Goal: Transaction & Acquisition: Purchase product/service

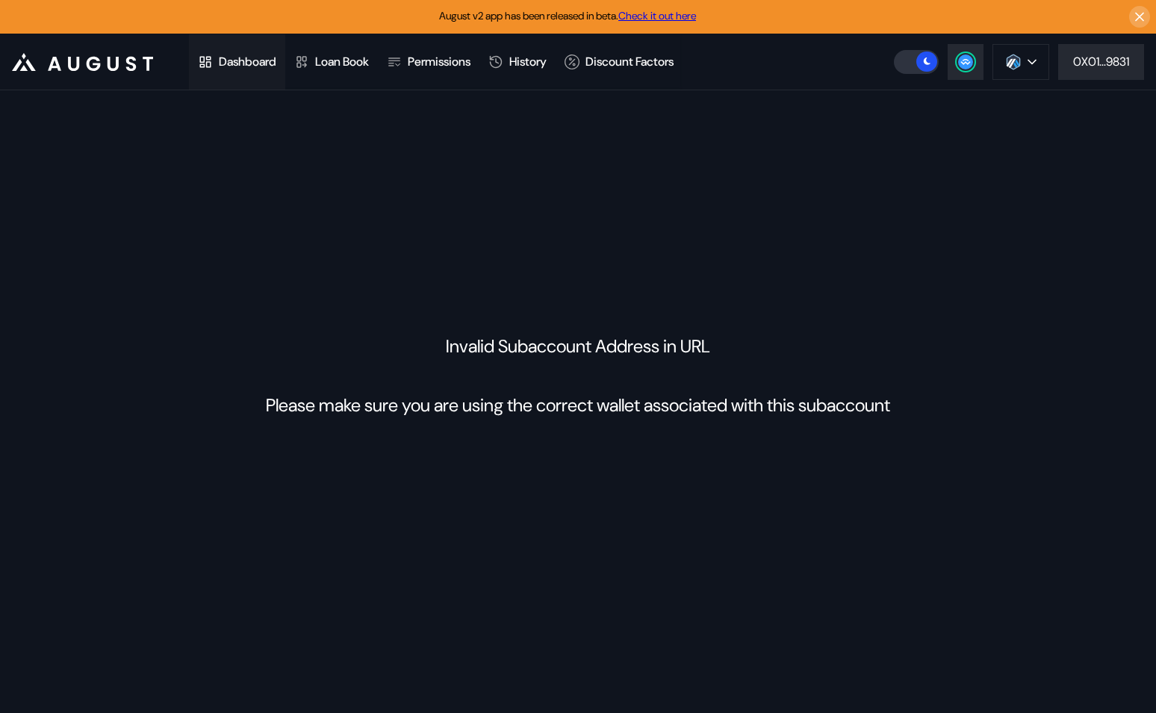
click at [234, 66] on div "Dashboard" at bounding box center [248, 62] width 58 height 16
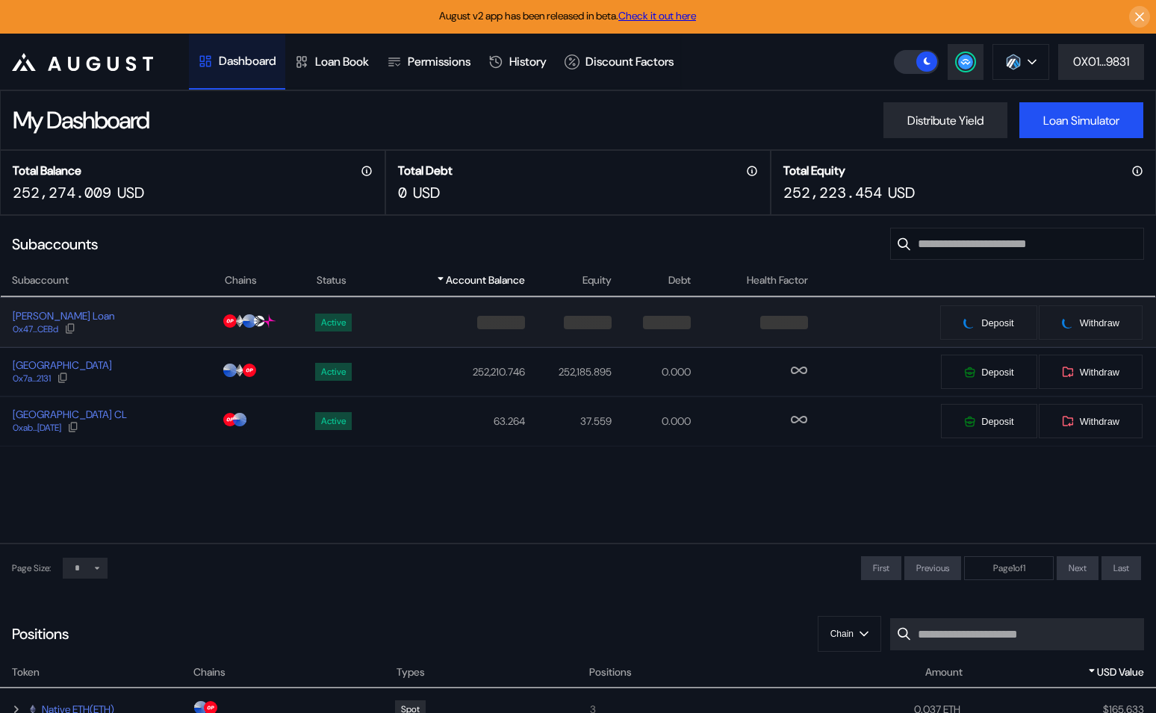
click at [153, 333] on div "Jos Velo Loan 0x47...CEBd" at bounding box center [112, 322] width 223 height 27
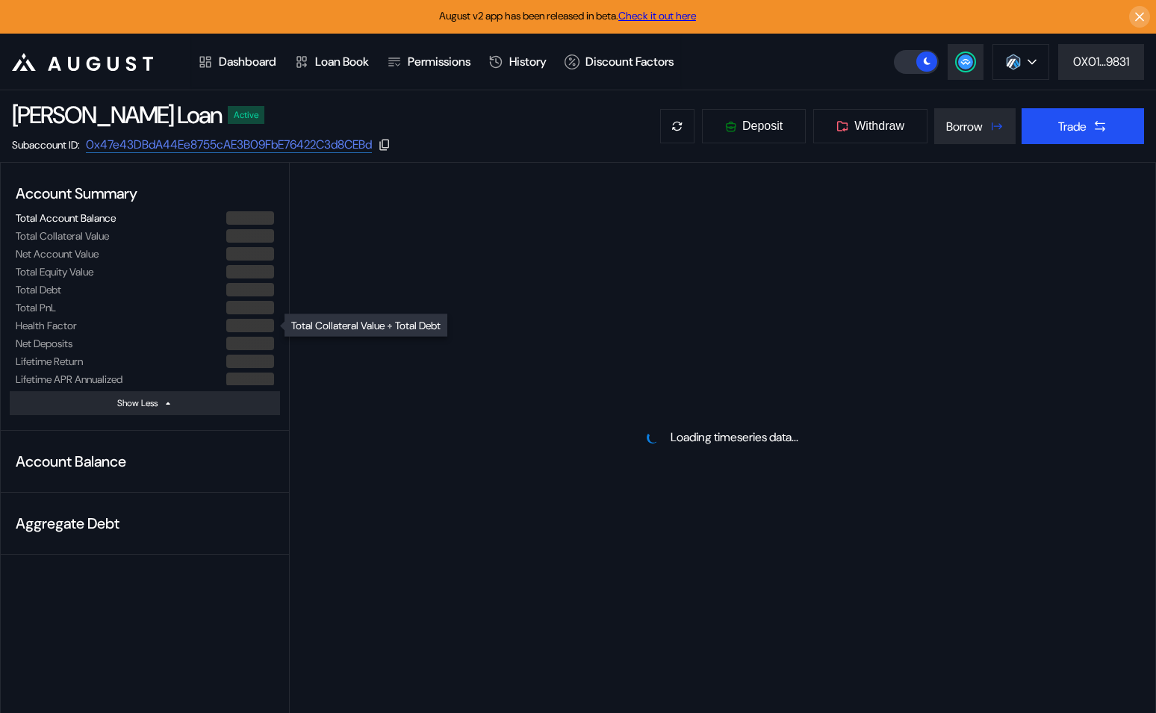
select select "*"
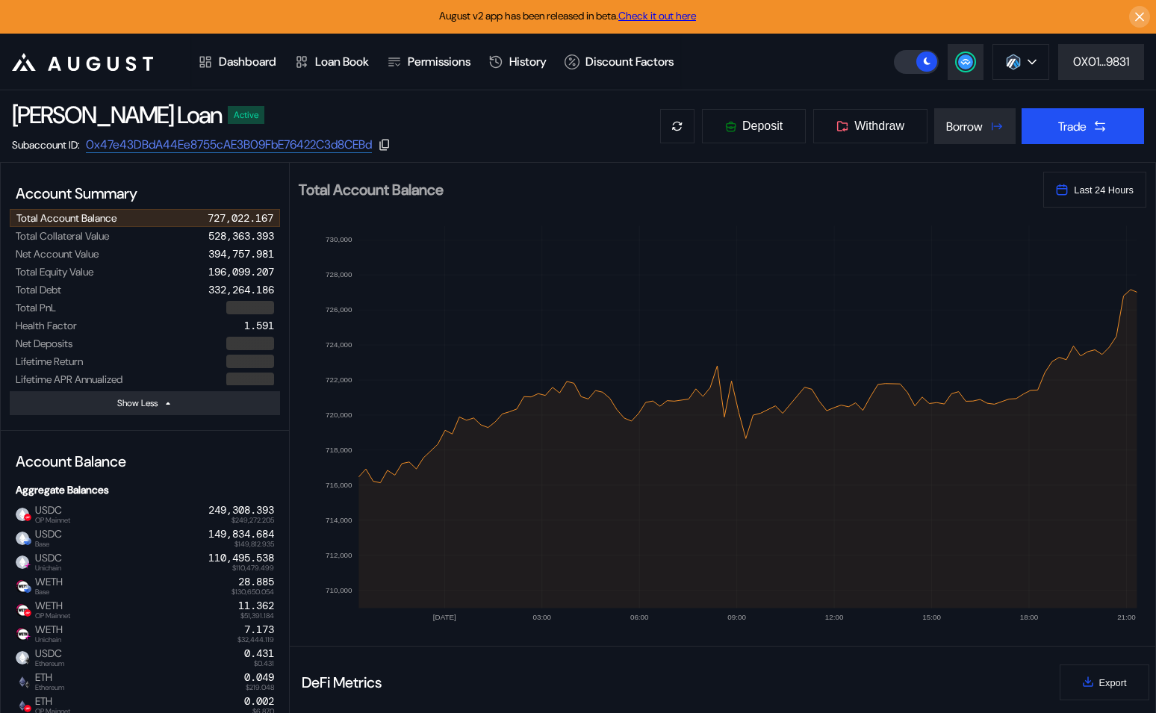
click at [1020, 81] on header ".cls-1 { fill: #fff; stroke-width: 0px; } Dashboard Loan Book Permissions Histo…" at bounding box center [578, 62] width 1156 height 57
click at [1017, 57] on img at bounding box center [1013, 62] width 16 height 16
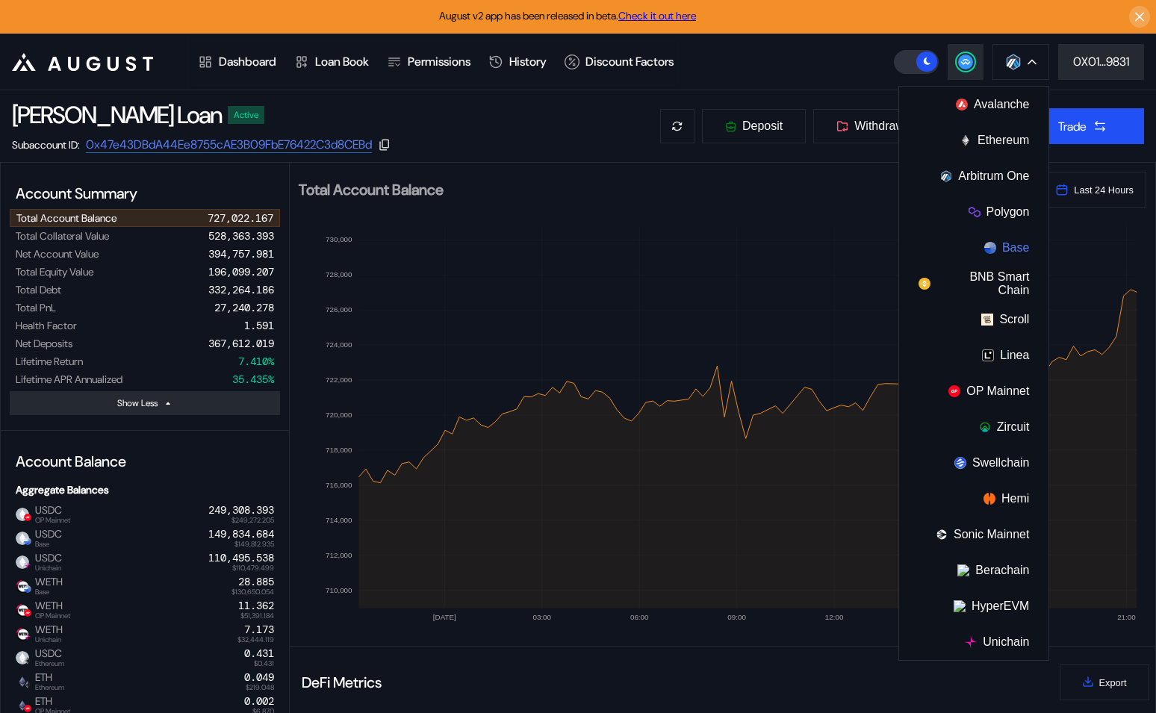
click at [1015, 241] on button "Base" at bounding box center [973, 248] width 149 height 36
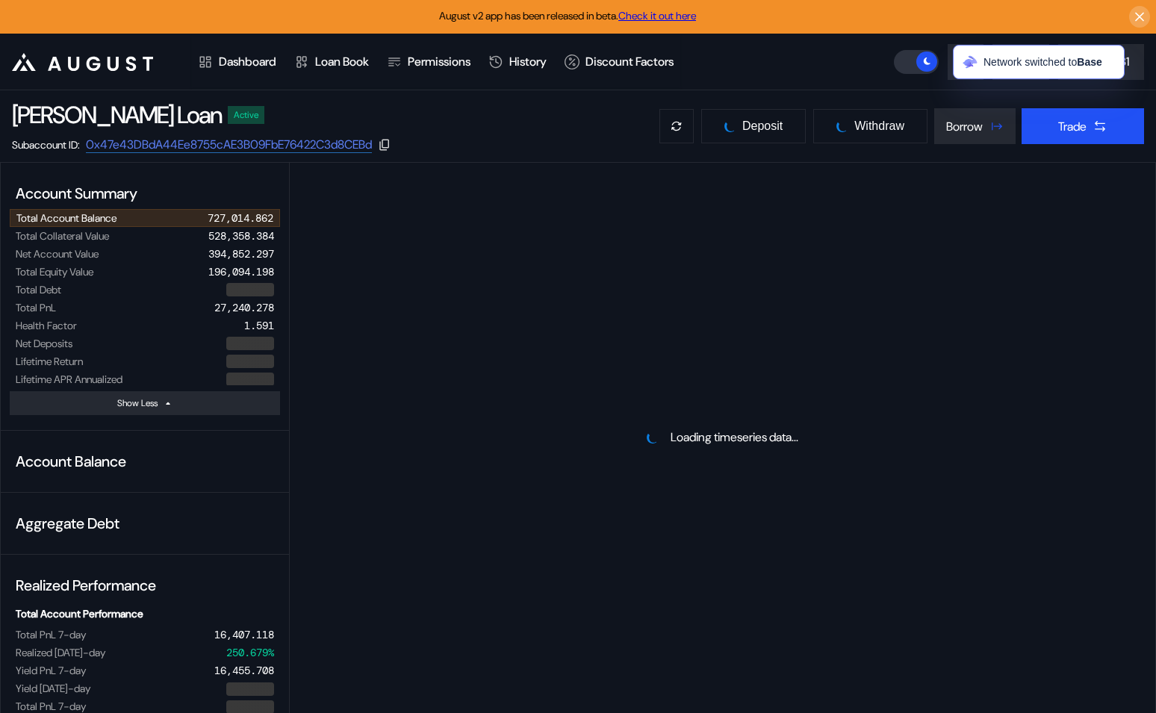
select select "*"
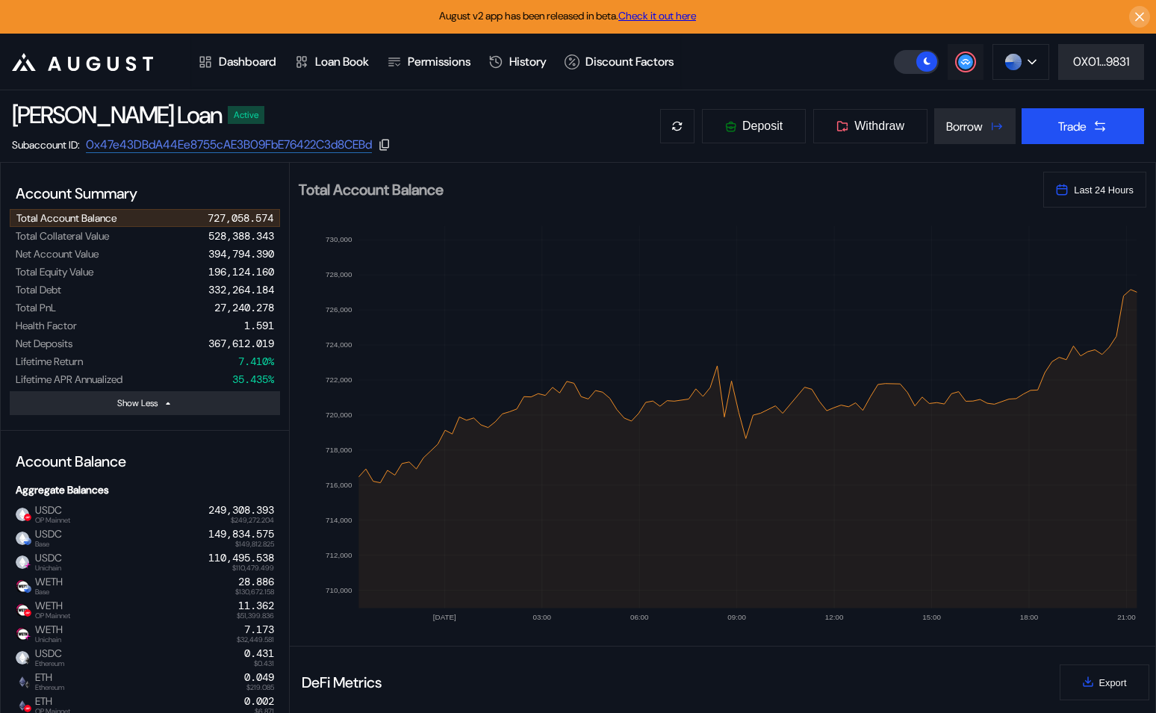
click at [958, 60] on circle at bounding box center [965, 62] width 15 height 15
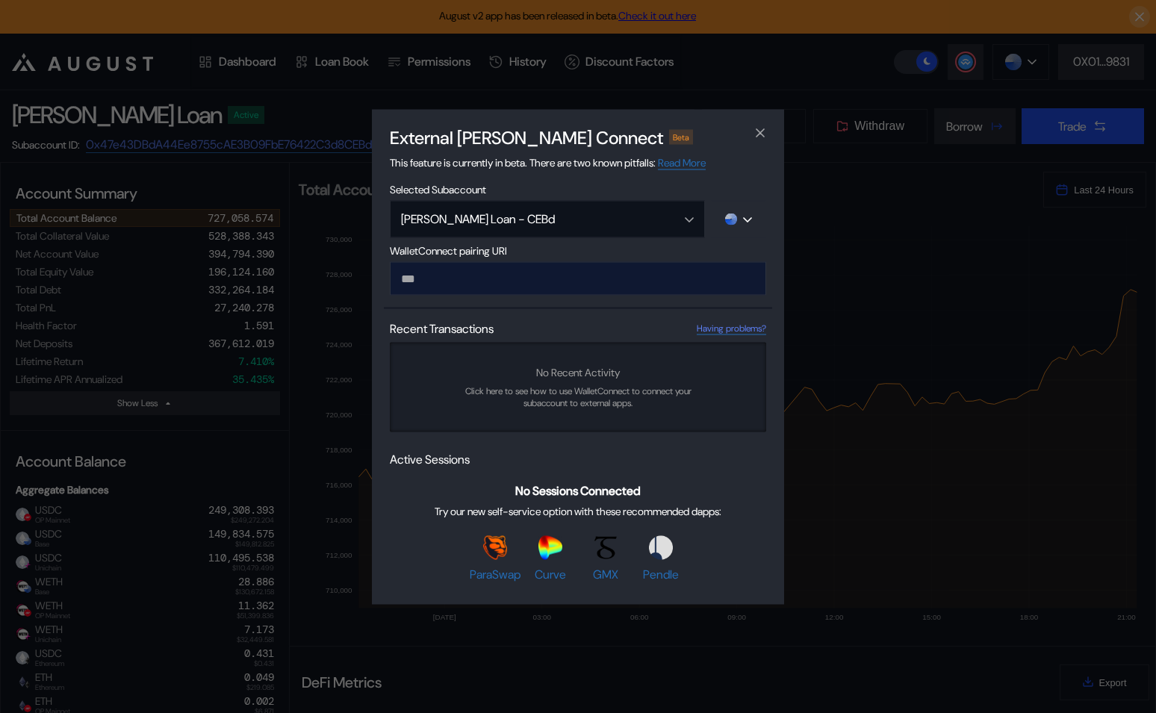
type input "**********"
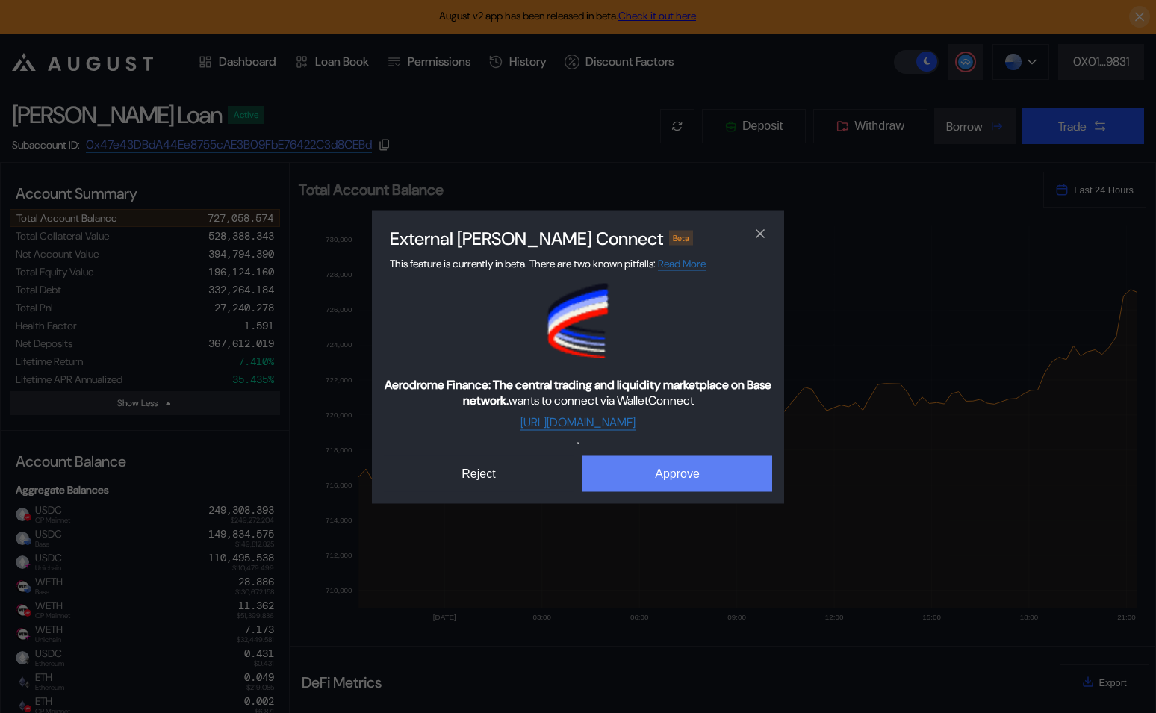
click at [670, 471] on button "Approve" at bounding box center [678, 474] width 190 height 36
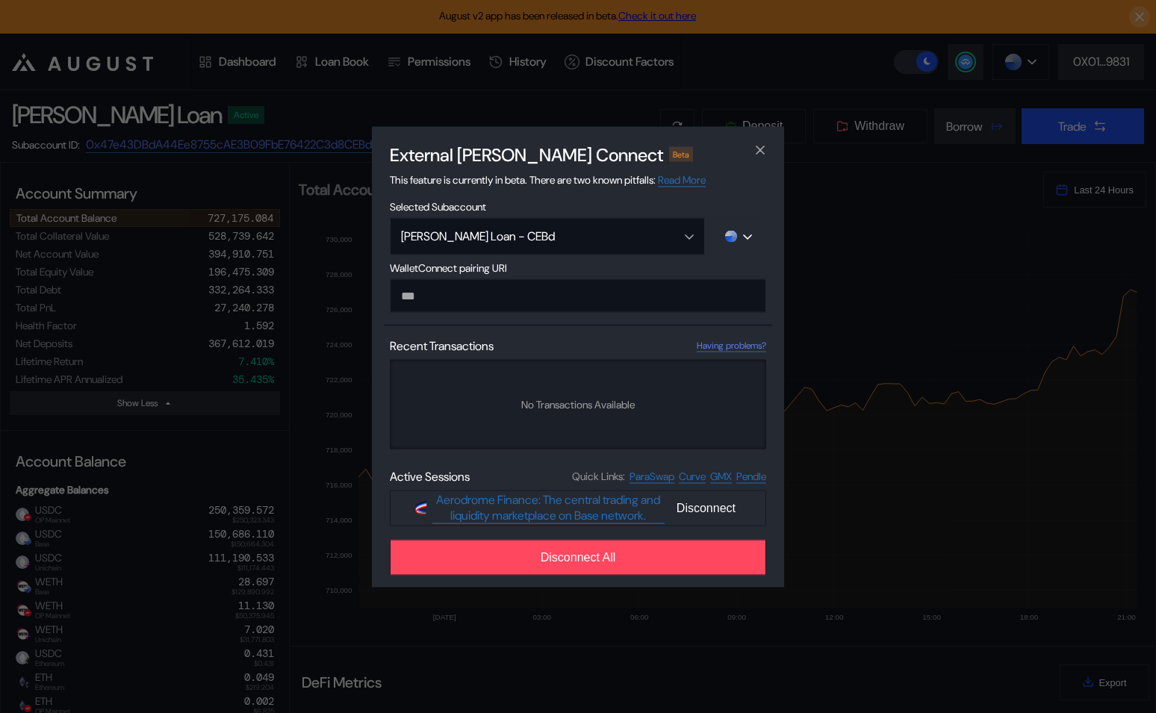
click at [277, 457] on div "External dApp Connect Beta This feature is currently in beta. There are two kno…" at bounding box center [578, 356] width 1156 height 713
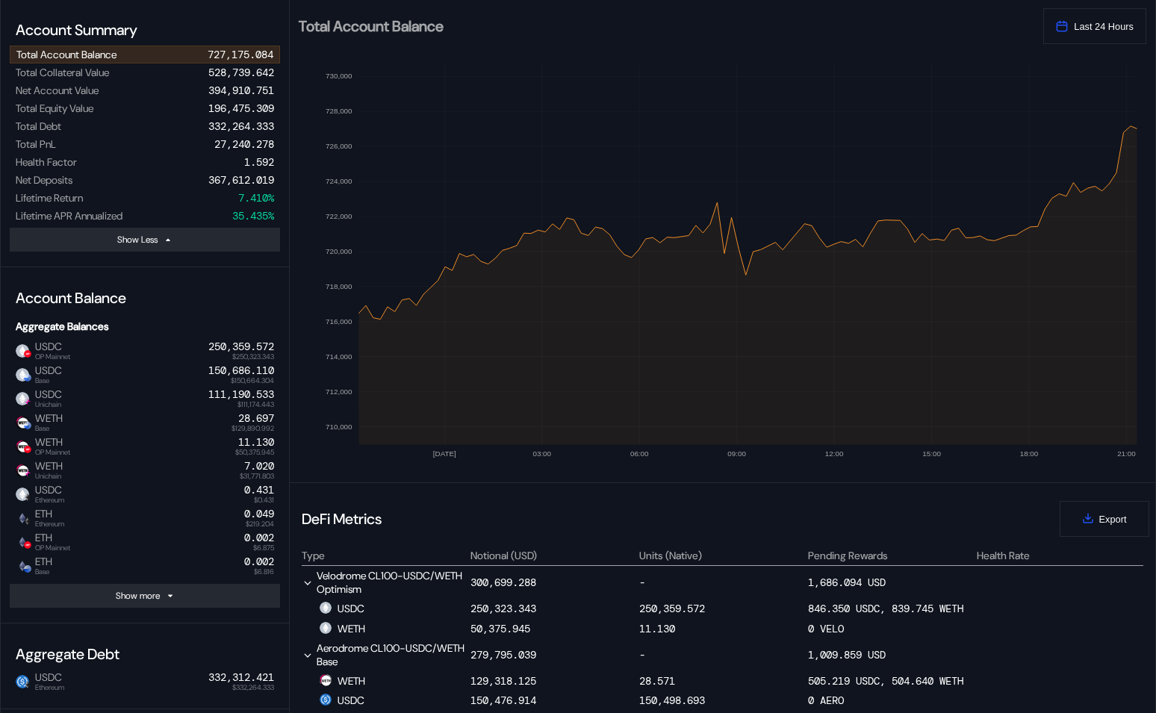
scroll to position [0, 0]
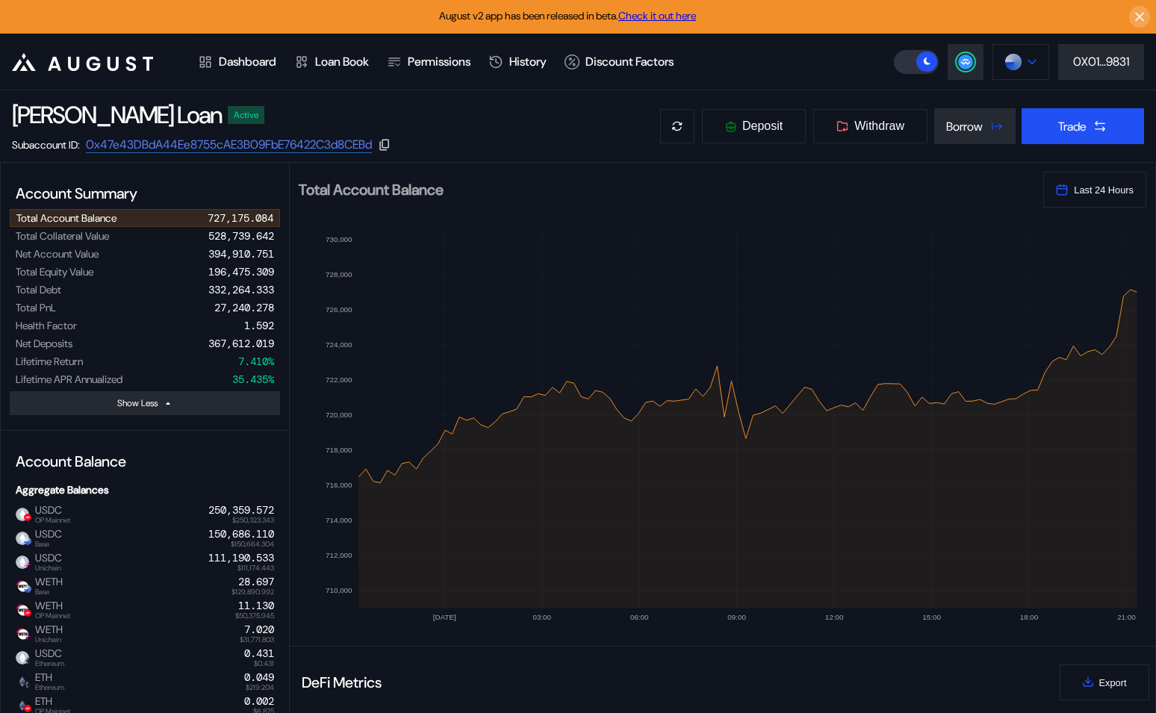
click at [1006, 62] on img at bounding box center [1013, 62] width 16 height 16
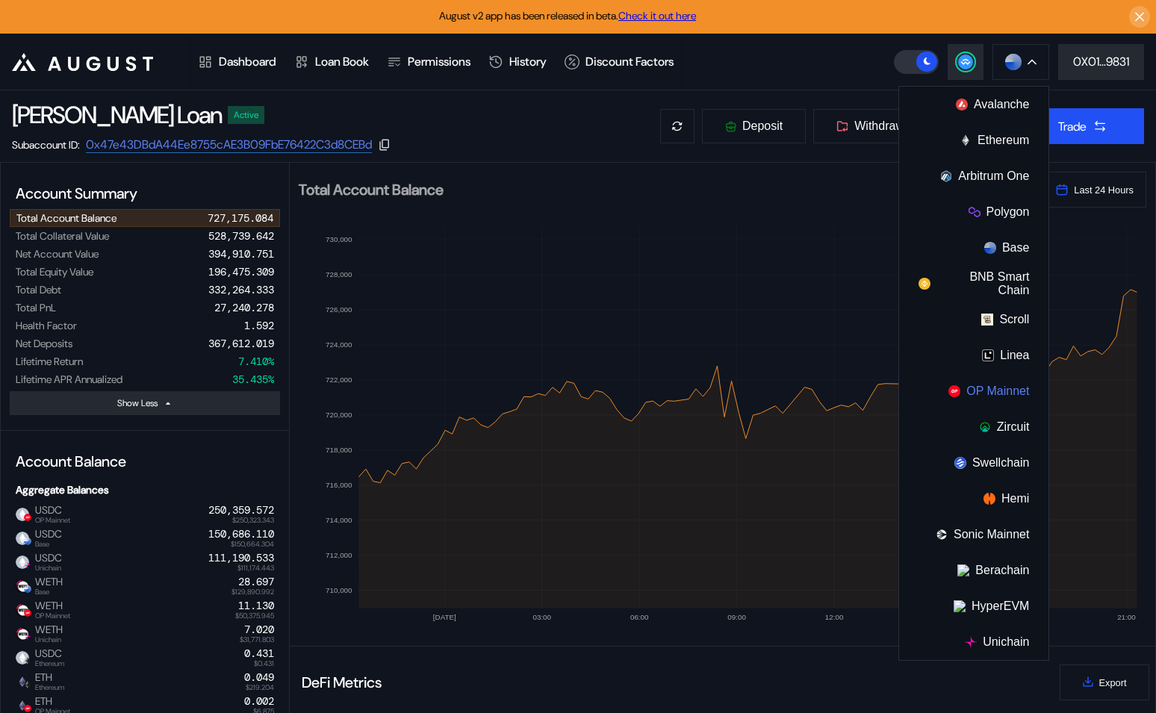
click at [989, 397] on button "OP Mainnet" at bounding box center [973, 391] width 149 height 36
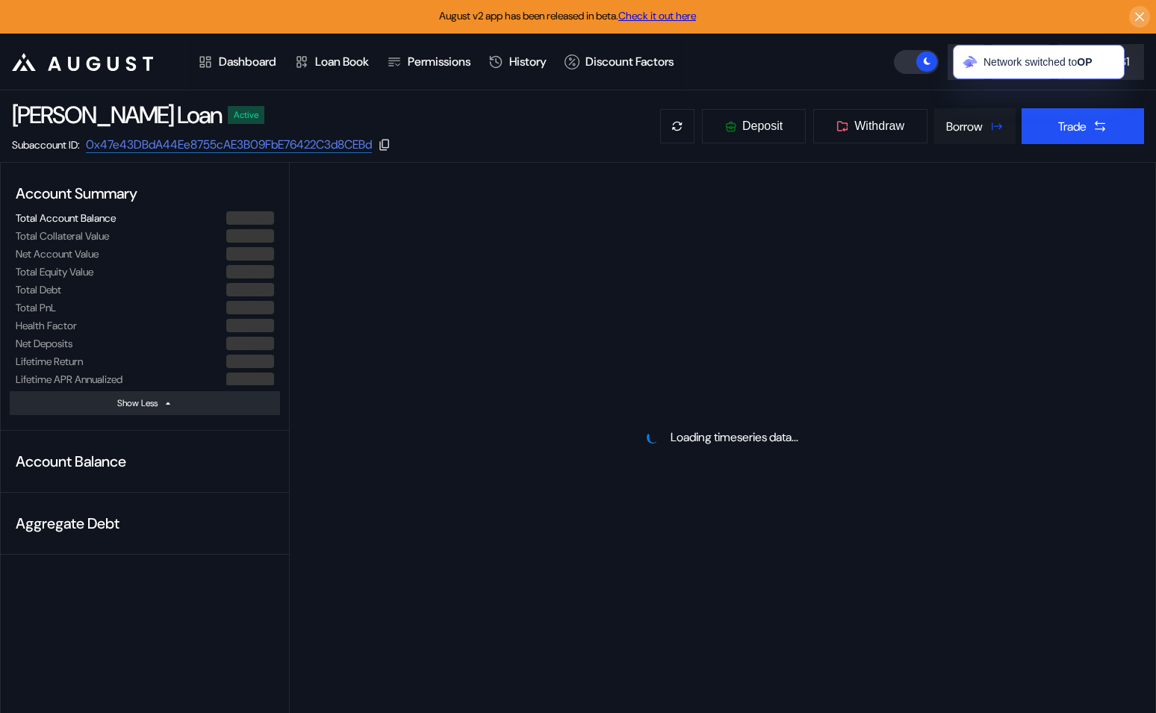
select select "*"
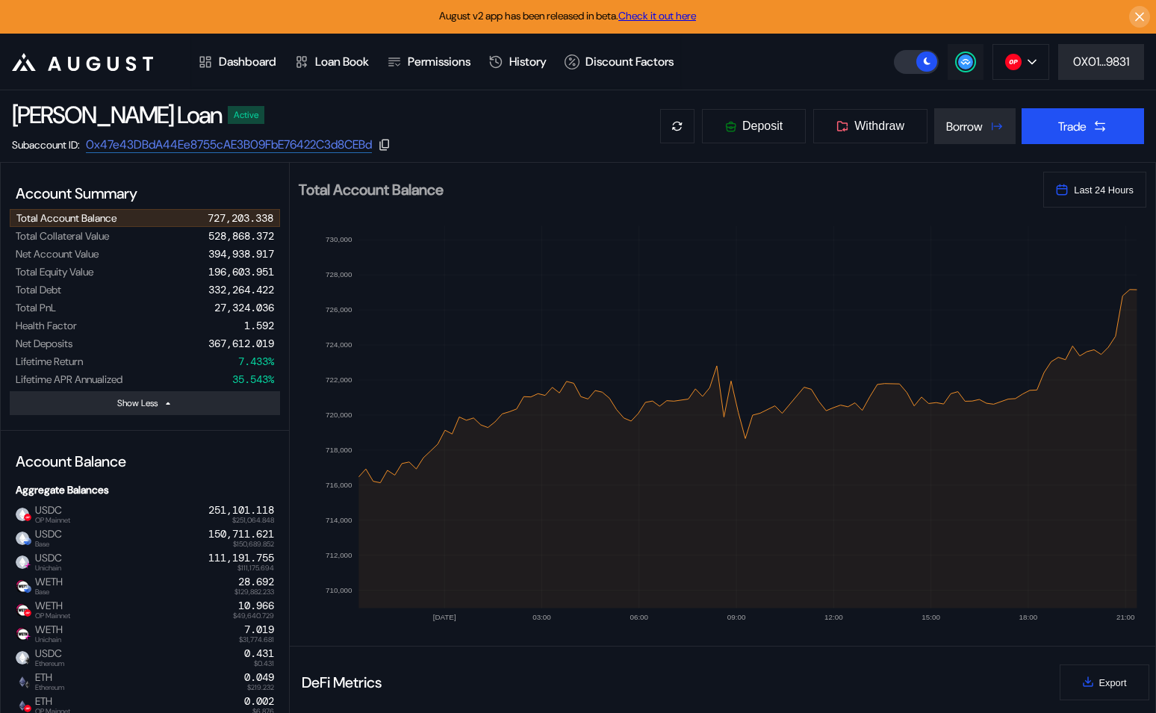
click at [958, 65] on circle at bounding box center [965, 62] width 15 height 15
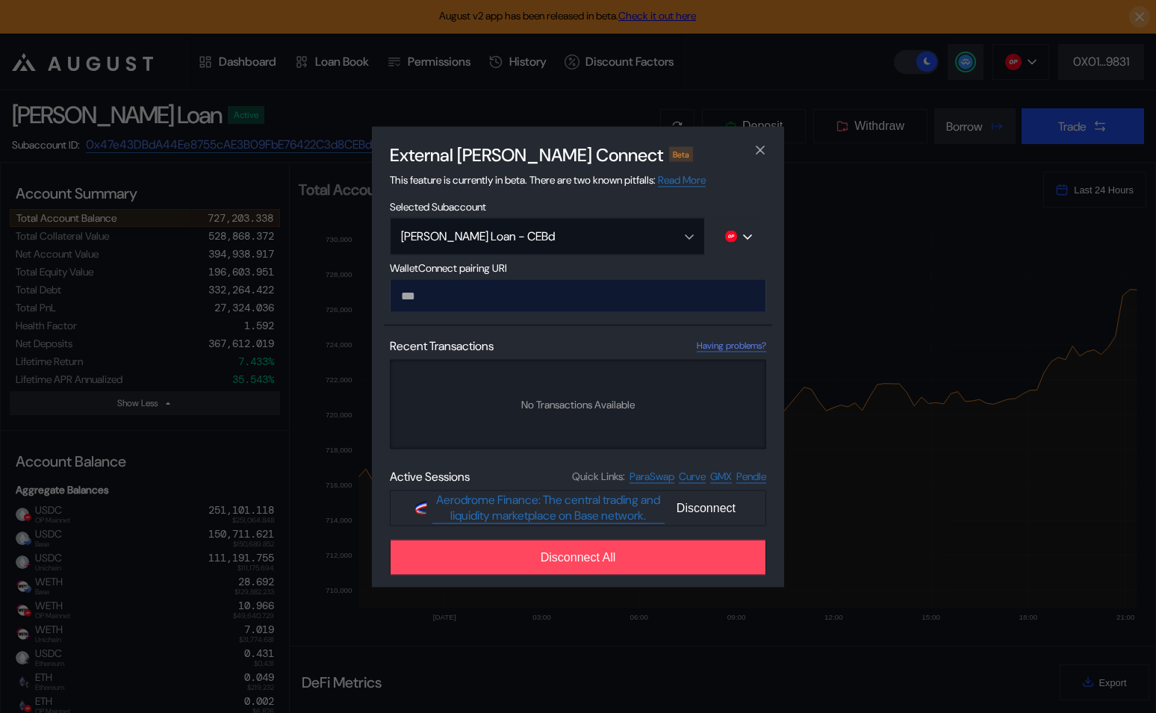
click at [487, 288] on input "modal" at bounding box center [578, 296] width 376 height 34
type input "**********"
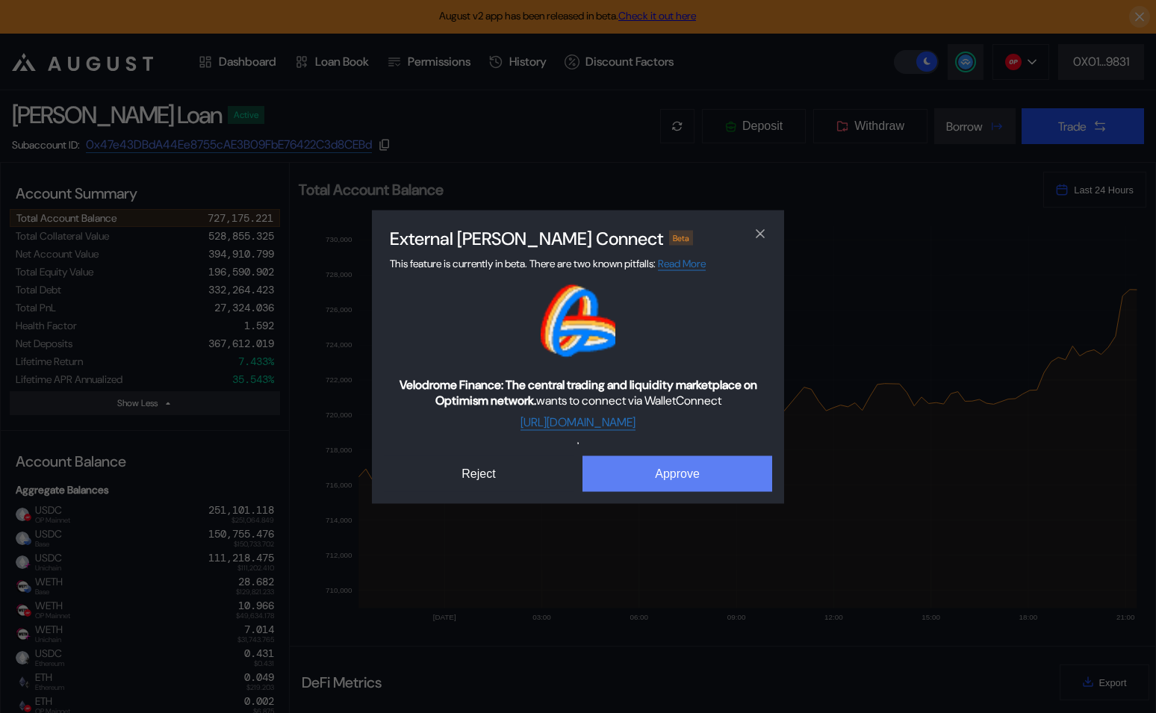
click at [632, 476] on button "Approve" at bounding box center [678, 474] width 190 height 36
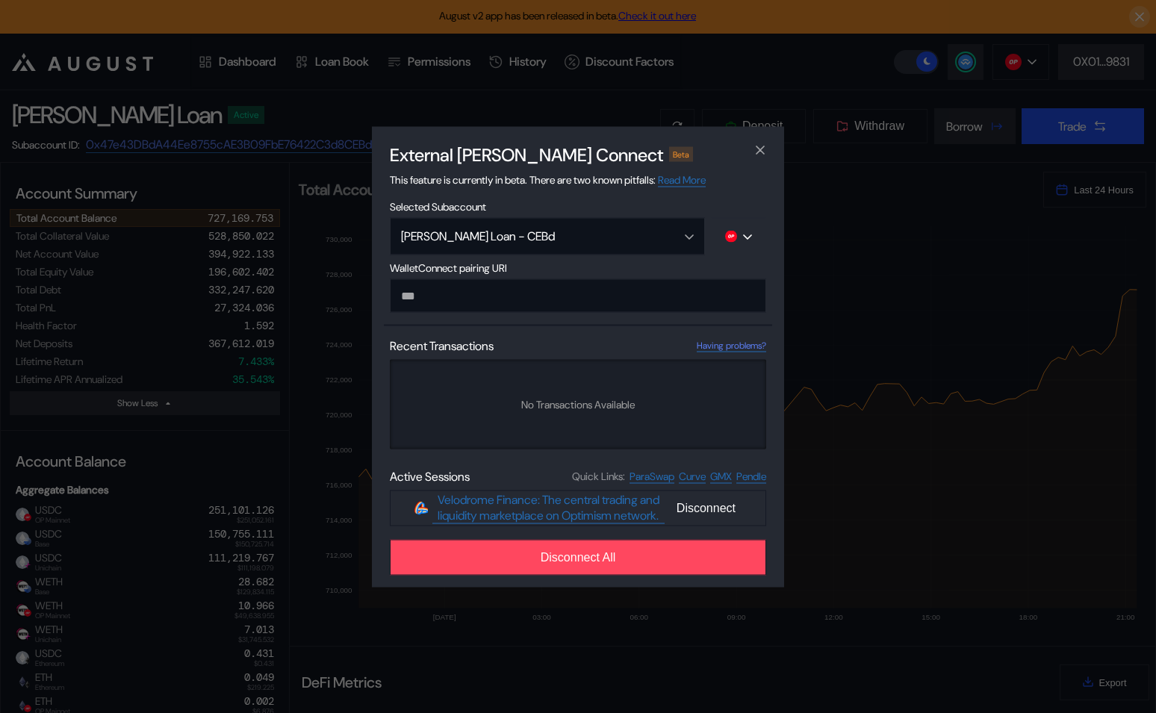
click at [766, 94] on div "External dApp Connect Beta This feature is currently in beta. There are two kno…" at bounding box center [578, 356] width 1156 height 713
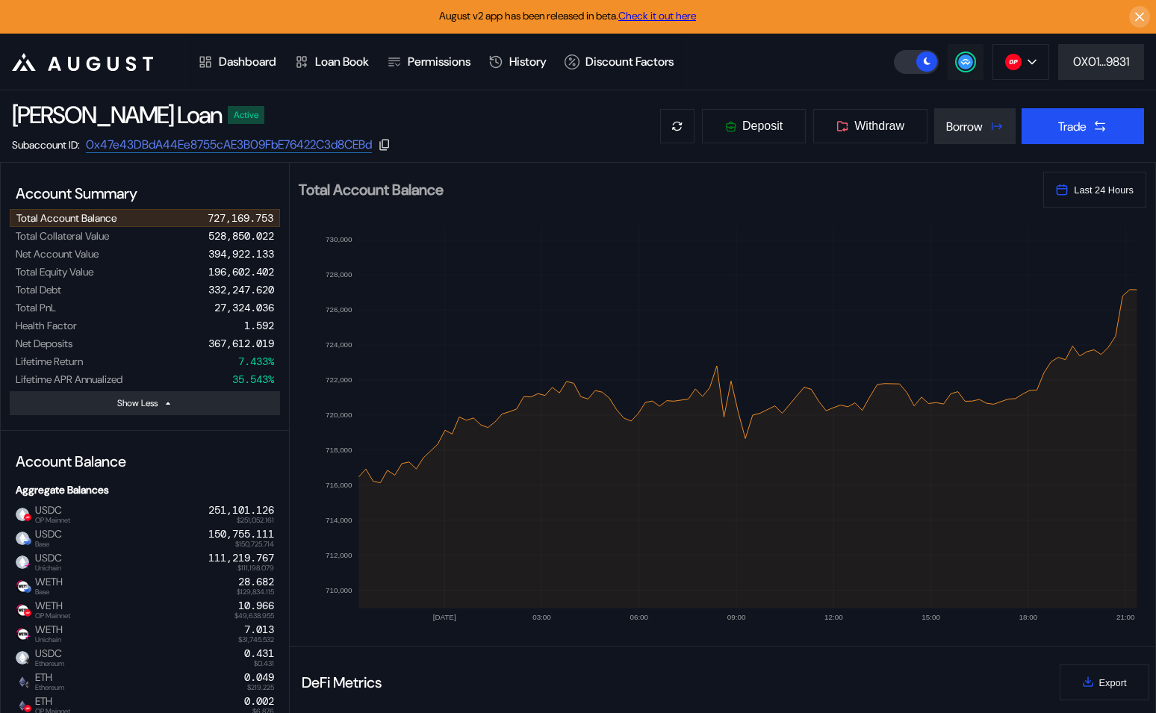
click at [965, 60] on icon at bounding box center [966, 61] width 10 height 6
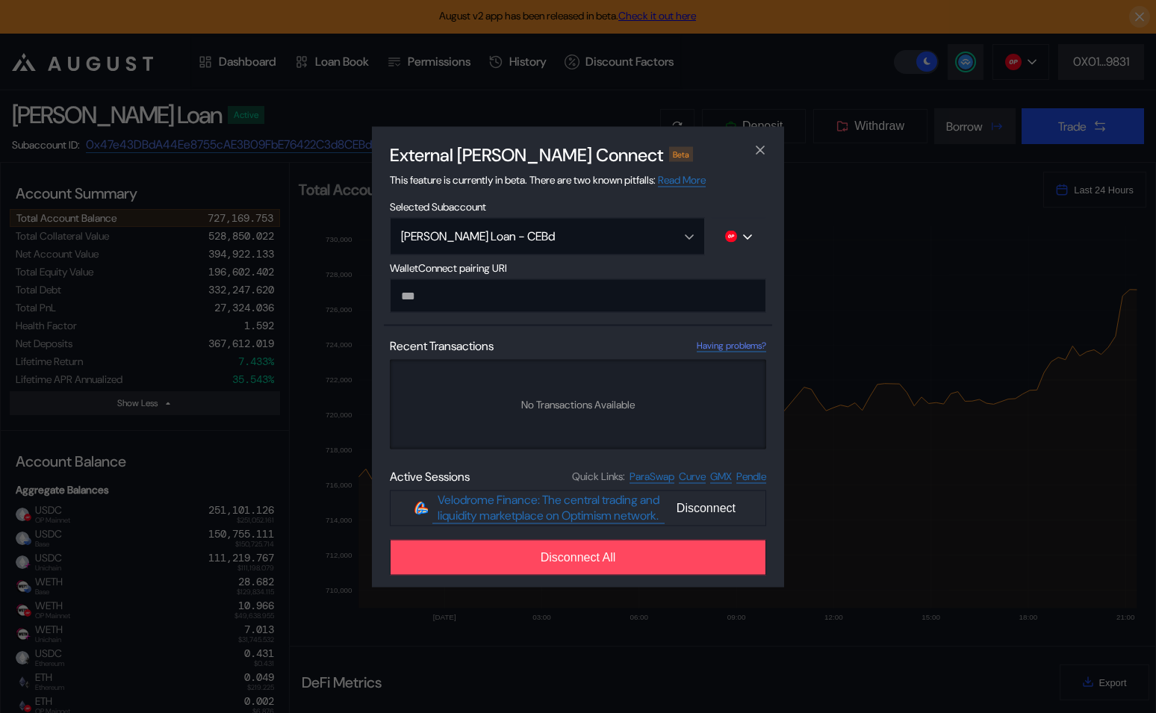
type input "**********"
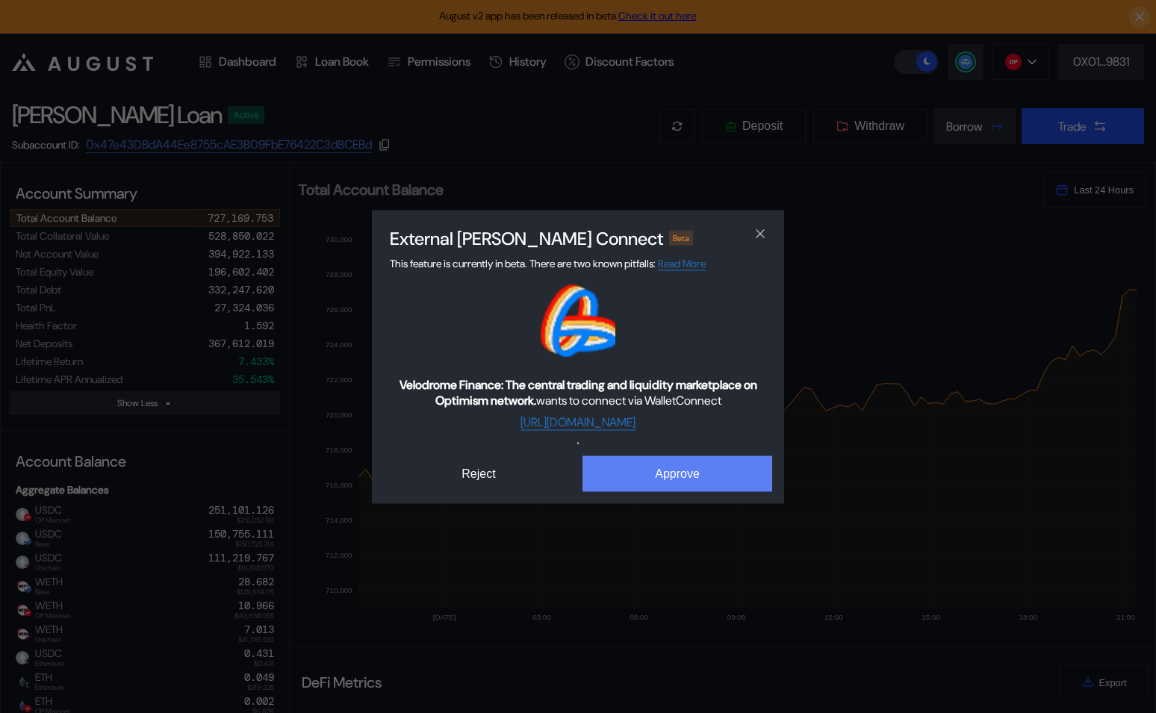
click at [651, 486] on button "Approve" at bounding box center [678, 474] width 190 height 36
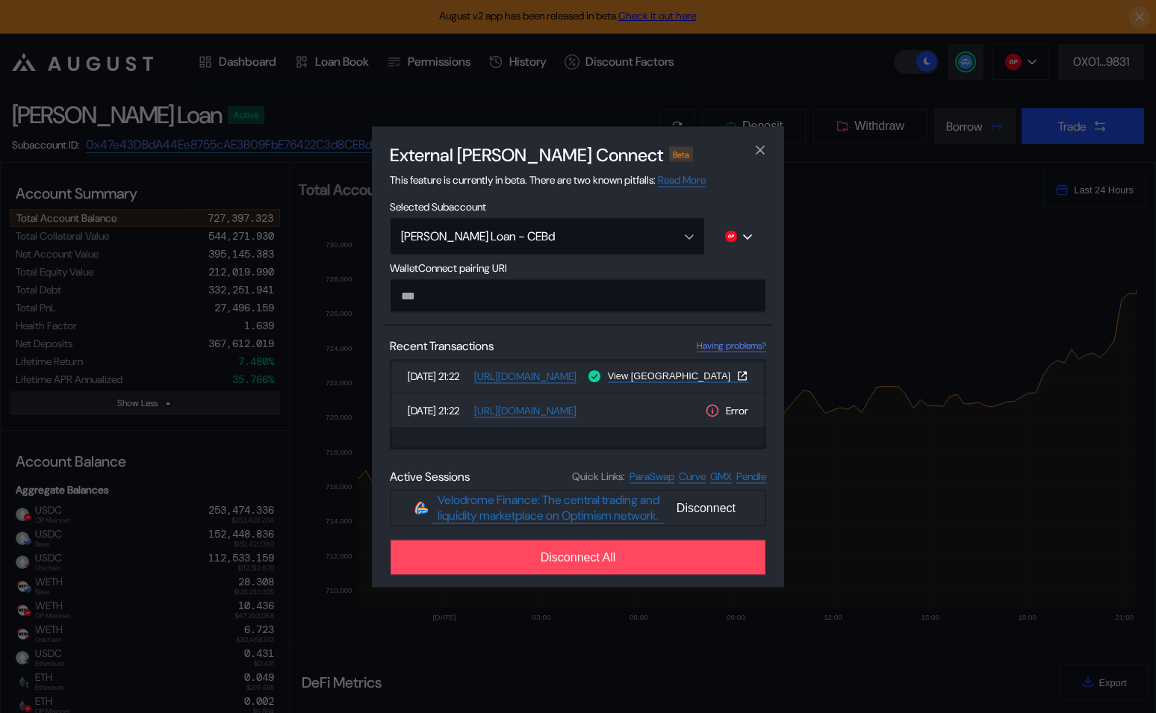
click at [1062, 332] on div "External dApp Connect Beta This feature is currently in beta. There are two kno…" at bounding box center [578, 356] width 1156 height 713
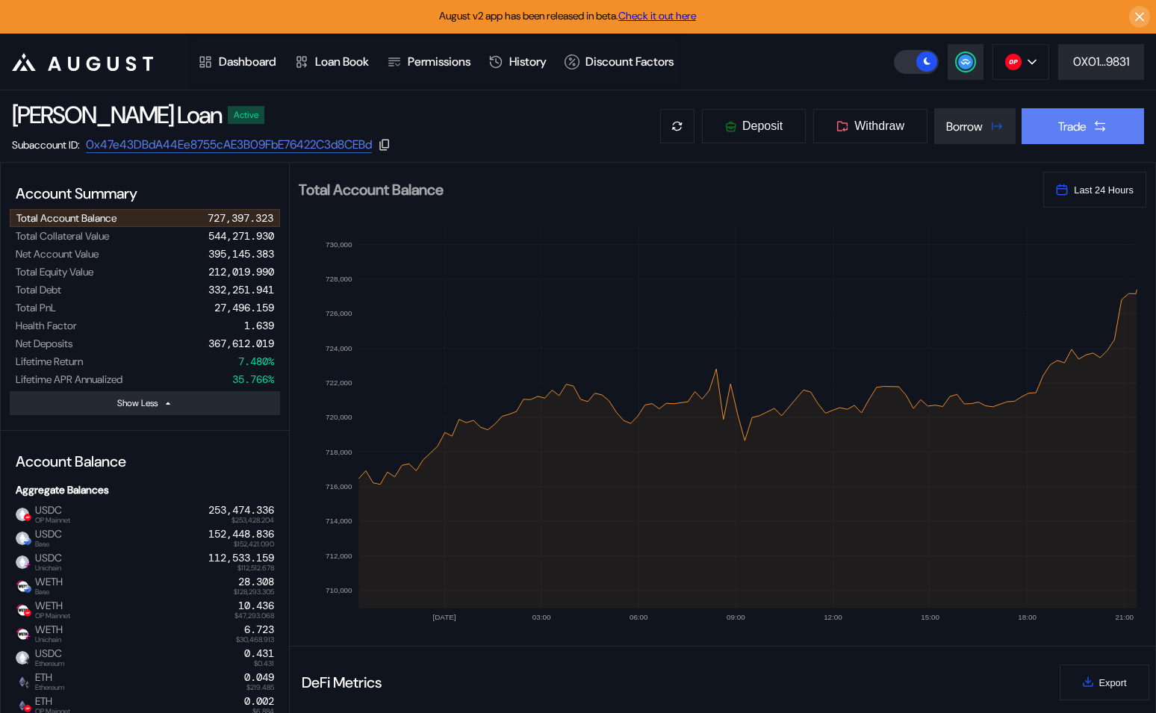
click at [1074, 139] on button "Trade" at bounding box center [1083, 126] width 123 height 36
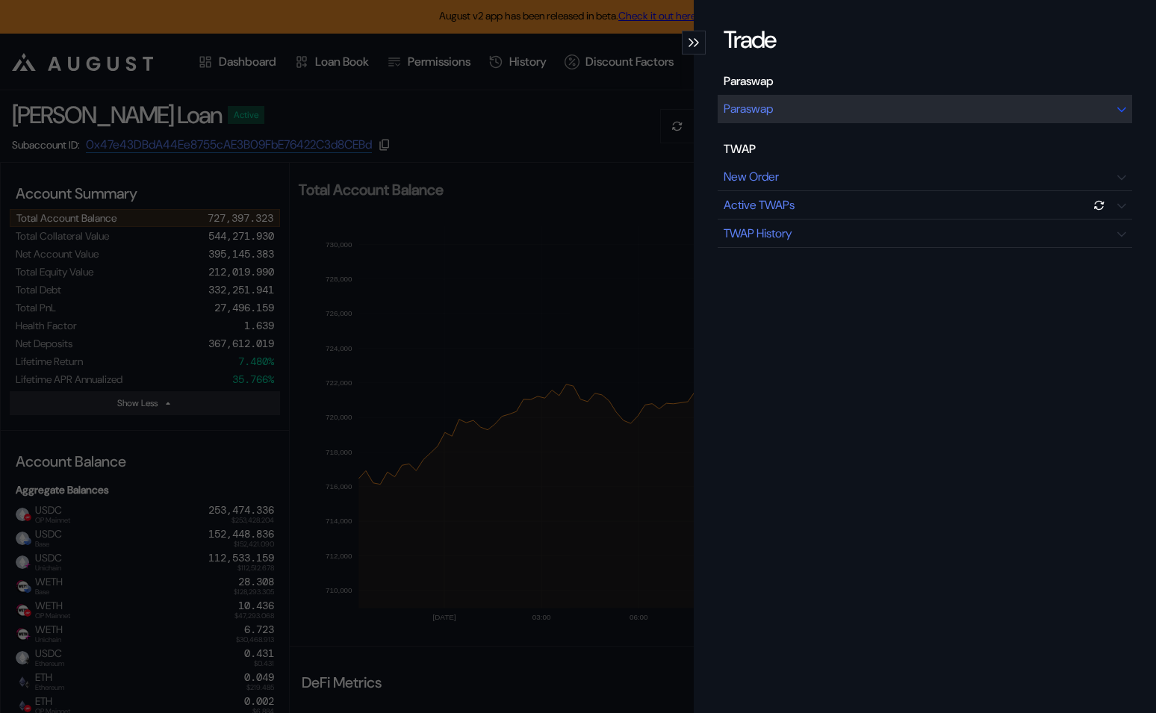
click at [799, 115] on div "Paraswap" at bounding box center [925, 109] width 415 height 28
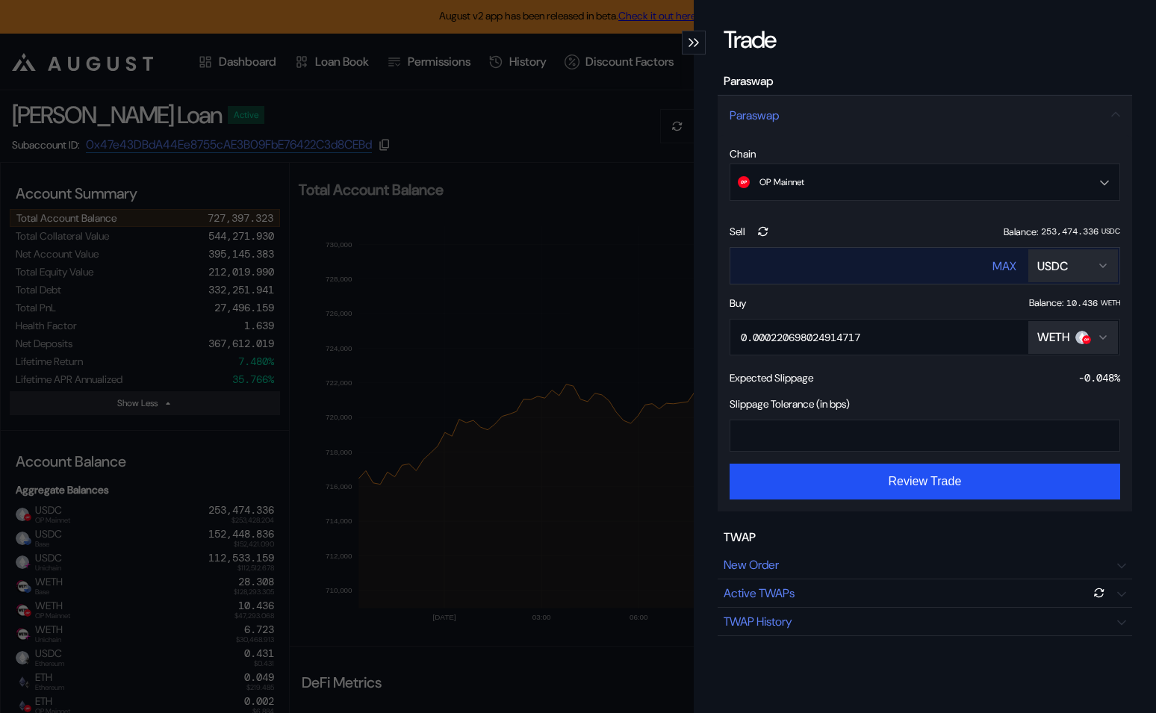
click at [848, 269] on input "****" at bounding box center [847, 266] width 233 height 31
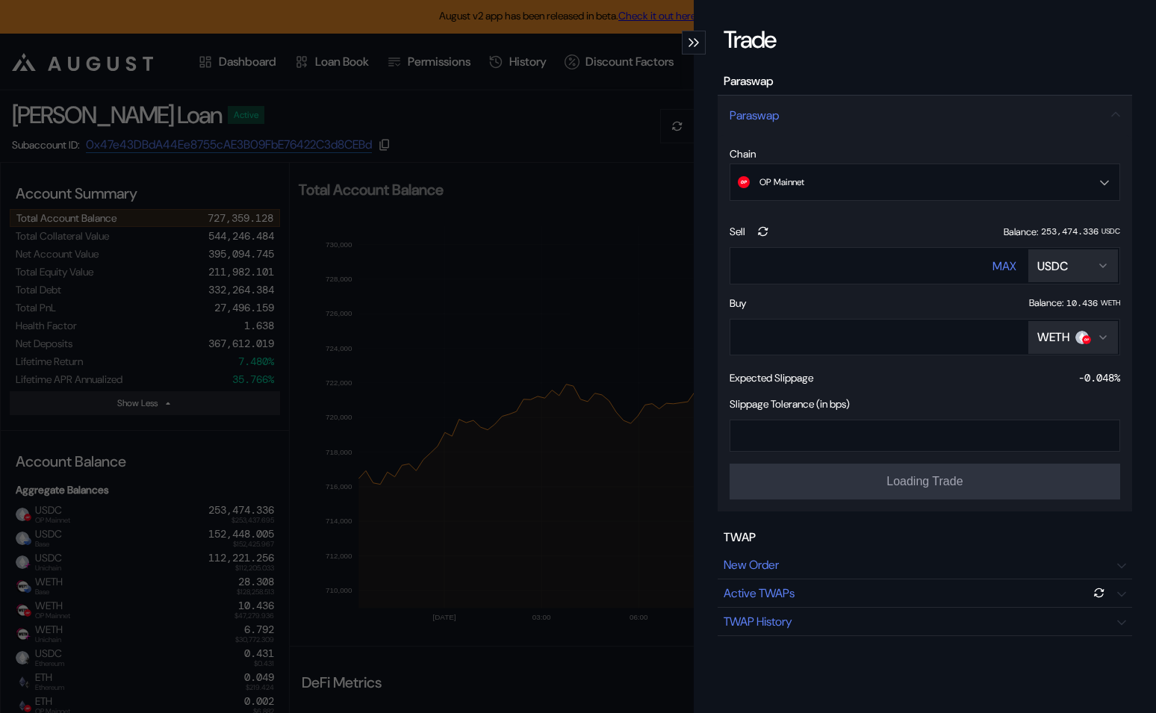
type input "******"
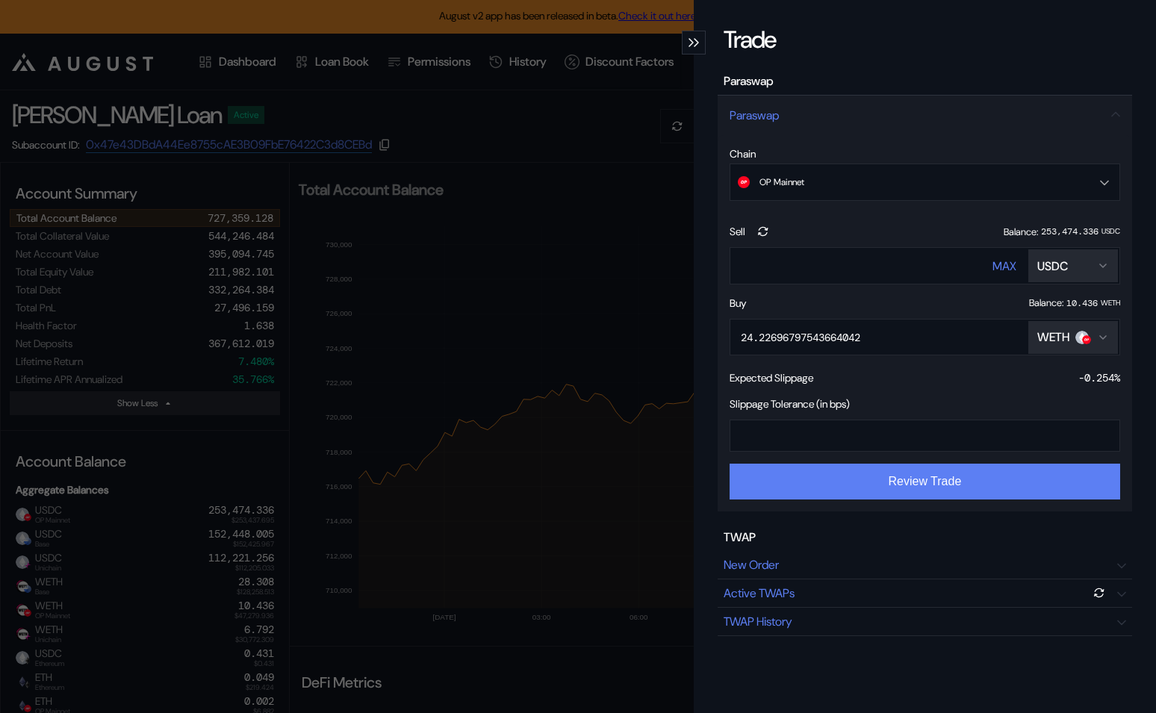
click at [922, 486] on button "Review Trade" at bounding box center [925, 482] width 391 height 36
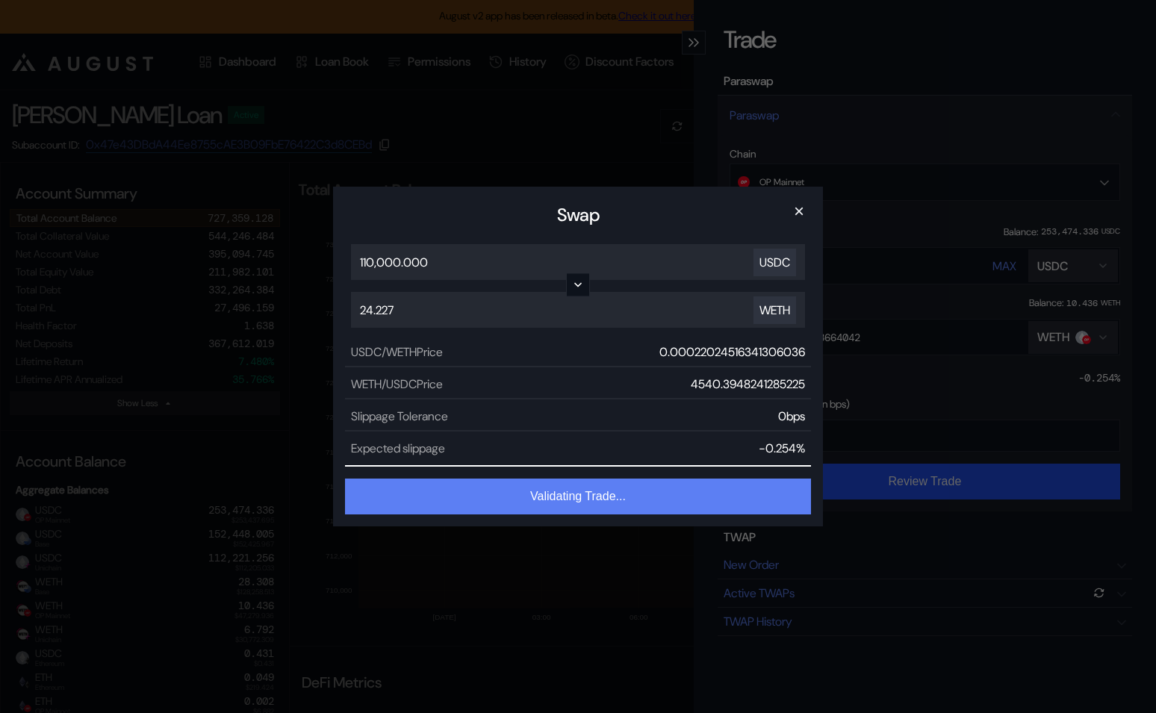
click at [686, 489] on button "Validating Trade..." at bounding box center [578, 497] width 466 height 36
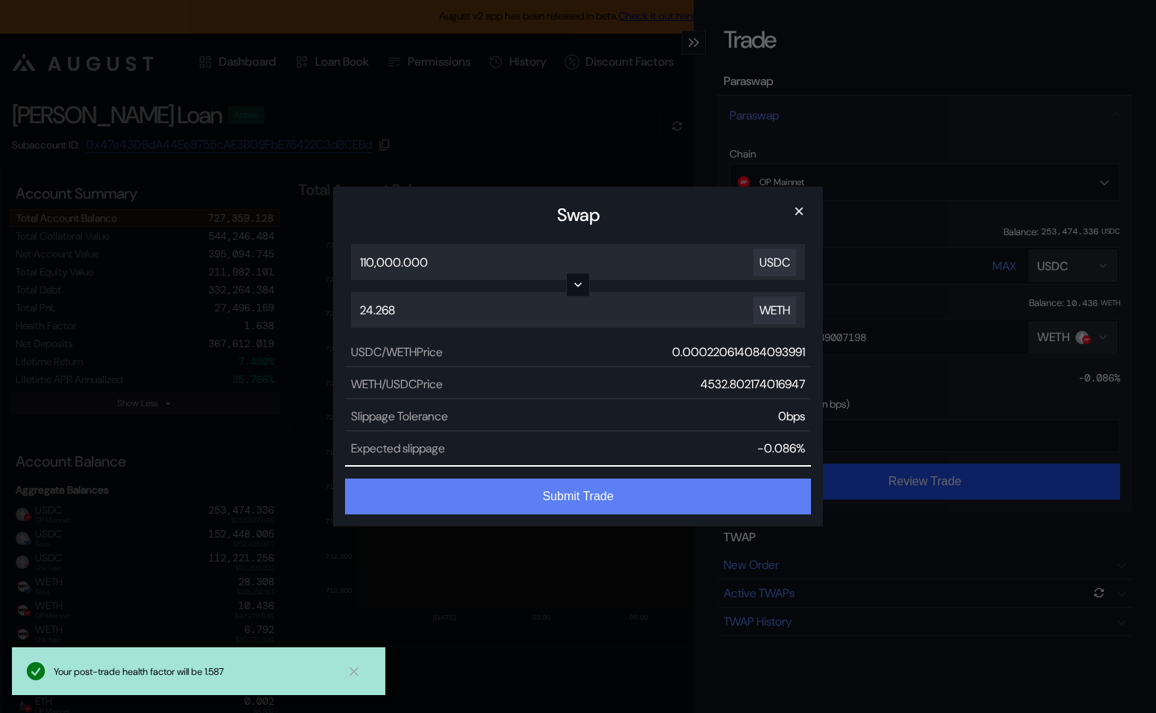
click at [648, 492] on button "Submit Trade" at bounding box center [578, 497] width 466 height 36
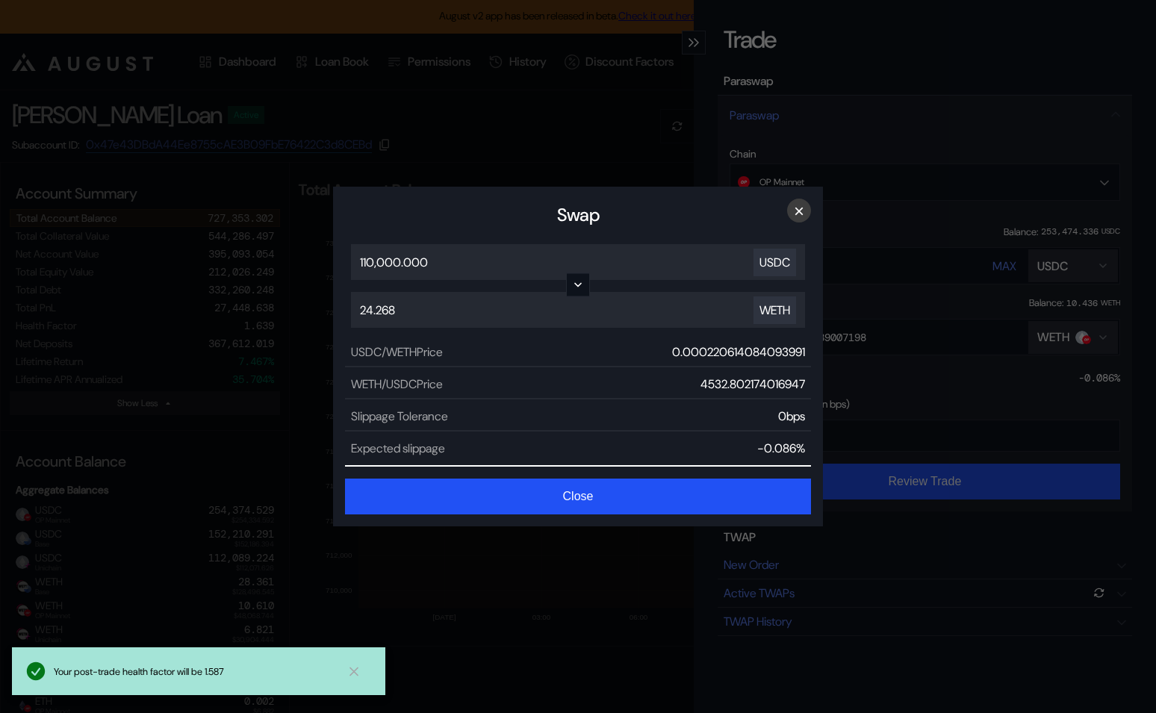
click at [798, 209] on button "×" at bounding box center [799, 211] width 24 height 24
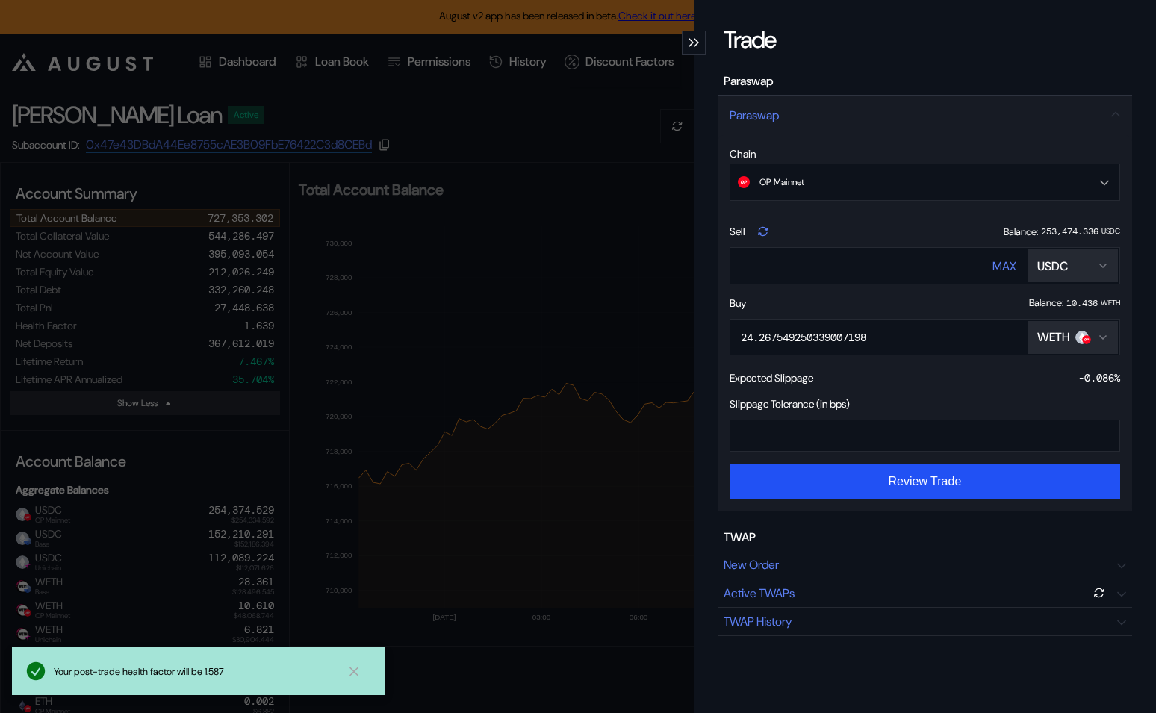
click at [763, 232] on icon "modal" at bounding box center [763, 232] width 12 height 12
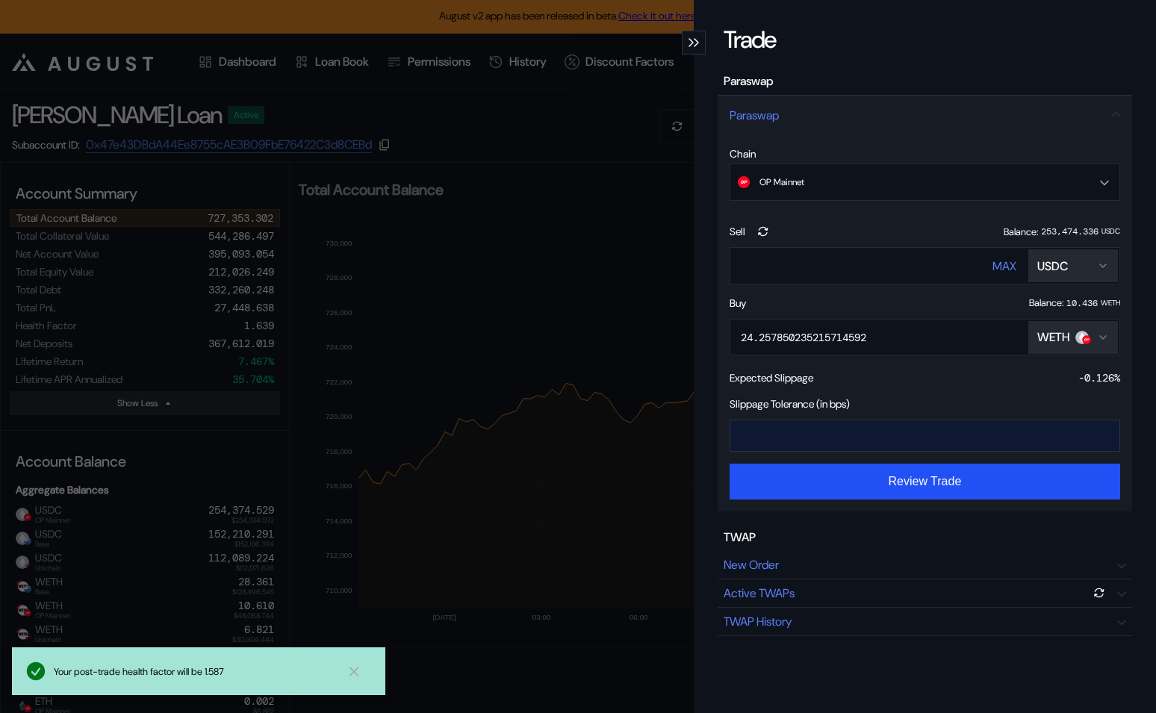
click at [772, 427] on input "*" at bounding box center [914, 436] width 367 height 31
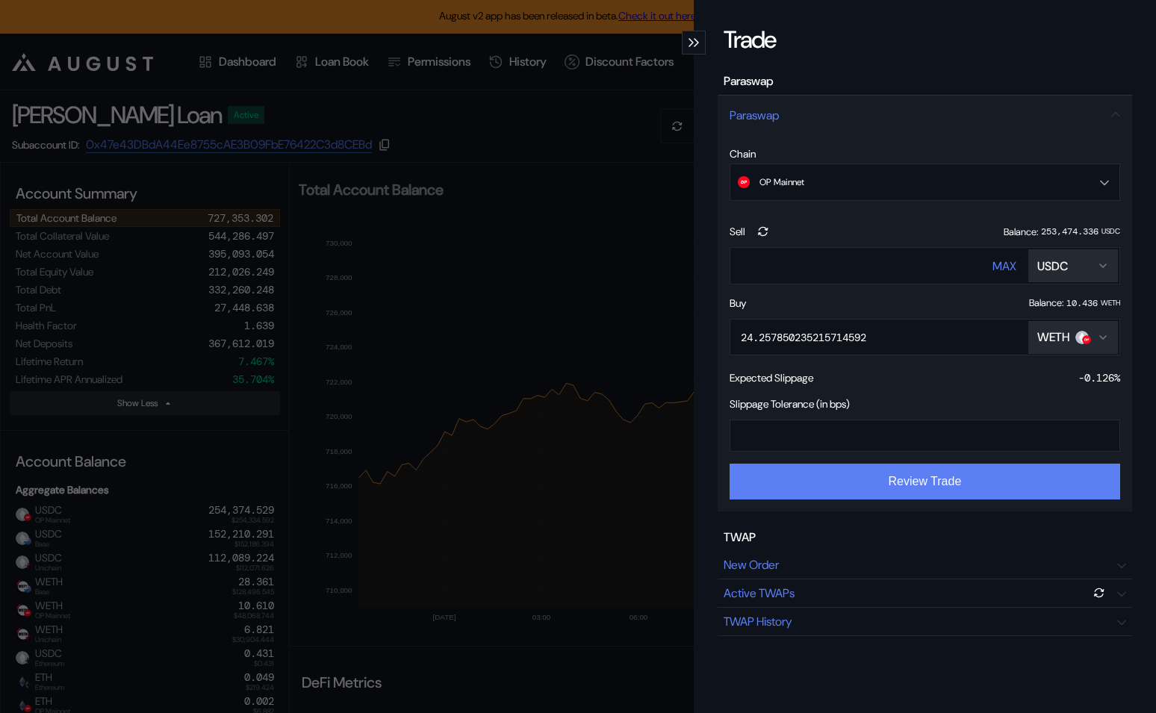
click at [799, 484] on button "Review Trade" at bounding box center [925, 482] width 391 height 36
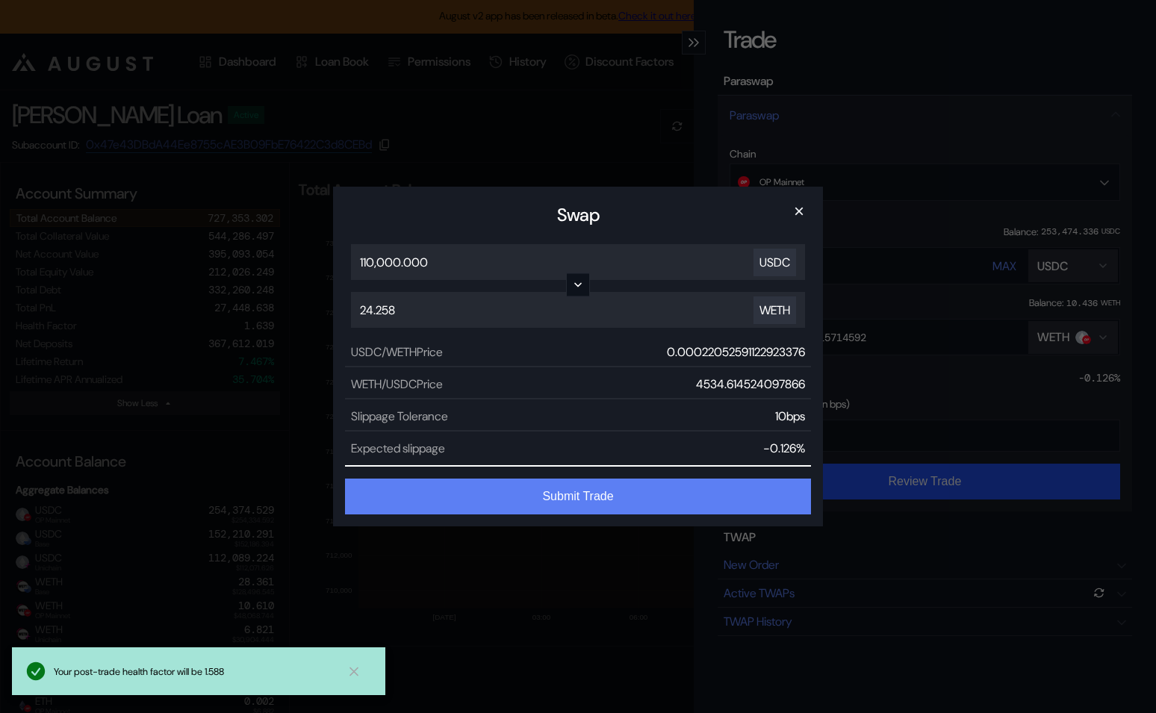
click at [645, 485] on button "Submit Trade" at bounding box center [578, 497] width 466 height 36
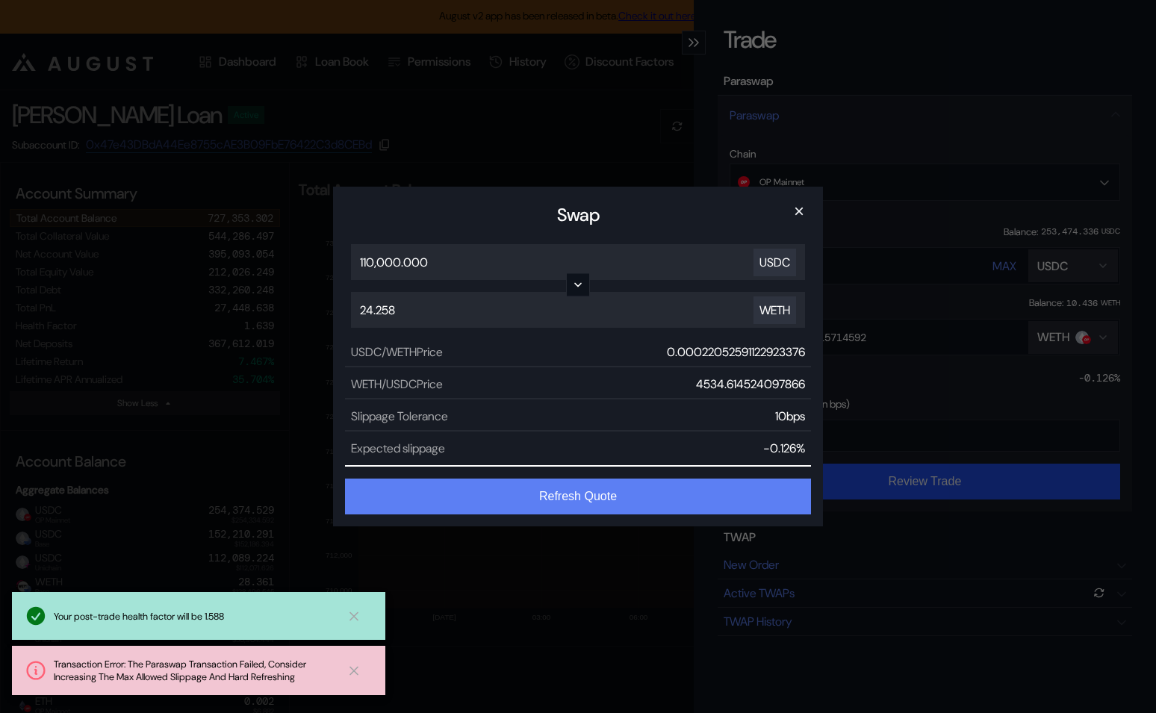
click at [645, 485] on button "Refresh Quote" at bounding box center [578, 497] width 466 height 36
click at [645, 485] on button "Validating Trade..." at bounding box center [578, 497] width 466 height 36
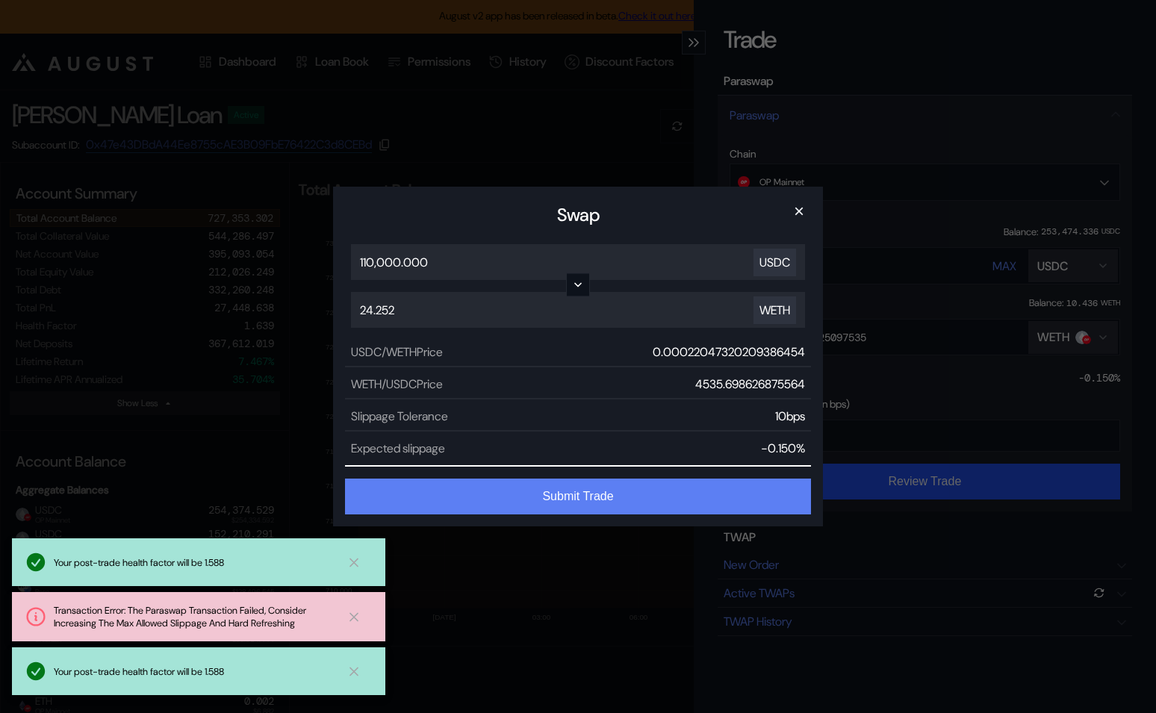
click at [645, 485] on button "Submit Trade" at bounding box center [578, 497] width 466 height 36
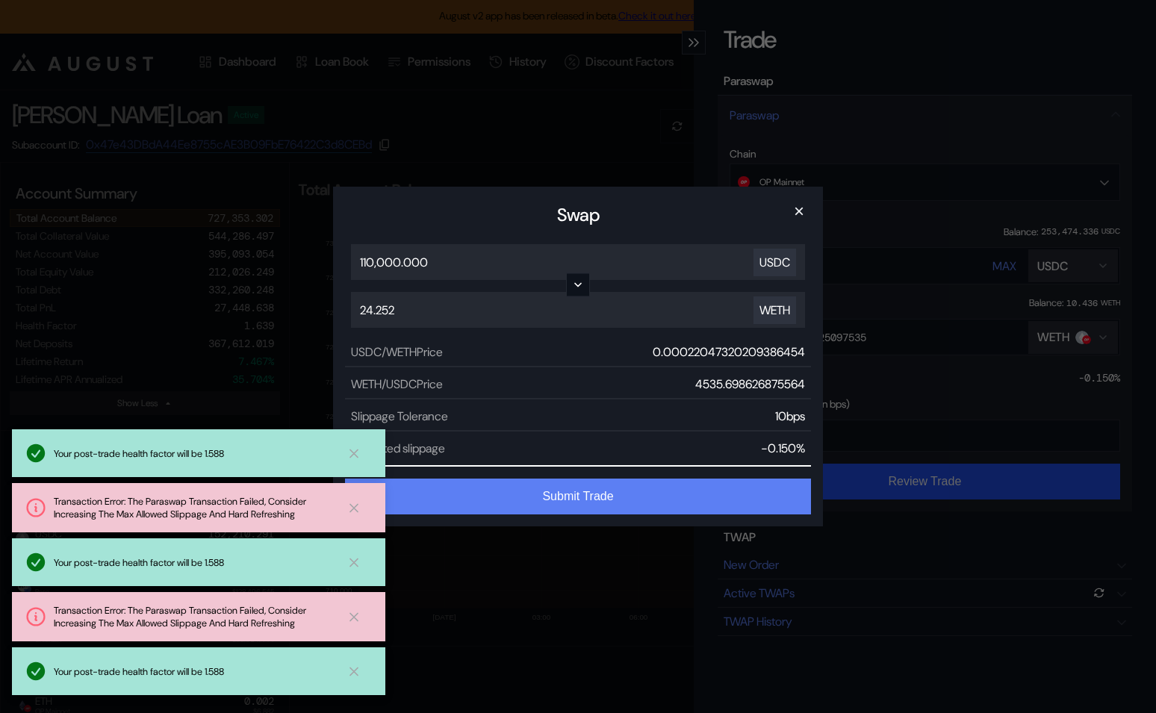
click at [645, 485] on button "Submit Trade" at bounding box center [578, 497] width 466 height 36
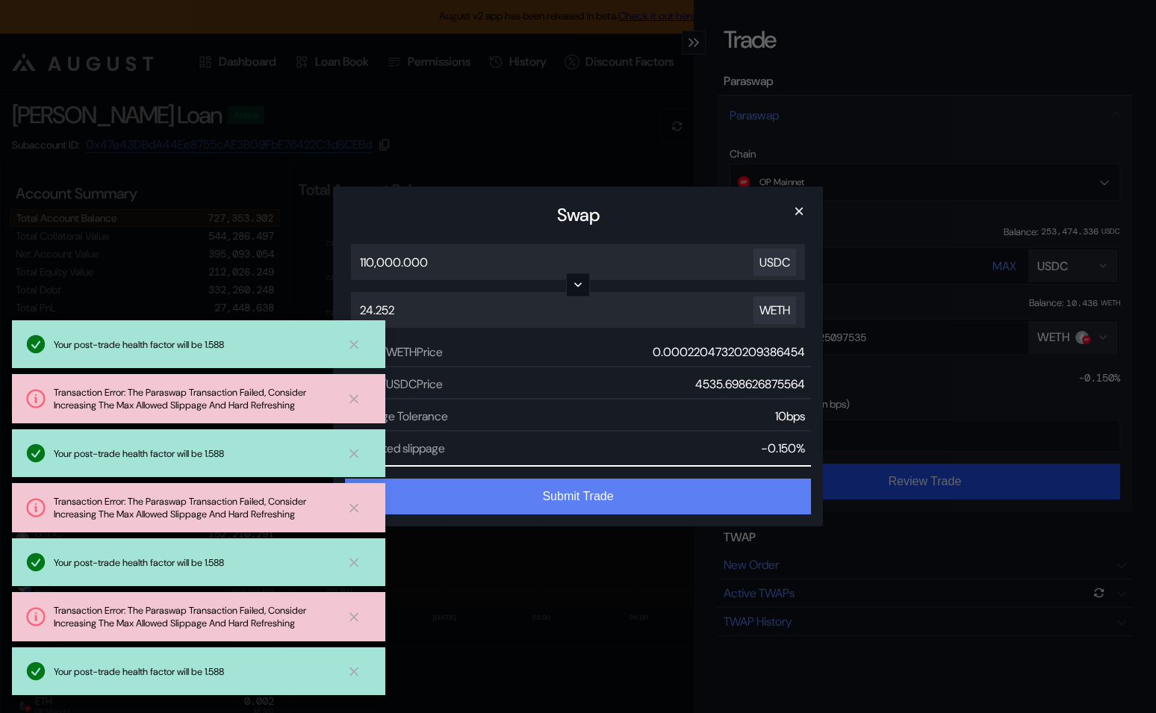
click at [645, 485] on button "Submit Trade" at bounding box center [578, 497] width 466 height 36
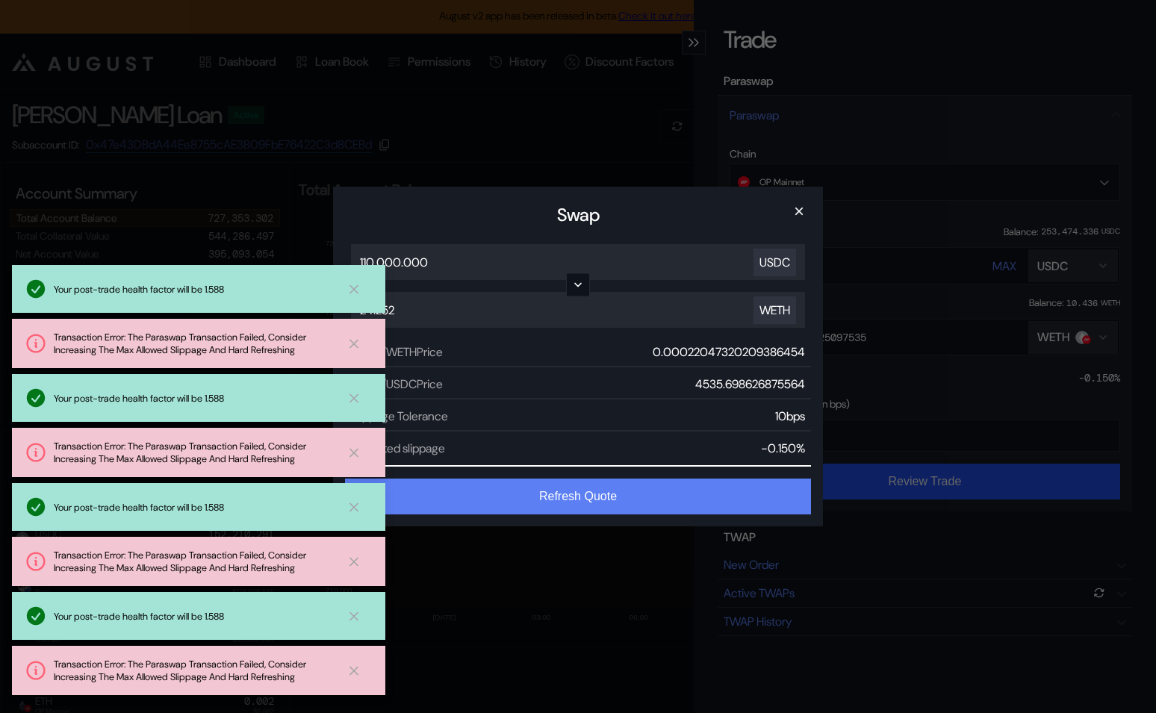
click at [645, 485] on button "Refresh Quote" at bounding box center [578, 497] width 466 height 36
click at [645, 485] on button "Validating Trade..." at bounding box center [578, 497] width 466 height 36
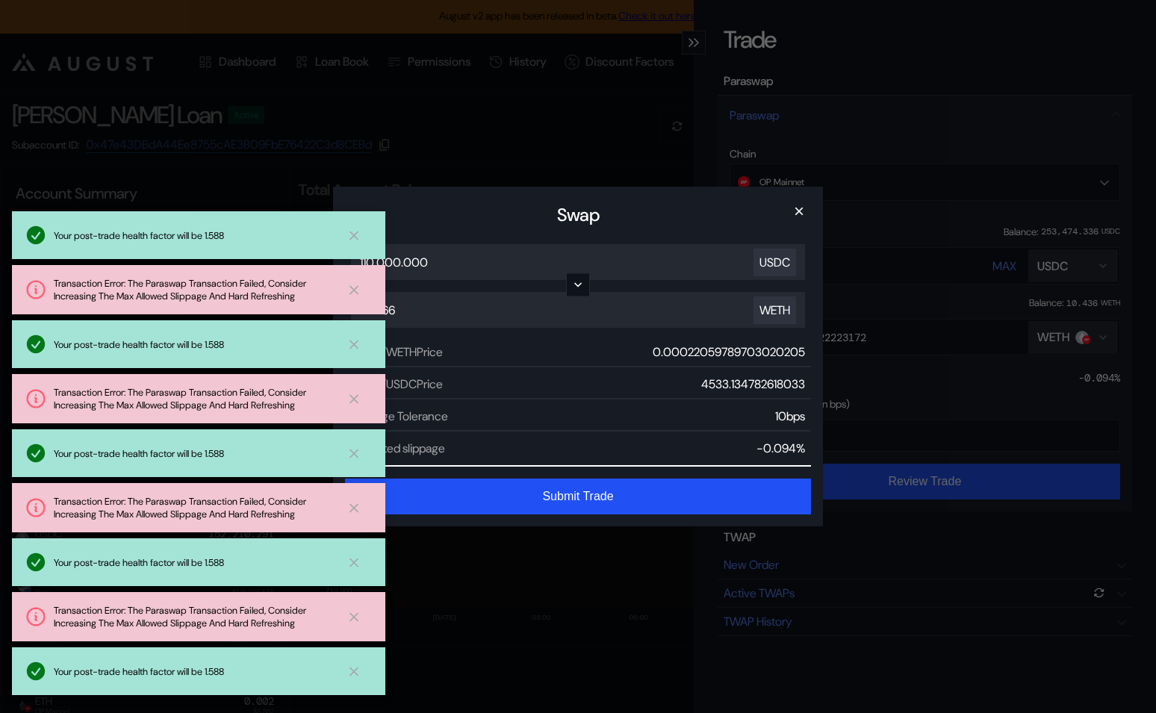
click at [864, 406] on div "Swap × 110,000.000 USDC 24.266 WETH USDC/WETH Price 0.00022059789703020205 WETH…" at bounding box center [578, 356] width 1156 height 713
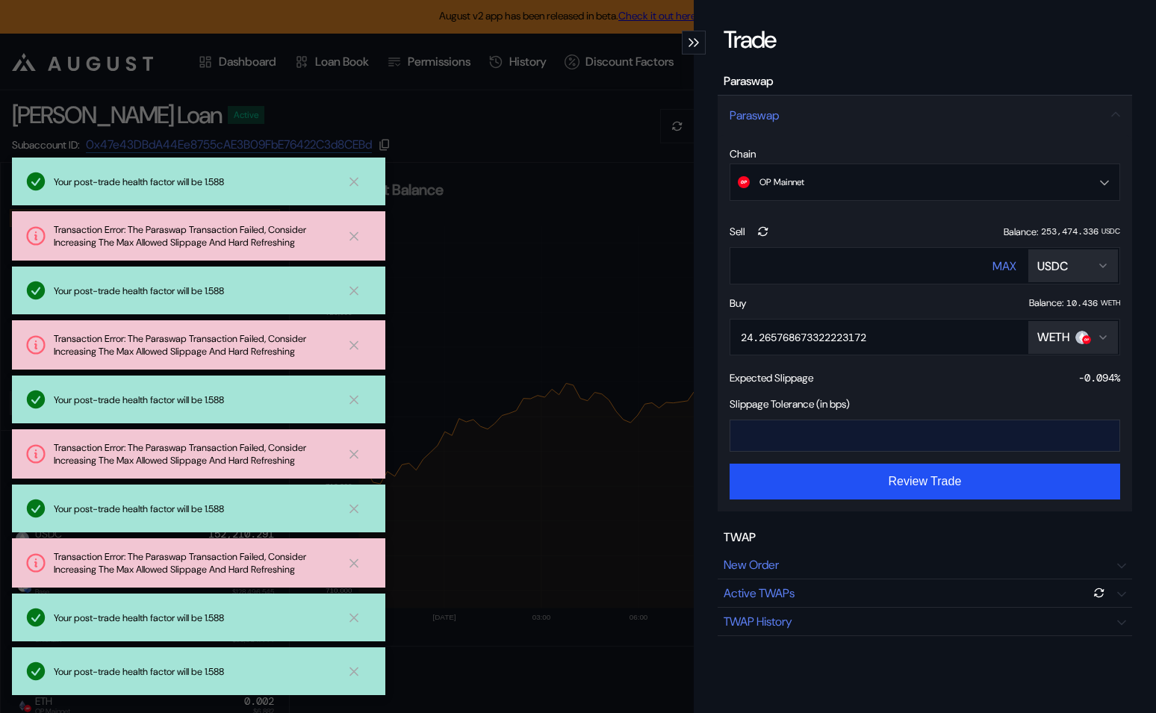
click at [786, 427] on input "**" at bounding box center [914, 436] width 367 height 31
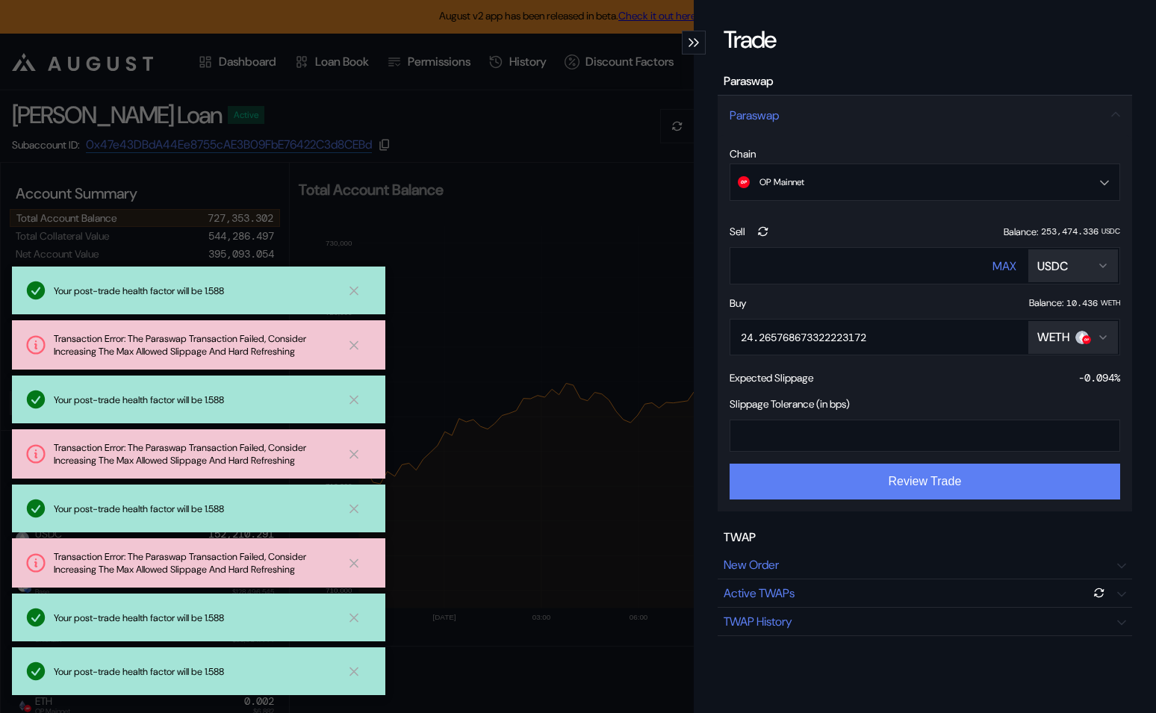
type input "**"
click at [834, 496] on button "Review Trade" at bounding box center [925, 482] width 391 height 36
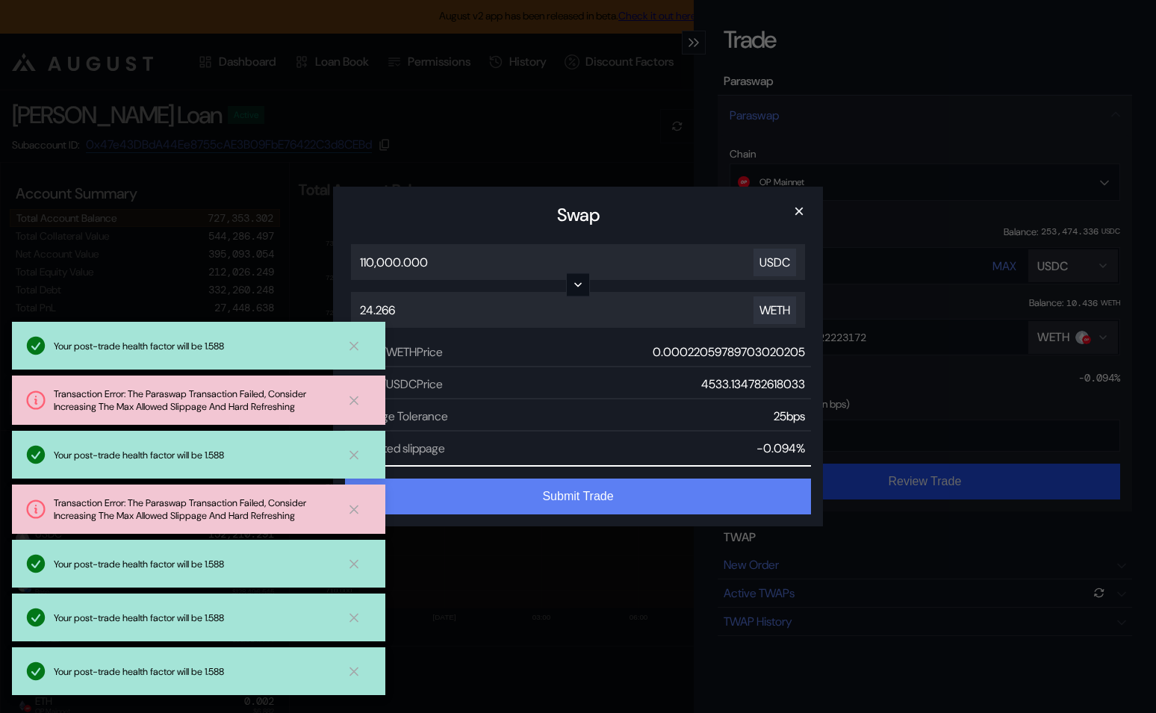
click at [639, 495] on button "Submit Trade" at bounding box center [578, 497] width 466 height 36
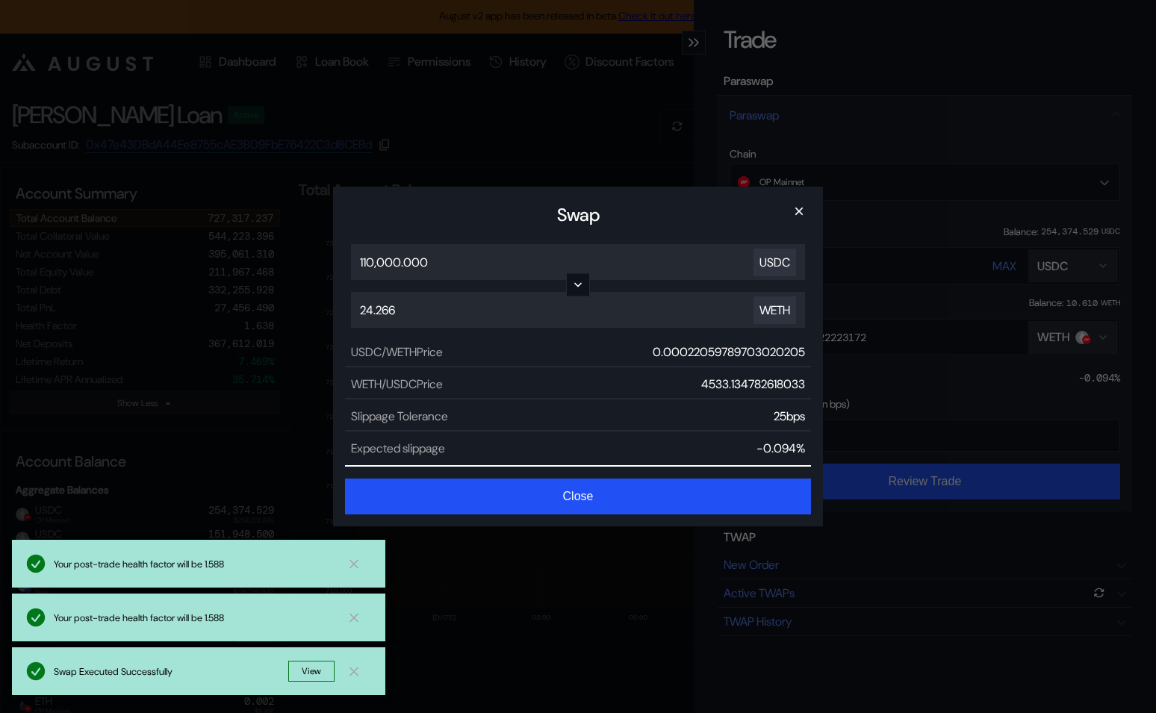
click at [279, 205] on div "Swap × 110,000.000 USDC 24.266 WETH USDC/WETH Price 0.00022059789703020205 WETH…" at bounding box center [578, 356] width 1156 height 713
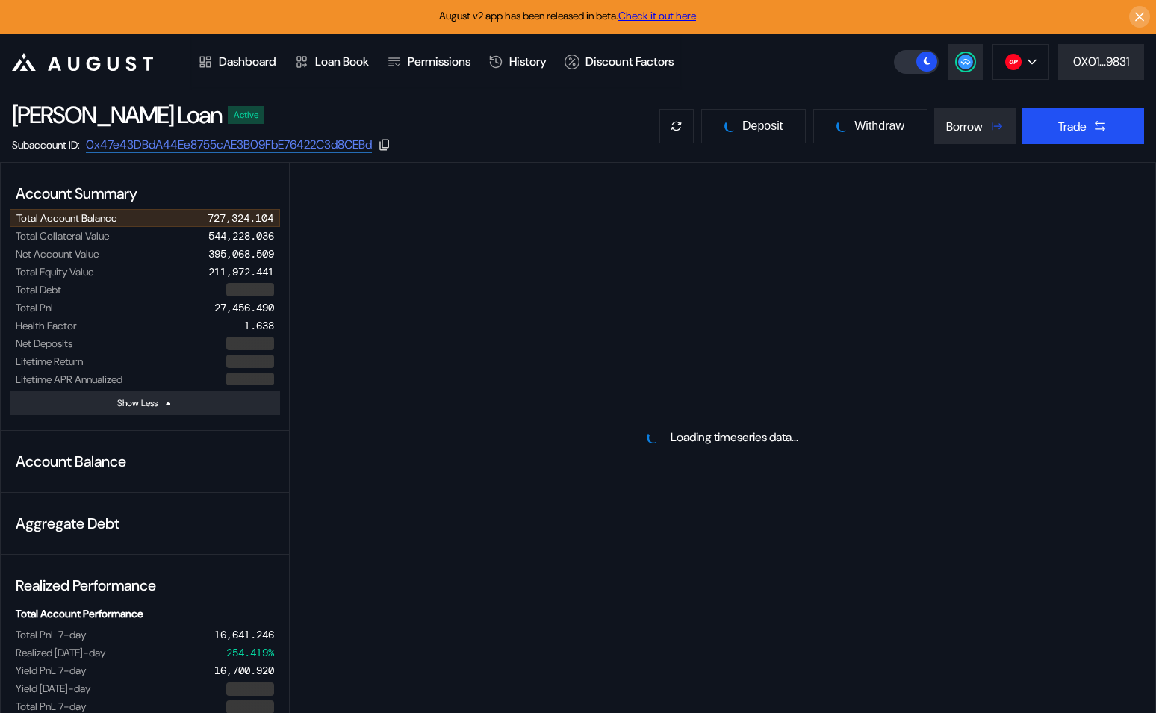
select select "*"
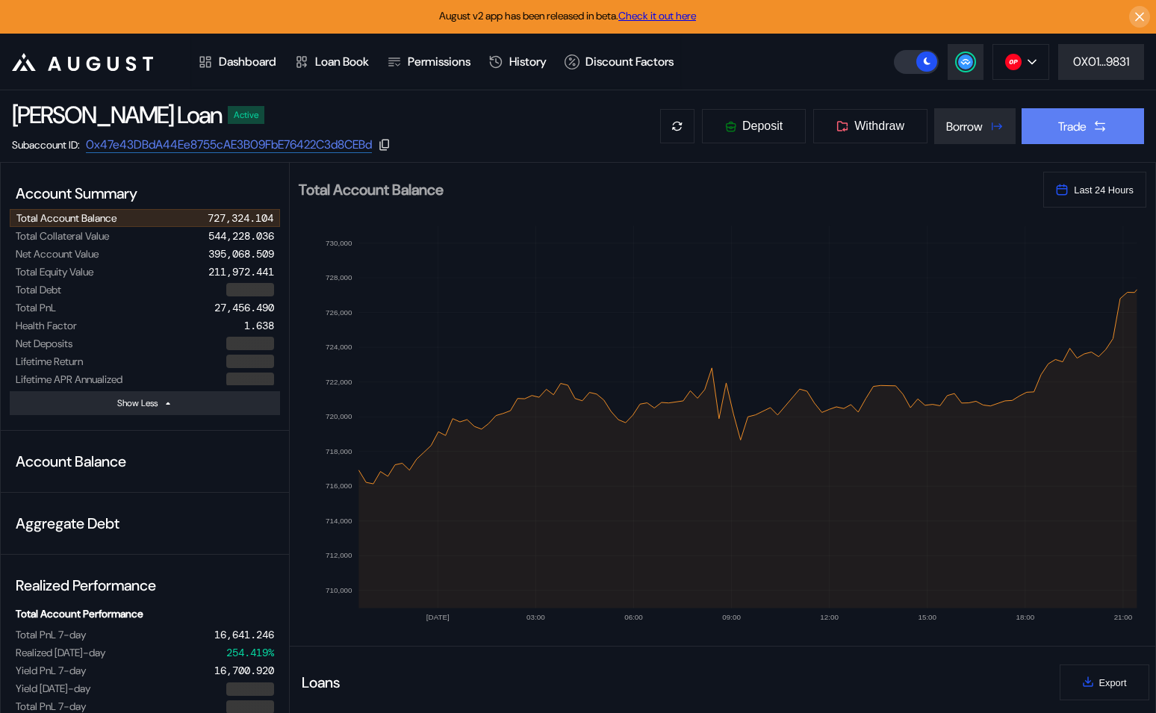
click at [1064, 140] on button "Trade" at bounding box center [1083, 126] width 123 height 36
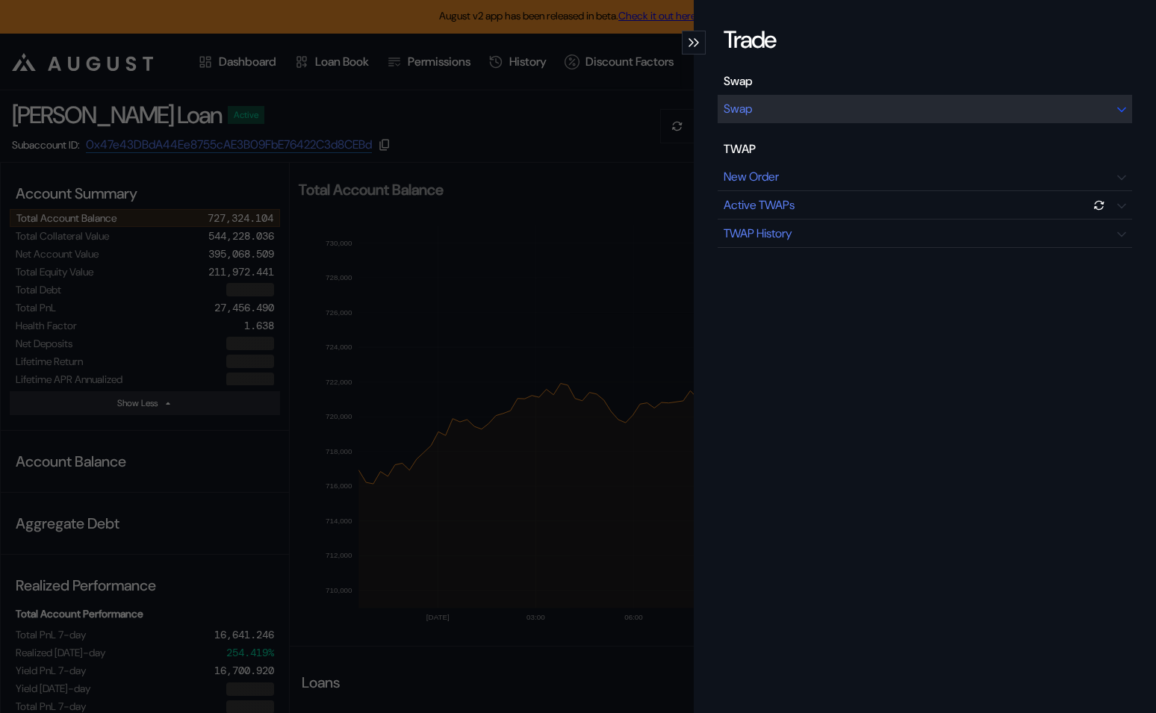
click at [886, 105] on div "Swap" at bounding box center [925, 109] width 415 height 28
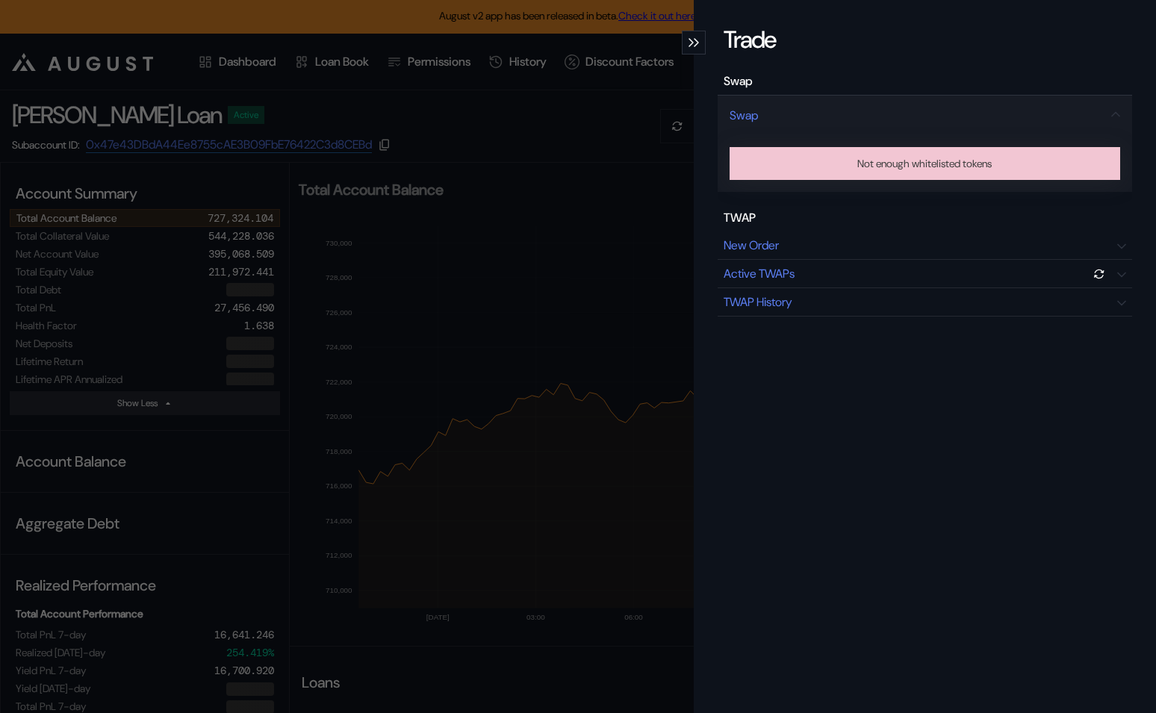
click at [627, 222] on div "Trade Swap Swap Not enough whitelisted tokens TWAP New Order Active TWAPs TWAP …" at bounding box center [578, 356] width 1156 height 713
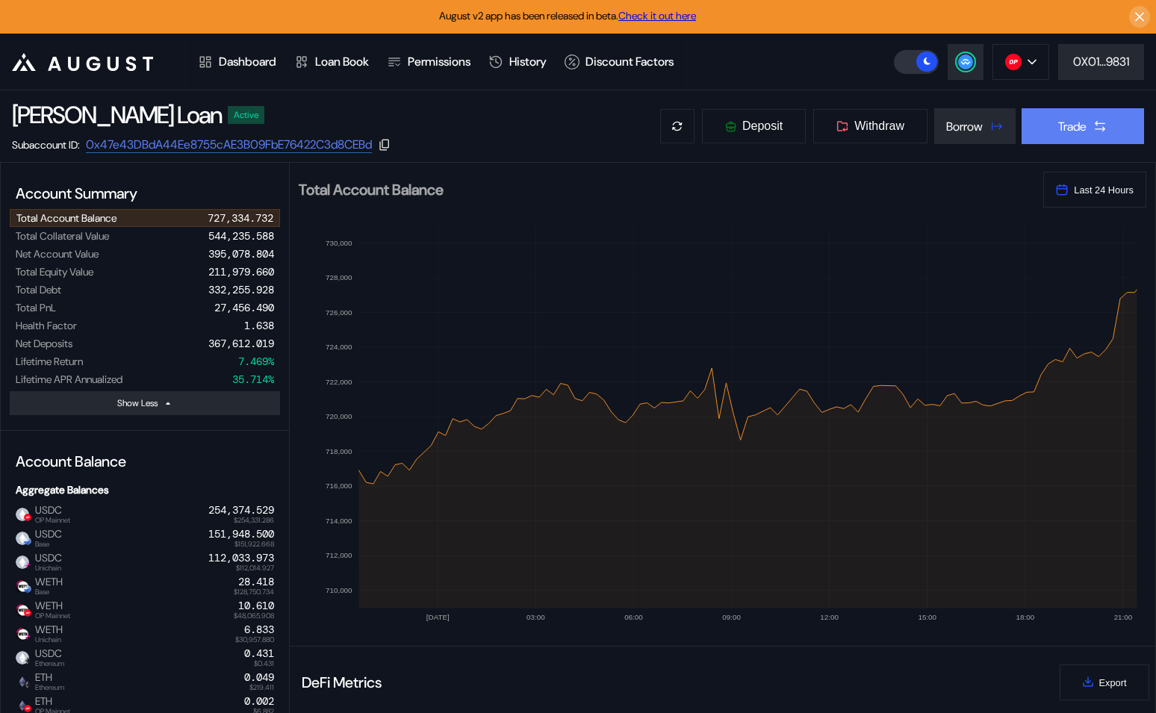
click at [1079, 134] on button "Trade" at bounding box center [1083, 126] width 123 height 36
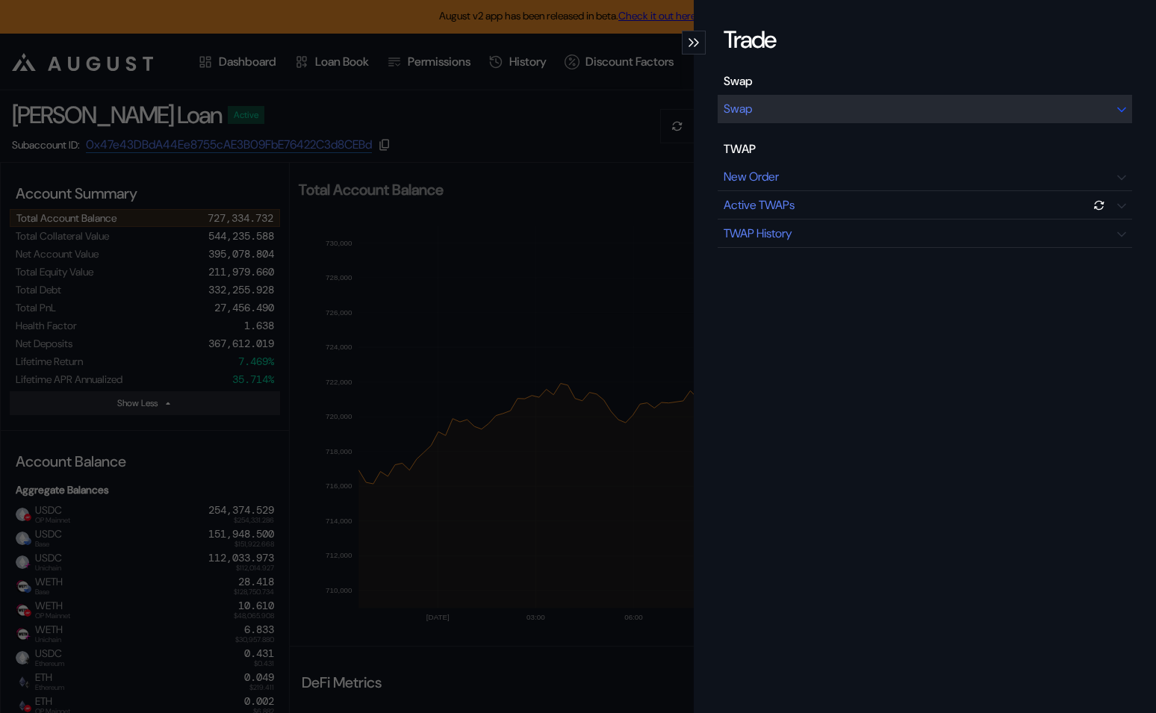
click at [814, 111] on div "Swap" at bounding box center [925, 109] width 415 height 28
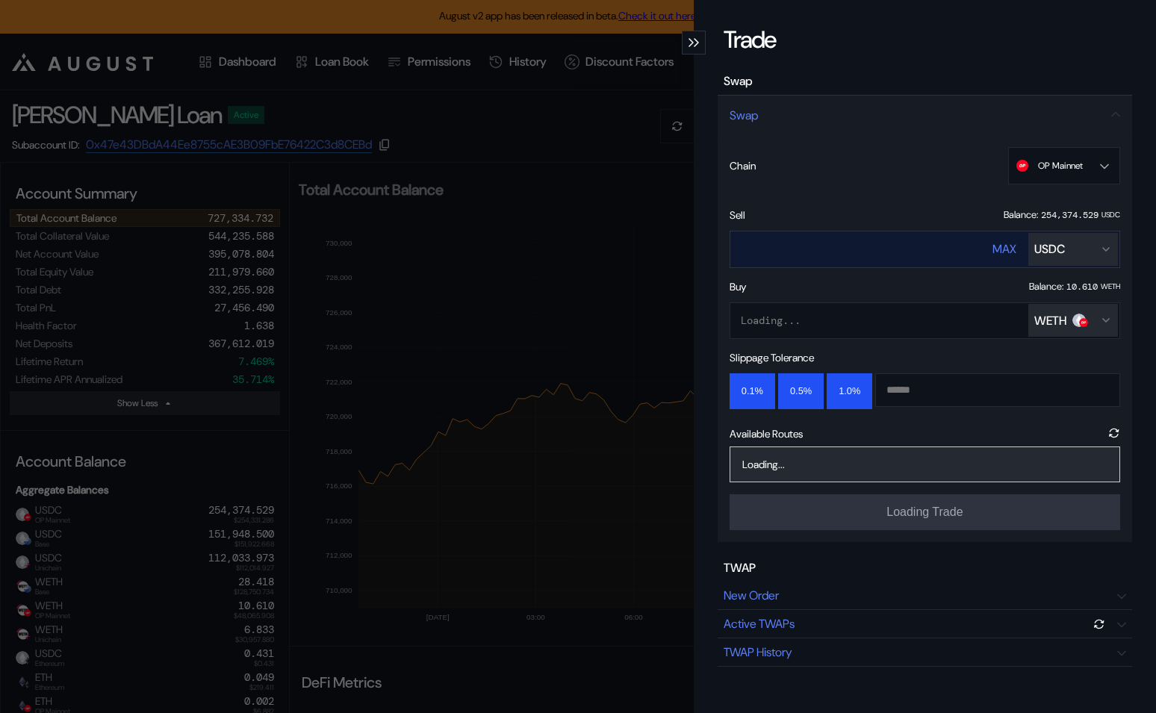
click at [908, 252] on input "****" at bounding box center [847, 249] width 233 height 31
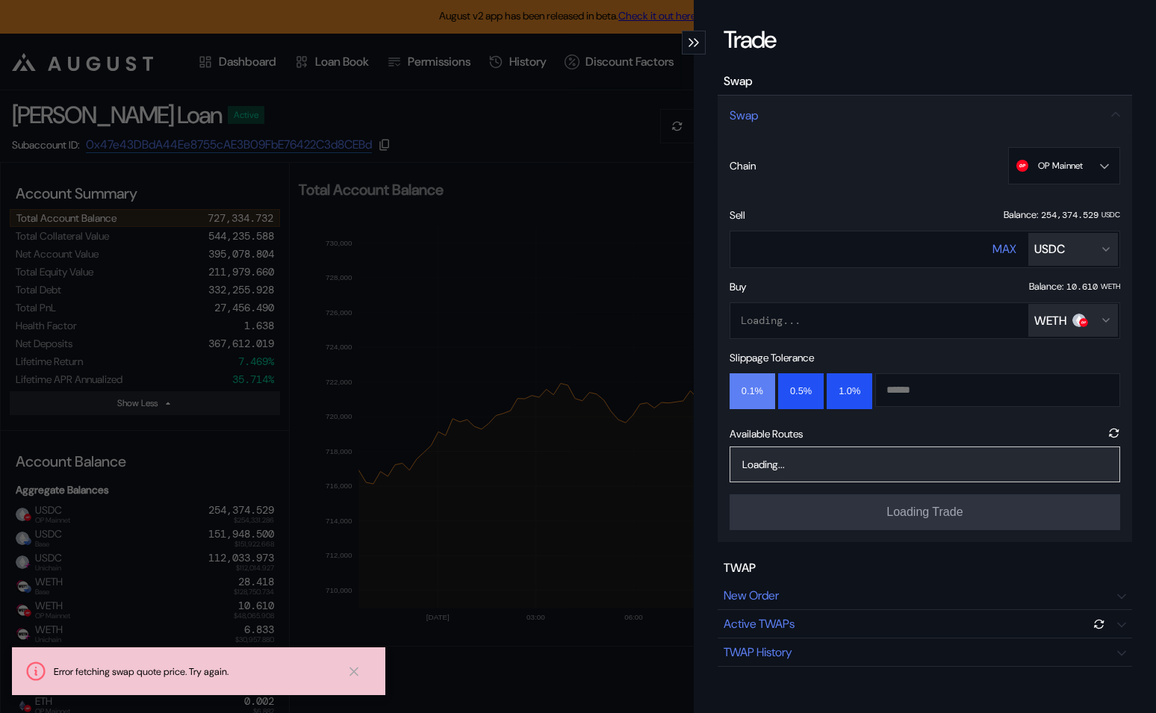
click at [761, 373] on button "0.1%" at bounding box center [753, 391] width 46 height 36
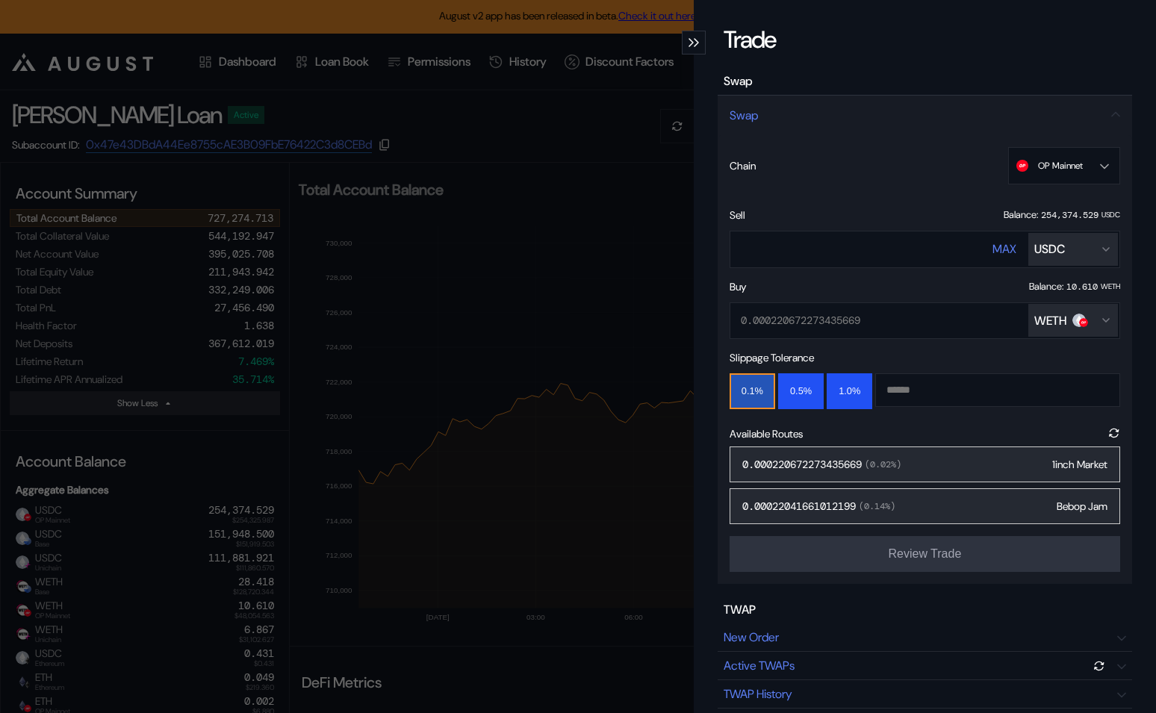
click at [1003, 463] on div "0.000220672273435669 ( 0.02 %) 1inch Market" at bounding box center [925, 465] width 391 height 36
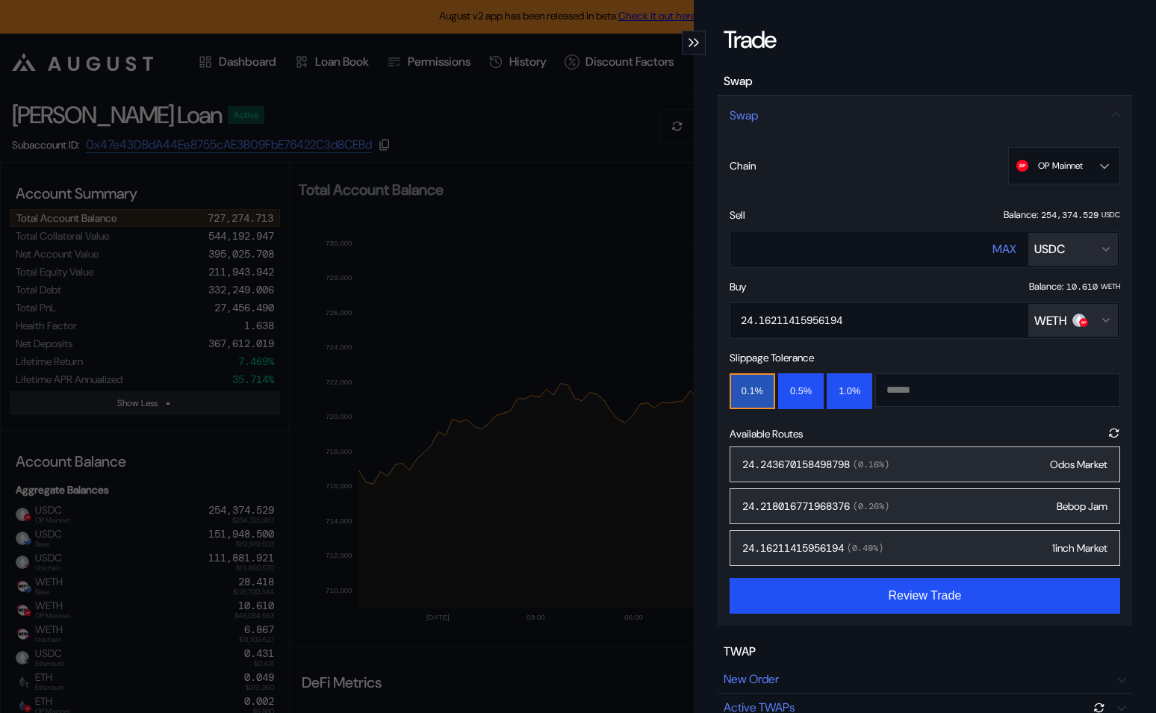
click at [946, 462] on div "24.243670158498798 ( 0.16 %) Odos Market" at bounding box center [925, 465] width 391 height 36
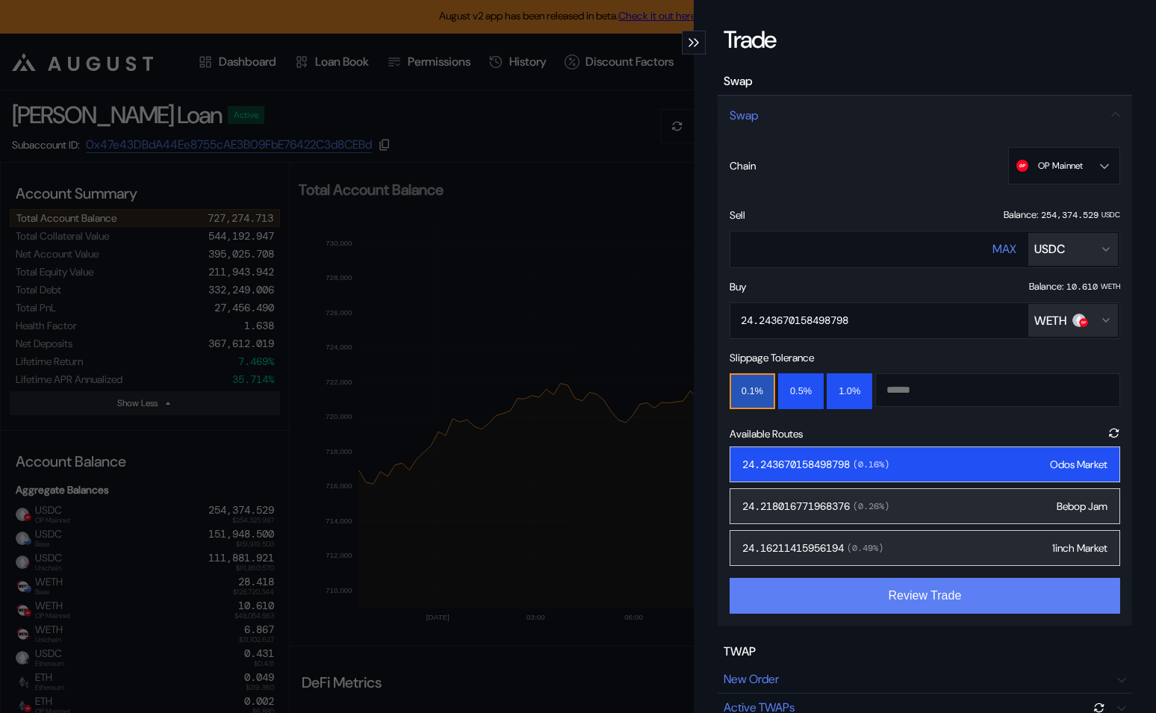
click at [934, 596] on button "Review Trade" at bounding box center [925, 596] width 391 height 36
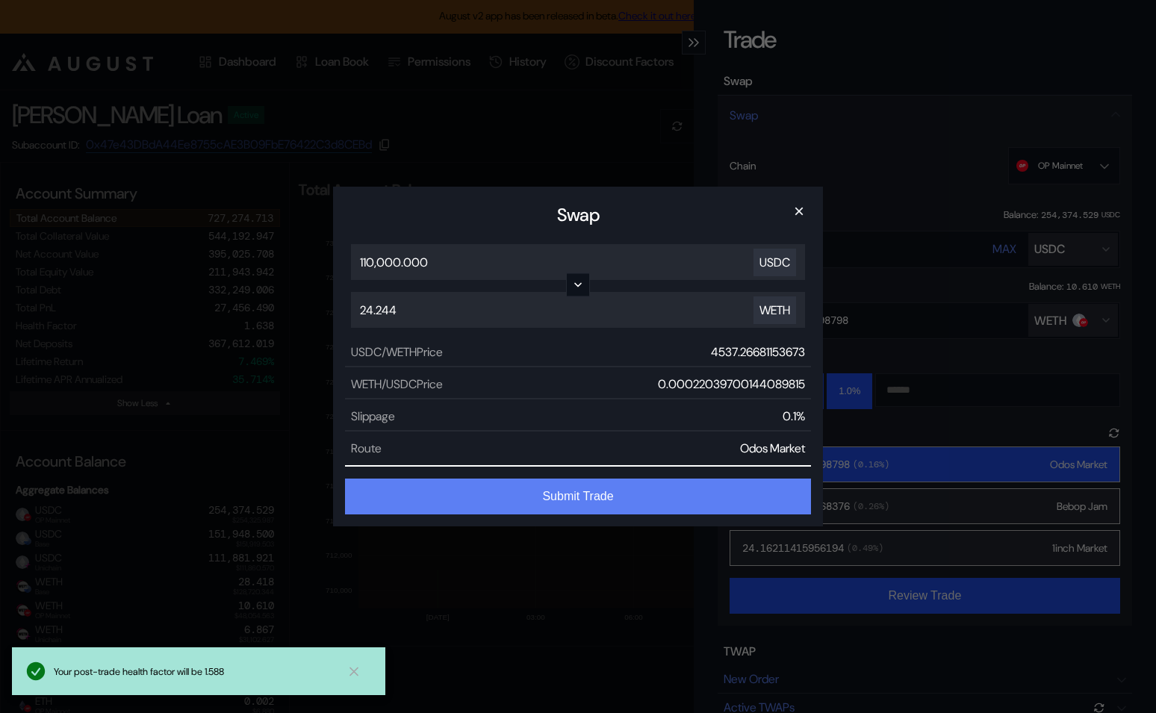
click at [654, 485] on button "Submit Trade" at bounding box center [578, 497] width 466 height 36
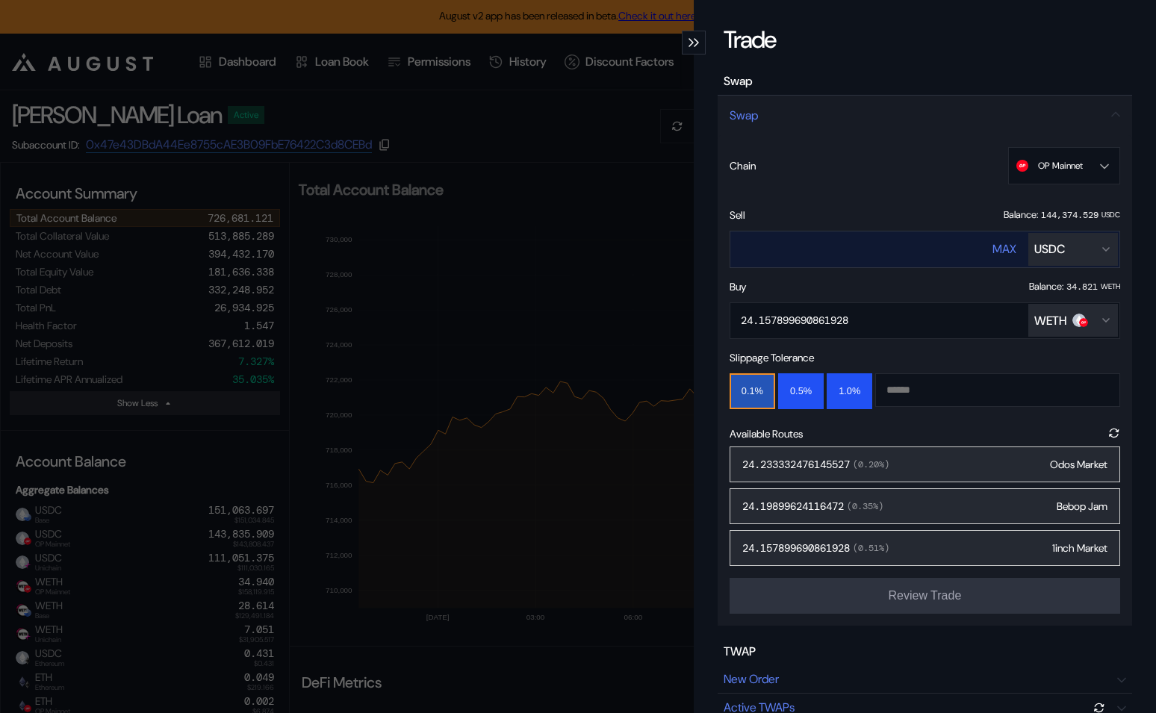
click at [754, 244] on input "******" at bounding box center [847, 249] width 233 height 31
type input "****"
click at [990, 466] on div "1.4346629581253694 ( 0.05 %) Odos Market" at bounding box center [925, 465] width 391 height 36
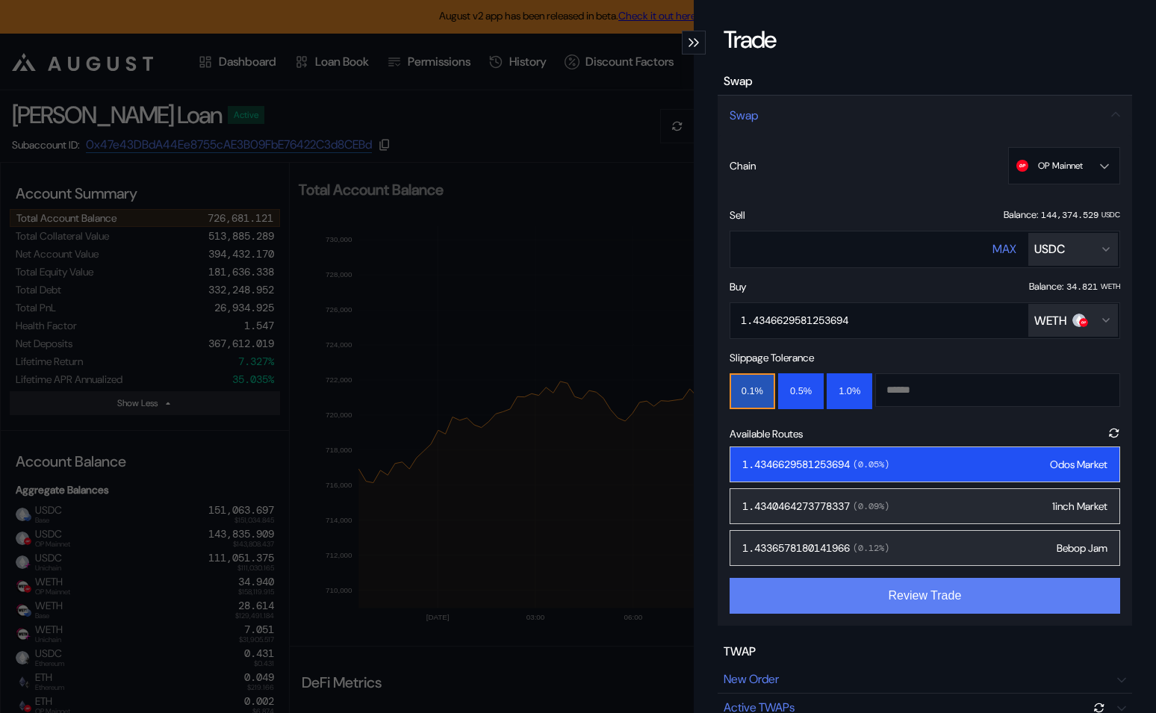
click at [920, 599] on button "Review Trade" at bounding box center [925, 596] width 391 height 36
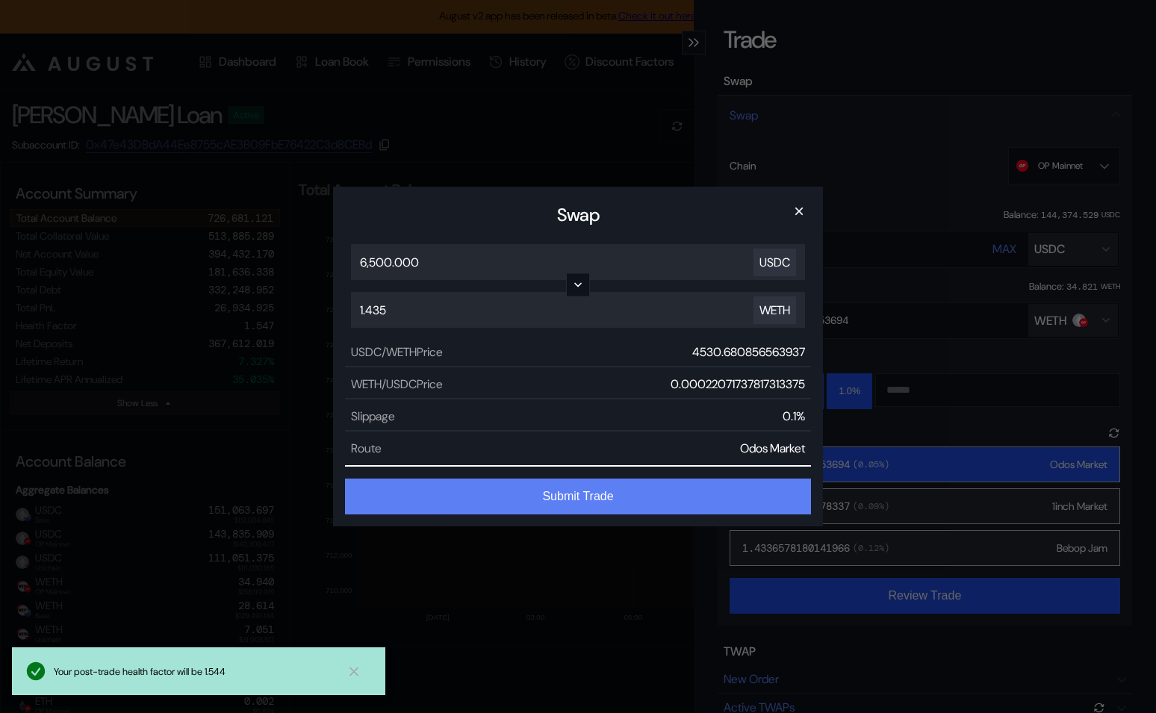
click at [655, 497] on button "Submit Trade" at bounding box center [578, 497] width 466 height 36
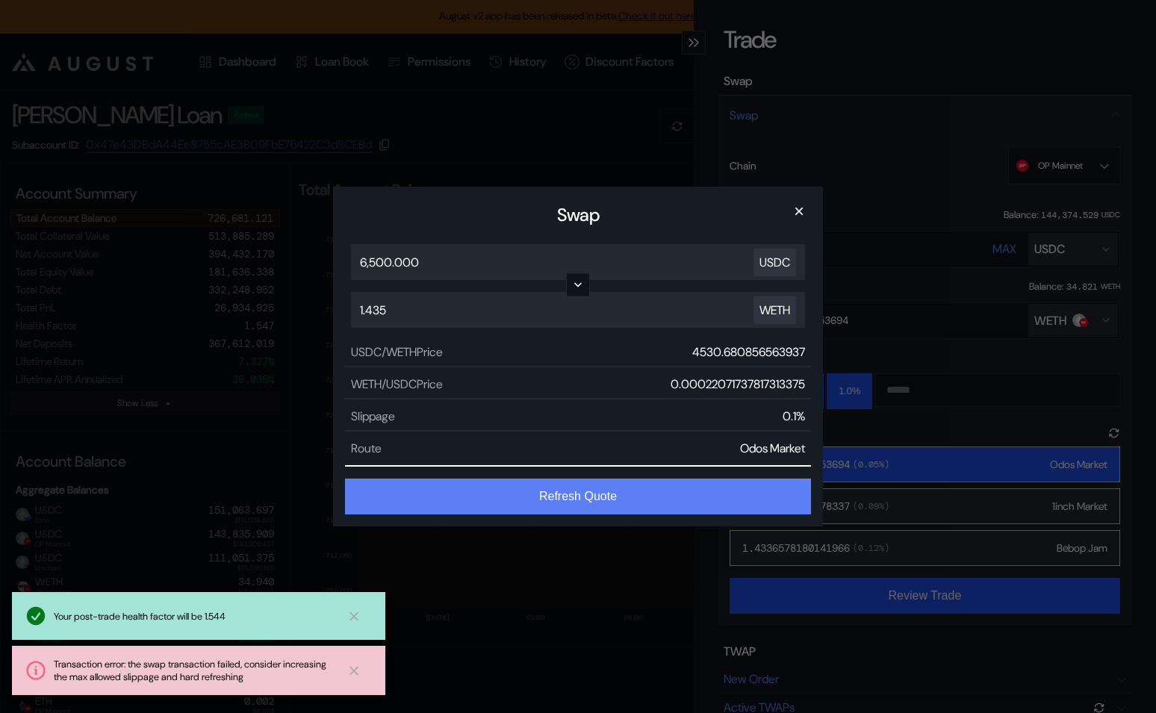
click at [542, 500] on button "Refresh Quote" at bounding box center [578, 497] width 466 height 36
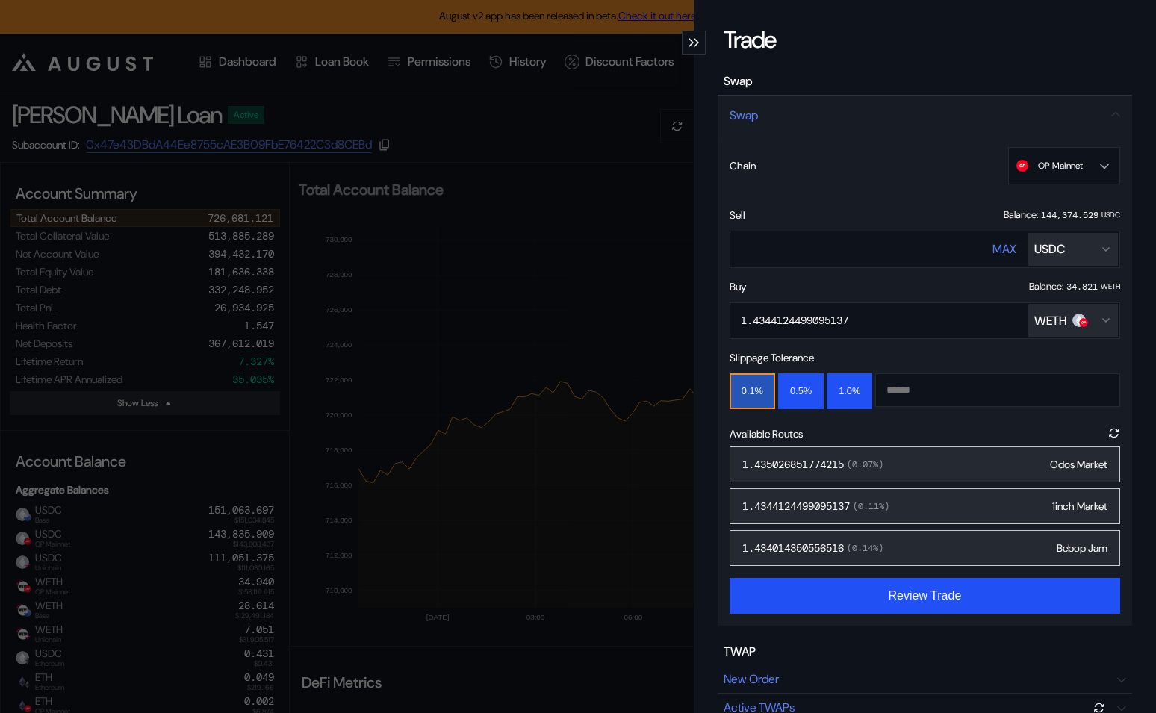
click at [958, 468] on div "1.435026851774215 ( 0.07 %) Odos Market" at bounding box center [925, 465] width 391 height 36
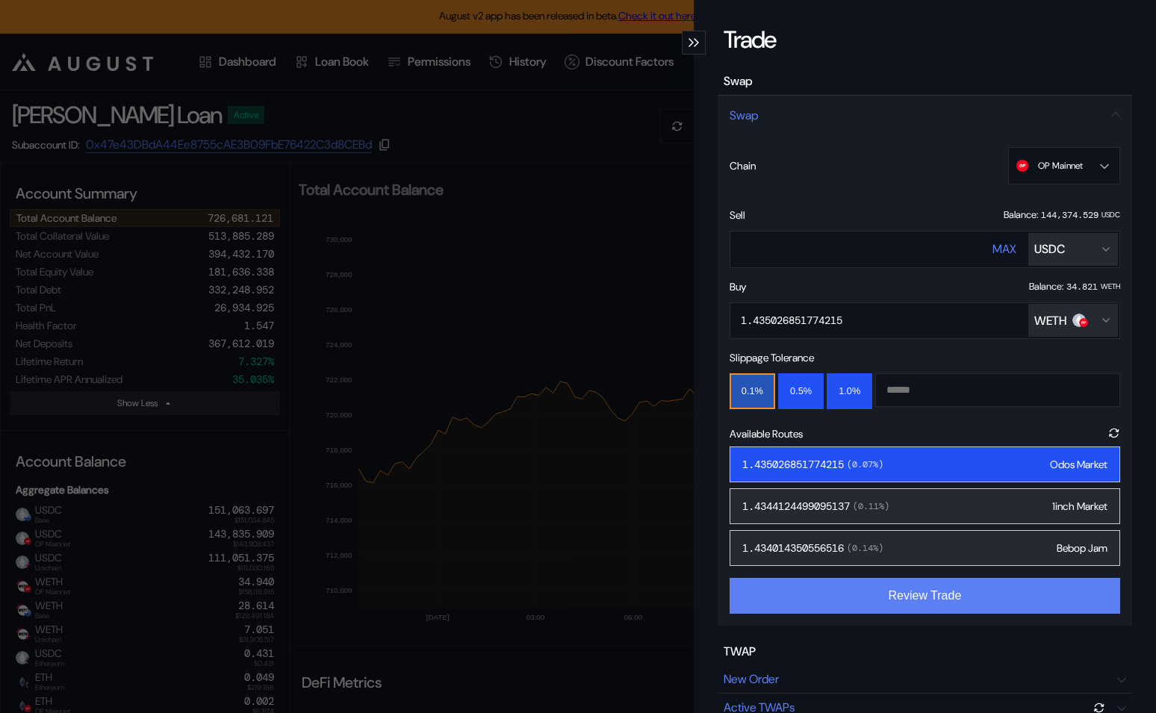
click at [933, 601] on button "Review Trade" at bounding box center [925, 596] width 391 height 36
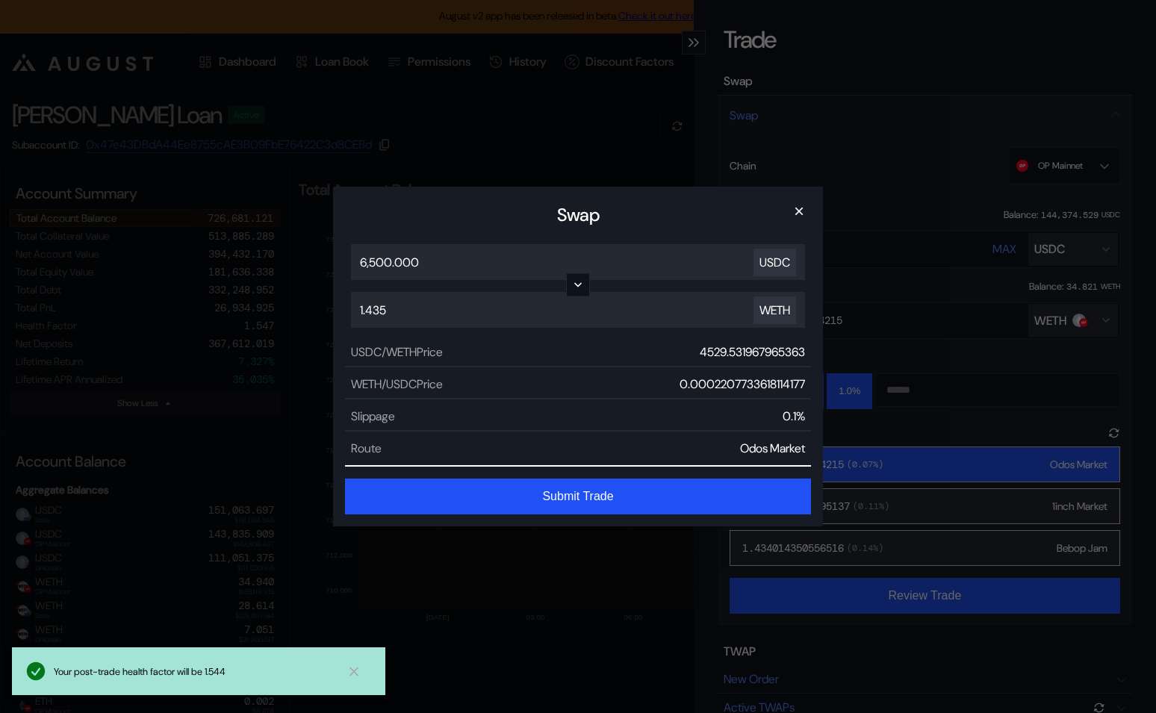
click at [570, 493] on button "Submit Trade" at bounding box center [578, 497] width 466 height 36
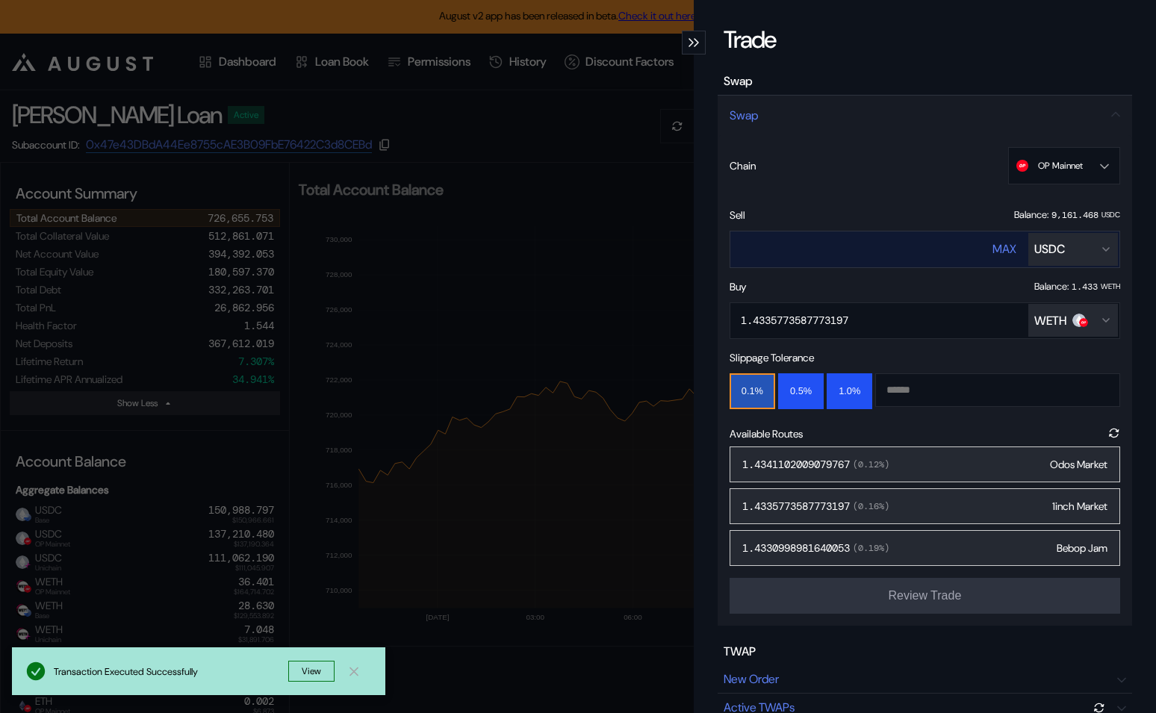
click at [778, 252] on input "****" at bounding box center [847, 249] width 233 height 31
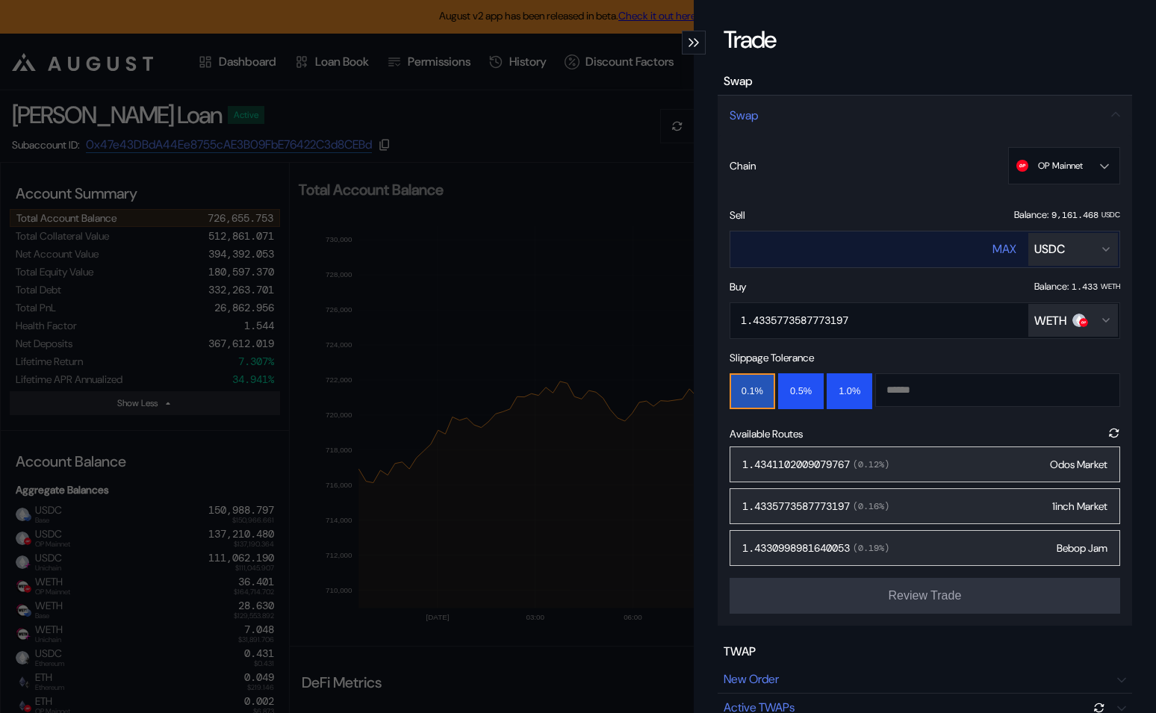
click at [742, 244] on input "****" at bounding box center [847, 249] width 233 height 31
type input "****"
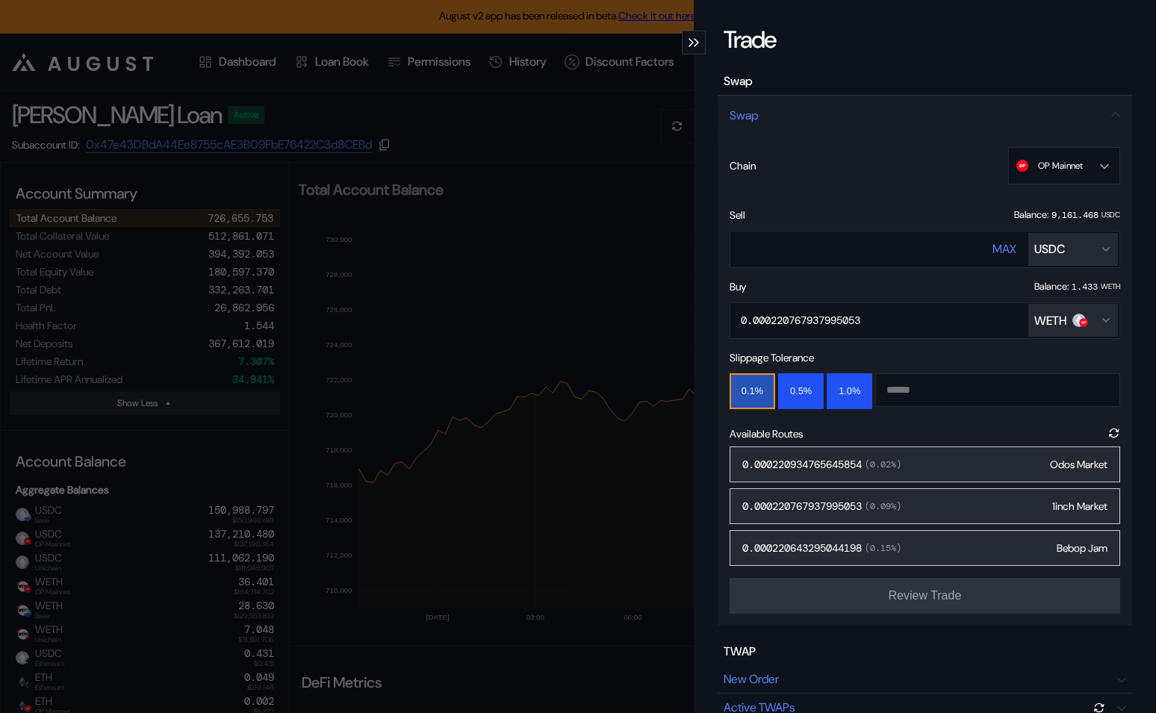
click at [1041, 459] on div "0.000220934765645854 ( 0.02 %) Odos Market" at bounding box center [925, 465] width 391 height 36
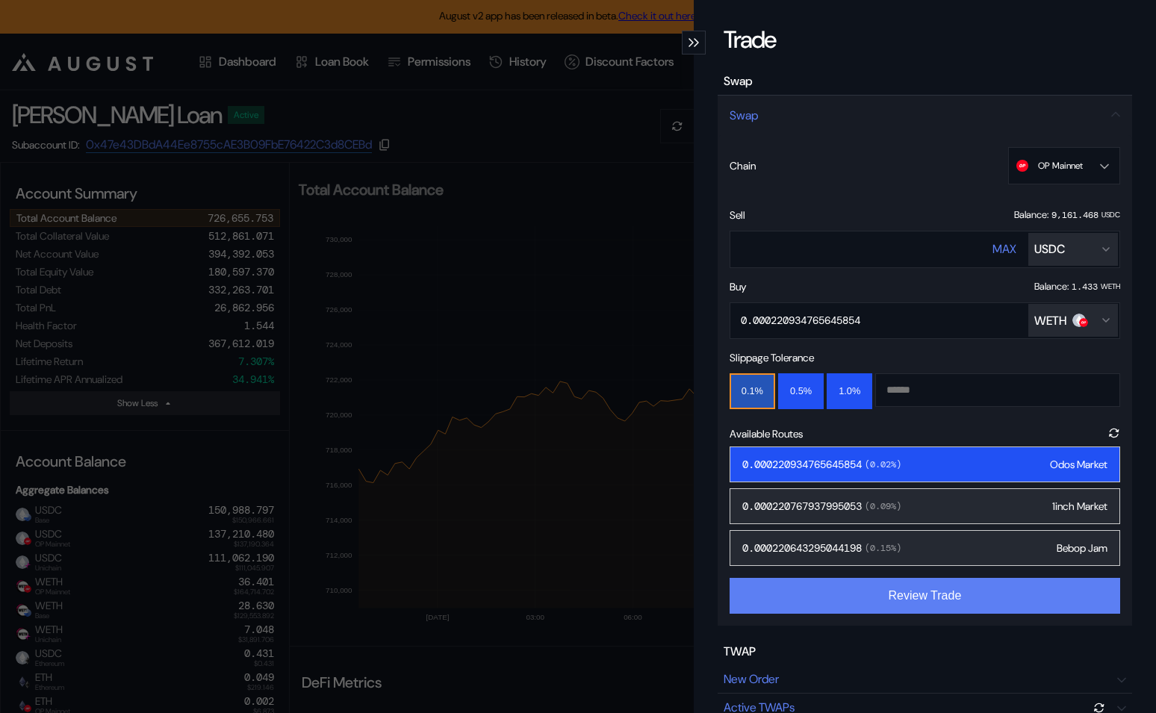
click at [946, 582] on button "Review Trade" at bounding box center [925, 596] width 391 height 36
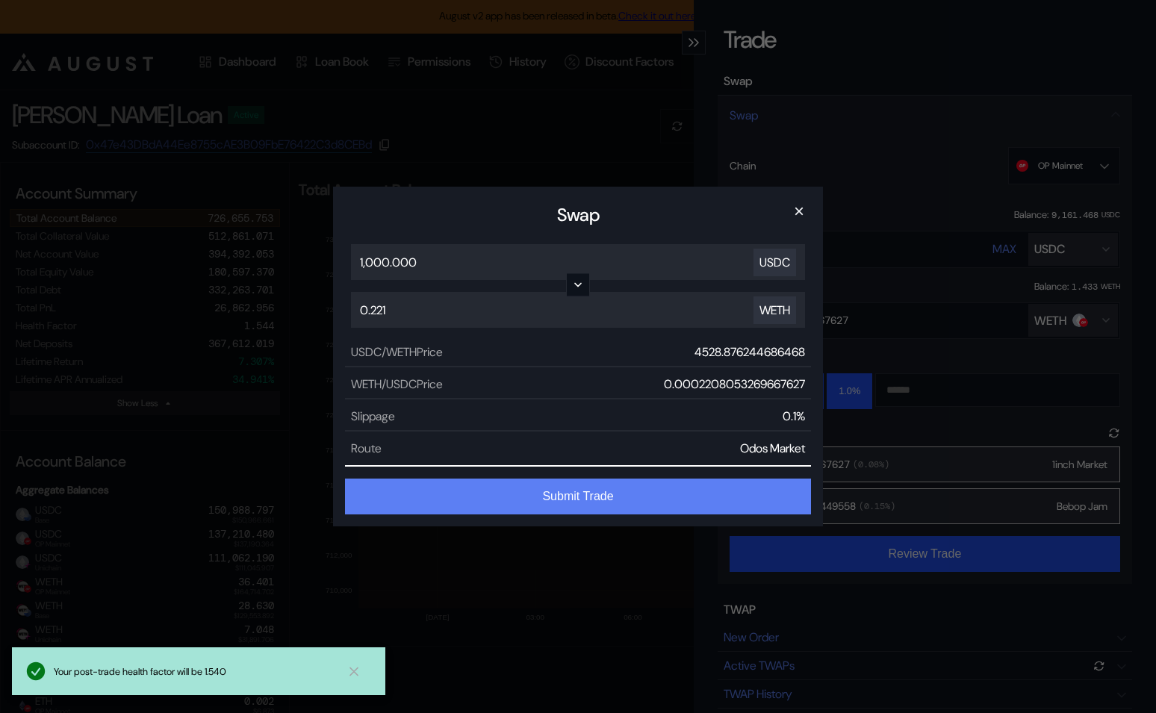
click at [652, 494] on button "Submit Trade" at bounding box center [578, 497] width 466 height 36
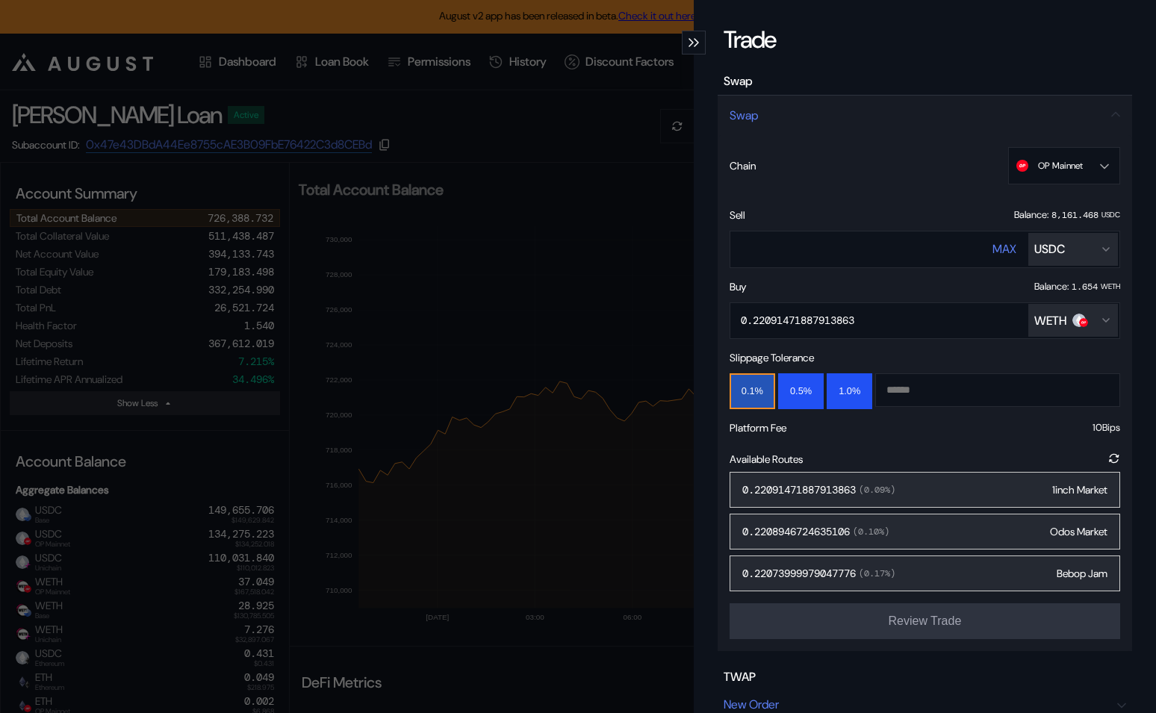
click at [571, 450] on div "Trade Swap Swap Chain OP Mainnet OP Mainnet Ethereum Base Sonic Mainnet Unichai…" at bounding box center [578, 356] width 1156 height 713
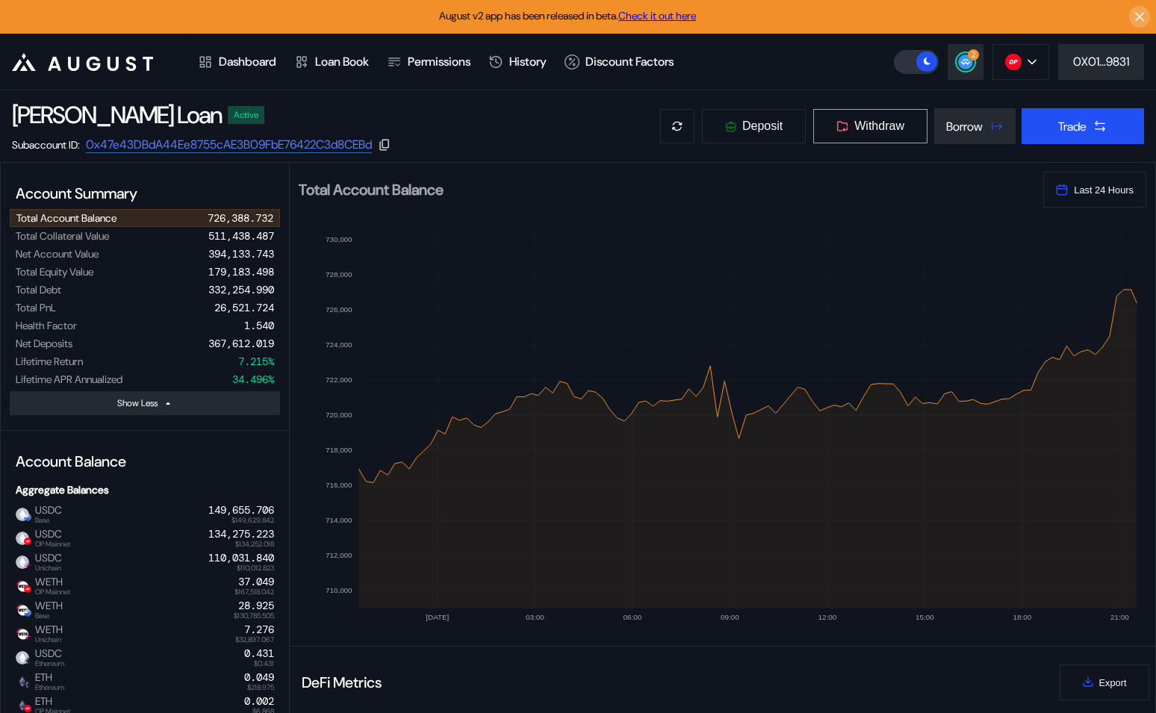
click at [882, 131] on span "Withdraw" at bounding box center [880, 126] width 50 height 13
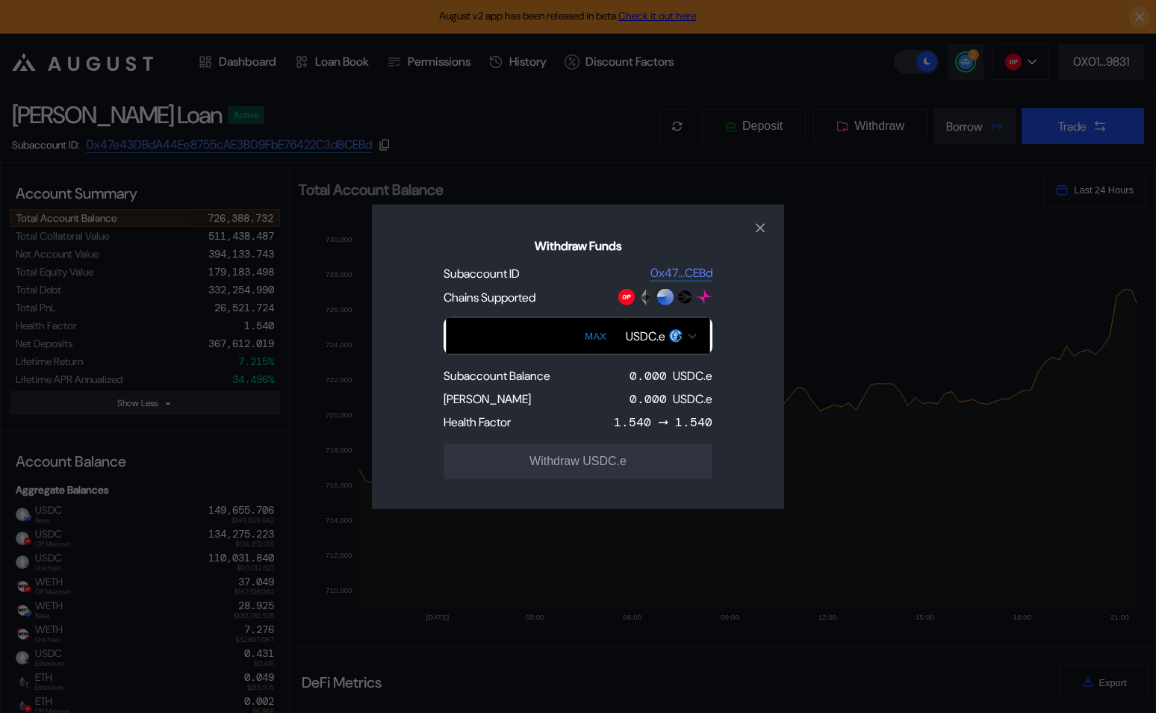
click at [639, 324] on div "USDC.e" at bounding box center [661, 335] width 86 height 25
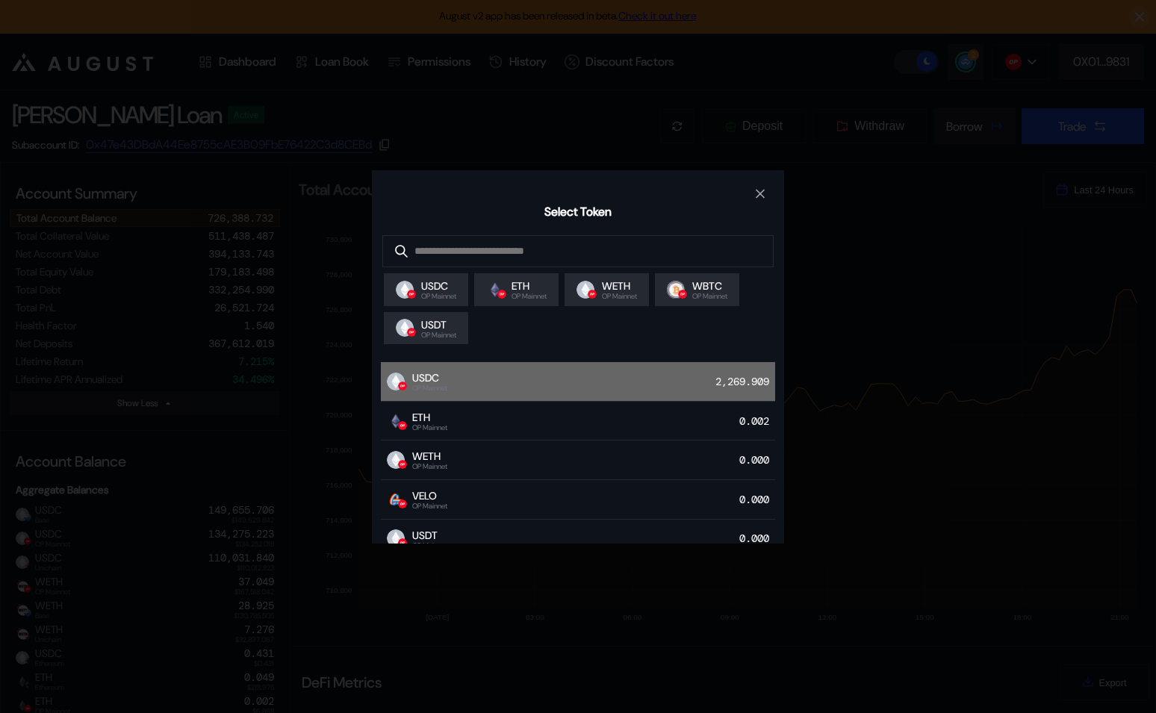
click at [546, 391] on div "USDC OP Mainnet 2,269.909" at bounding box center [578, 382] width 394 height 40
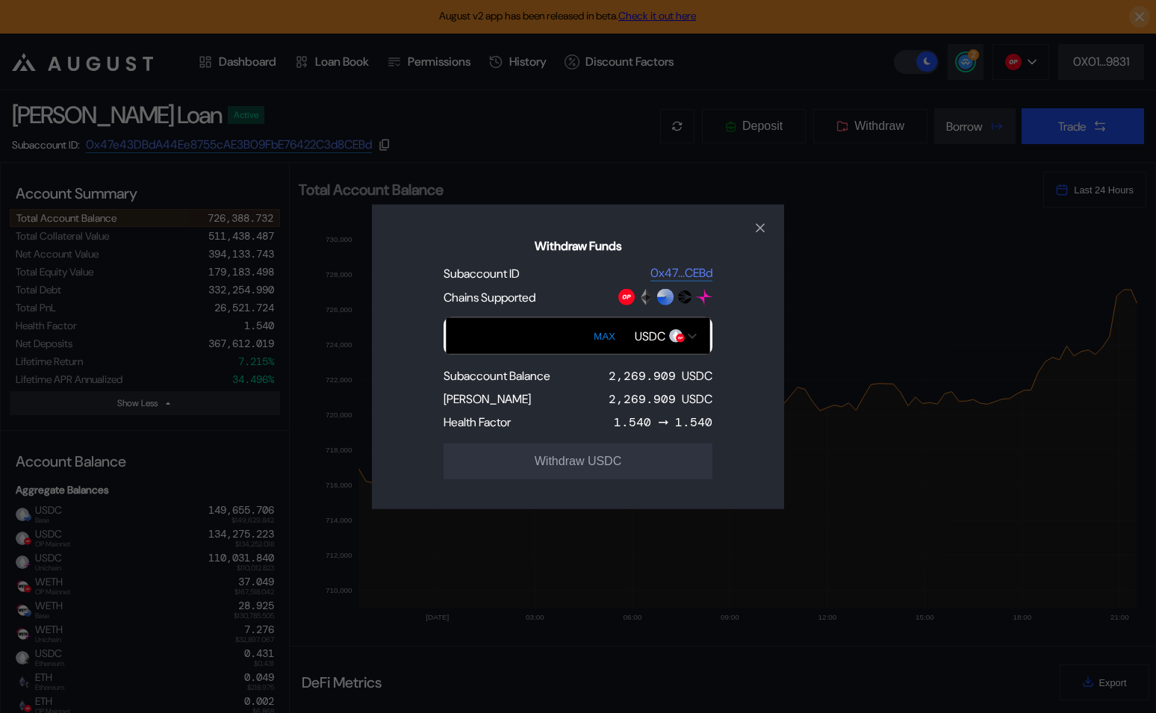
click at [604, 336] on button "MAX" at bounding box center [604, 336] width 31 height 34
type input "**********"
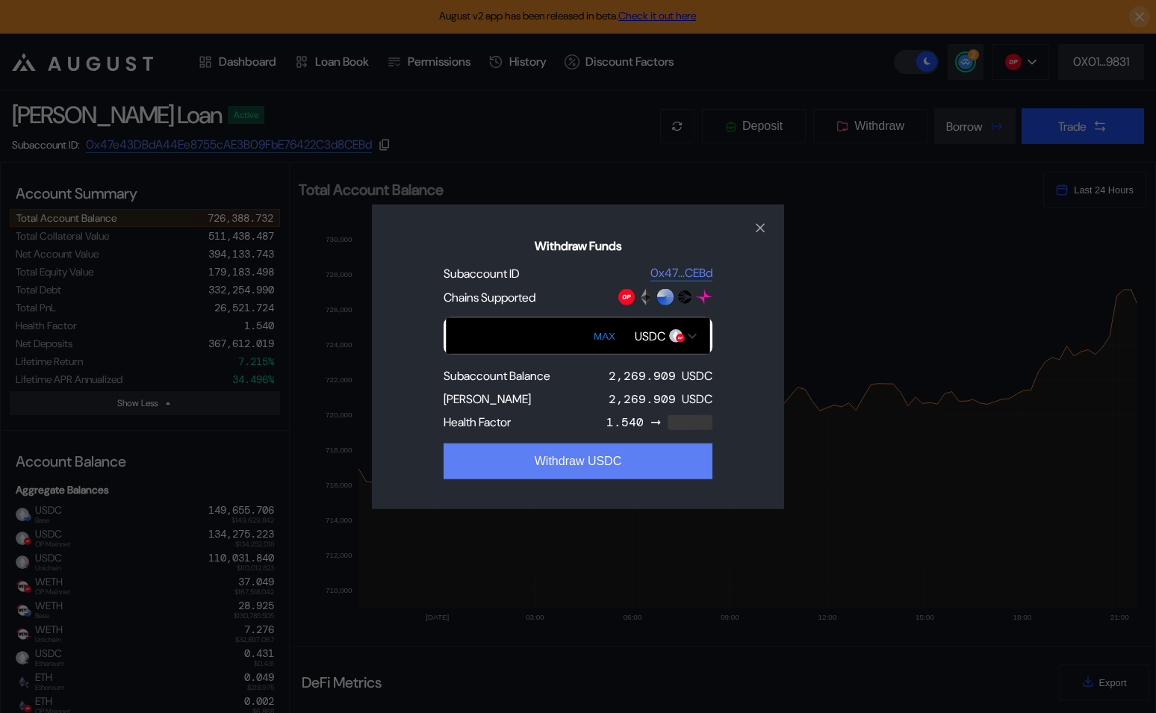
click at [583, 456] on button "Withdraw USDC" at bounding box center [578, 462] width 269 height 36
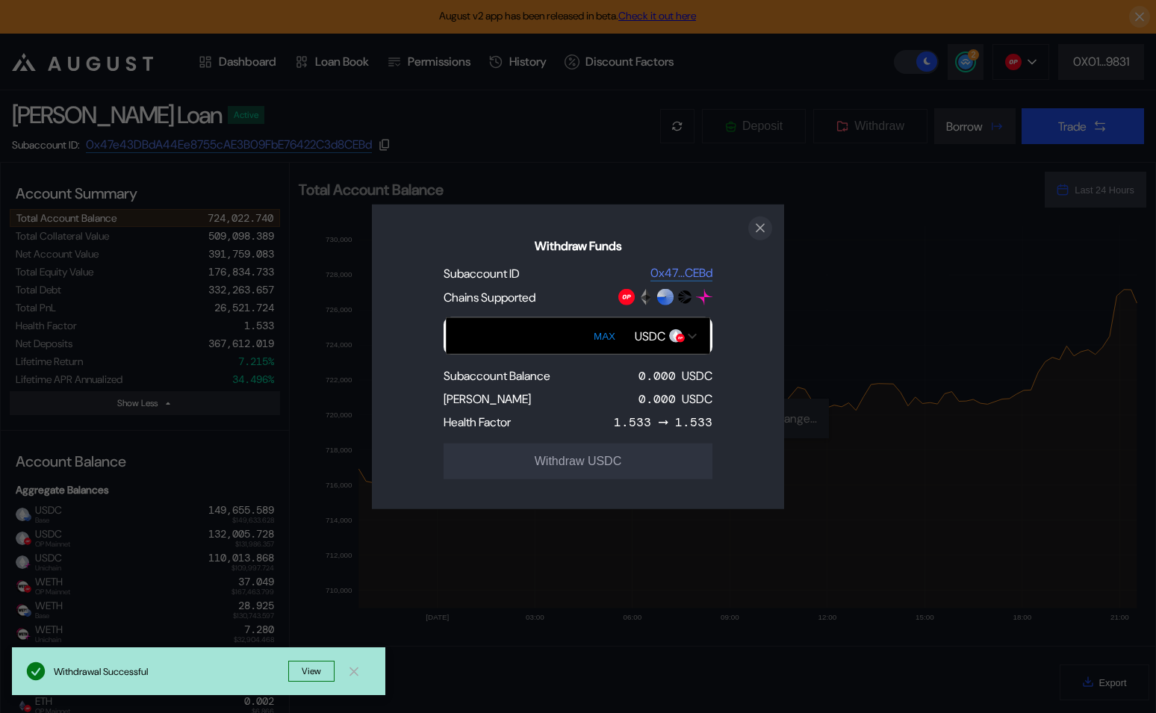
click at [760, 223] on icon "close modal" at bounding box center [760, 228] width 15 height 16
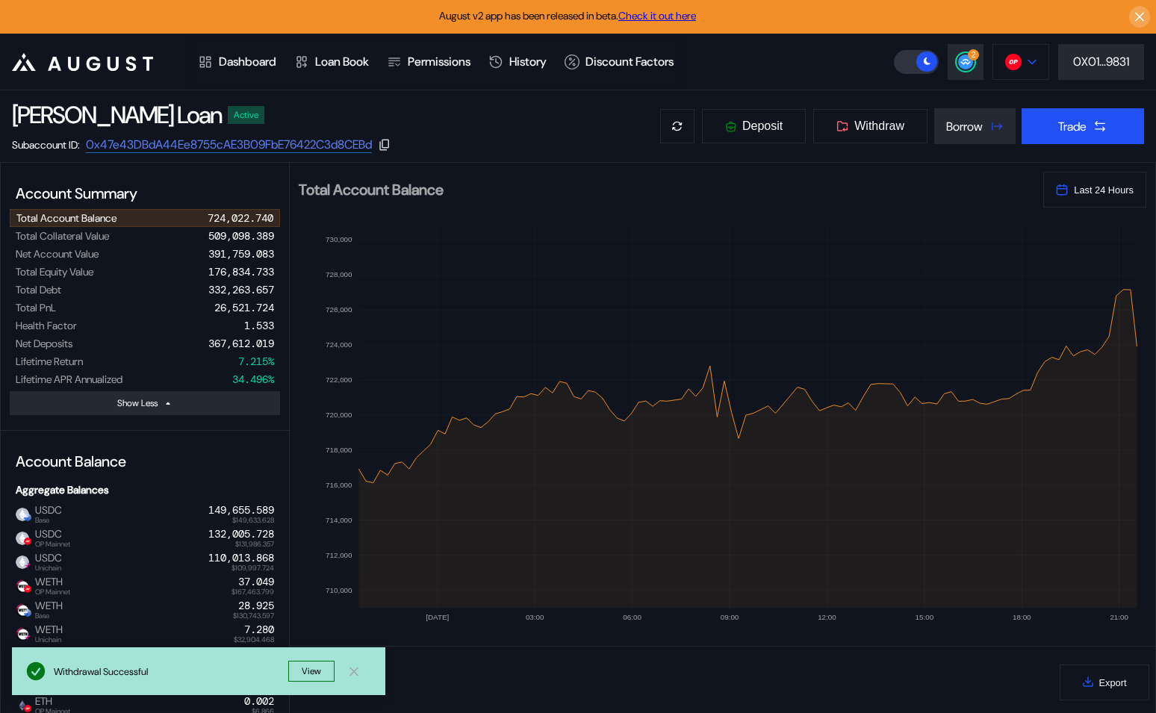
click at [1005, 57] on img at bounding box center [1013, 62] width 16 height 16
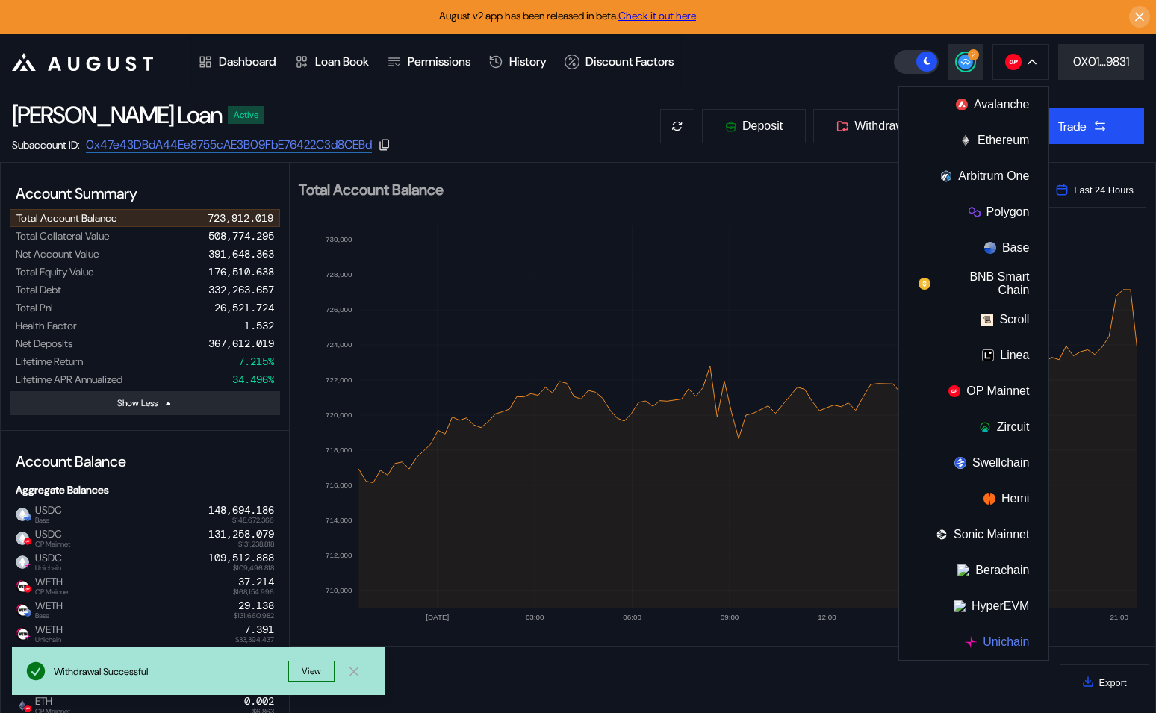
click at [1005, 642] on button "Unichain" at bounding box center [973, 642] width 149 height 36
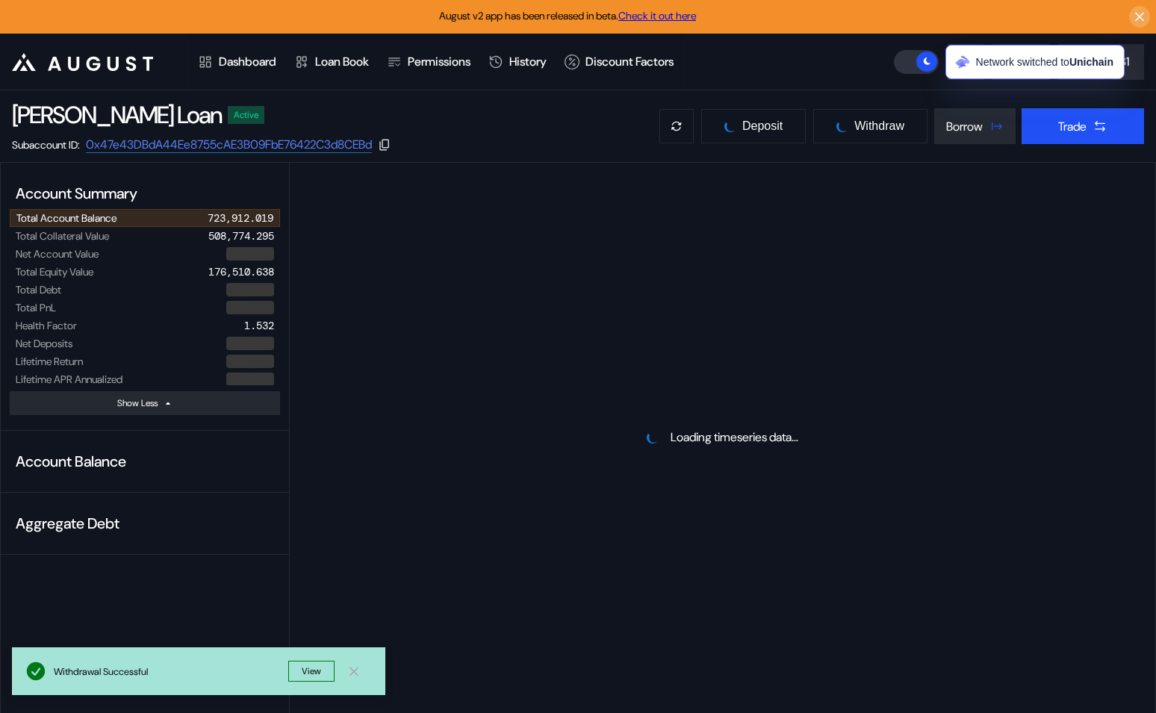
select select "*"
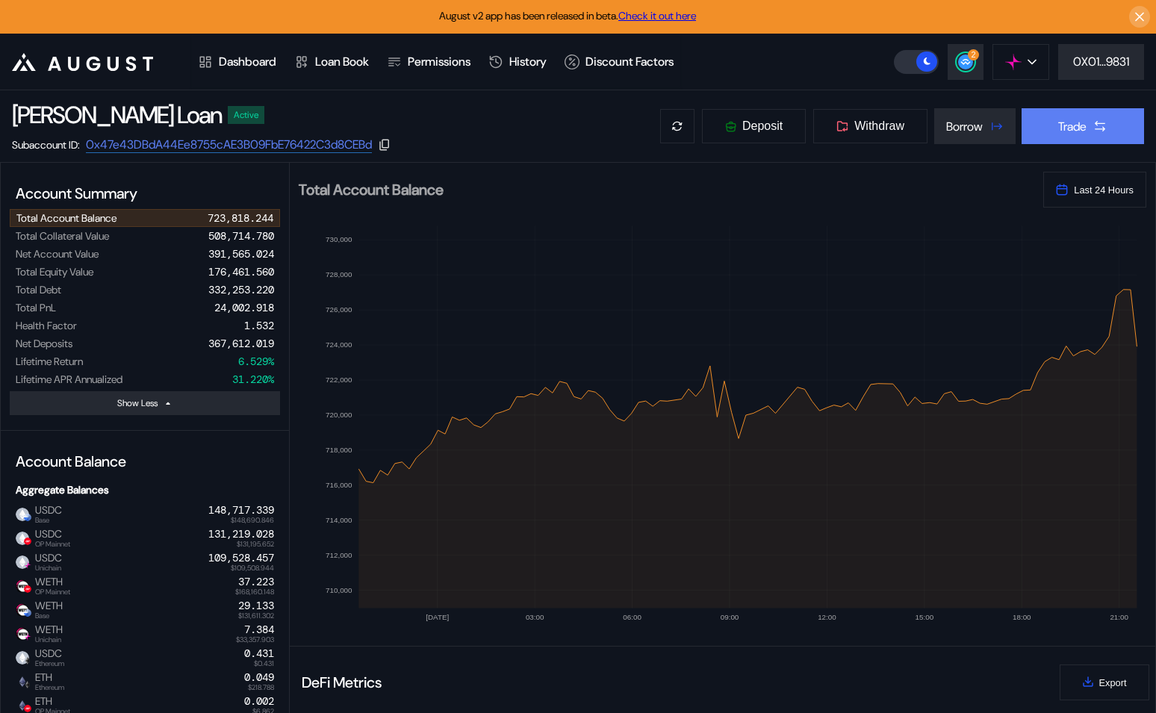
click at [1077, 130] on div "Trade" at bounding box center [1072, 127] width 28 height 16
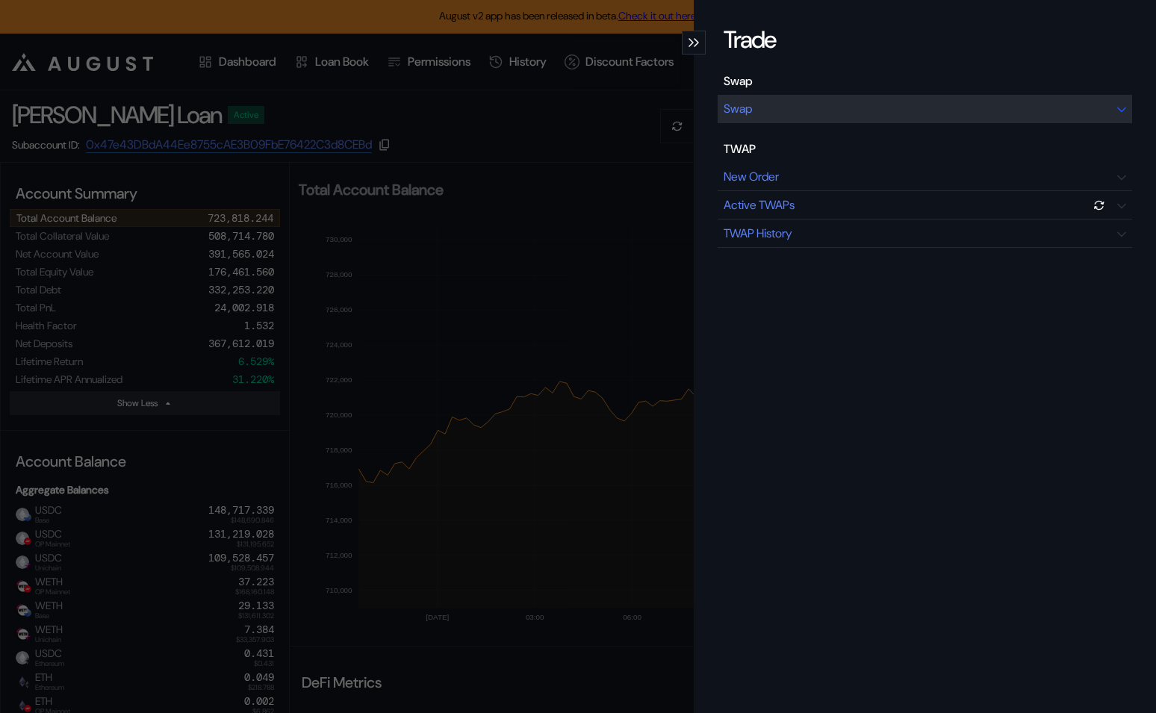
click at [914, 105] on div "Swap" at bounding box center [925, 109] width 415 height 28
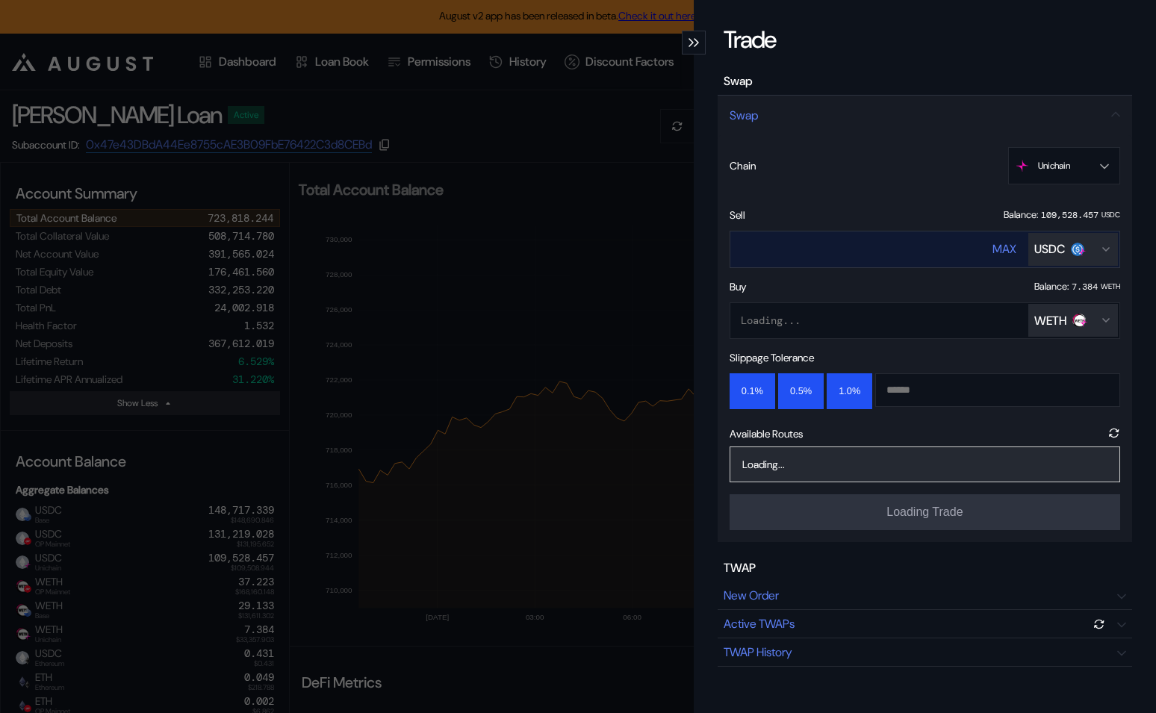
click at [781, 249] on input "****" at bounding box center [847, 249] width 233 height 31
type input "*"
type input "*****"
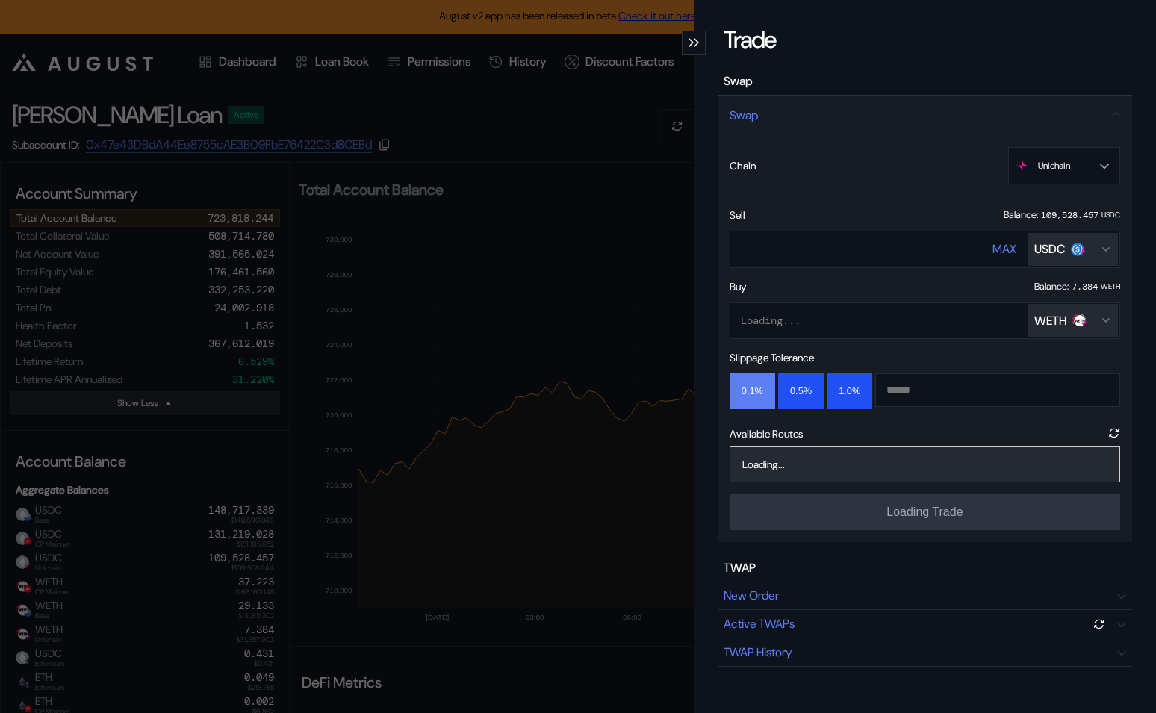
click at [757, 382] on button "0.1%" at bounding box center [753, 391] width 46 height 36
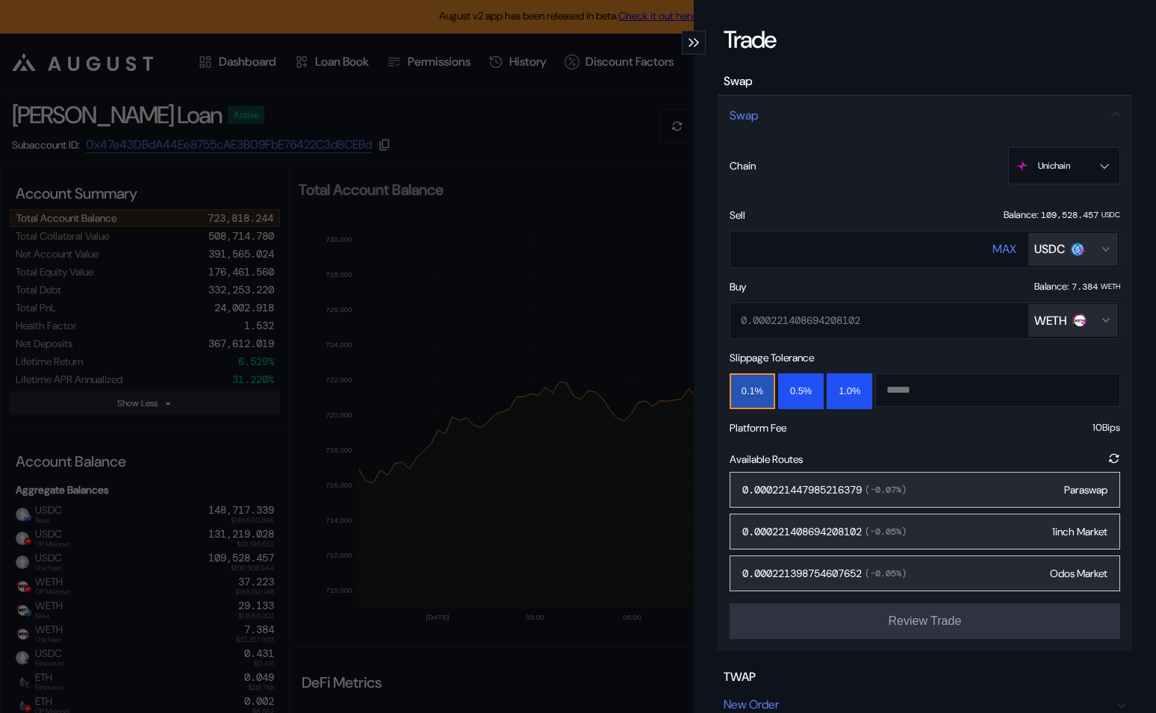
click at [927, 486] on div "0.000221447985216379 ( -0.07 %) Paraswap" at bounding box center [925, 490] width 391 height 36
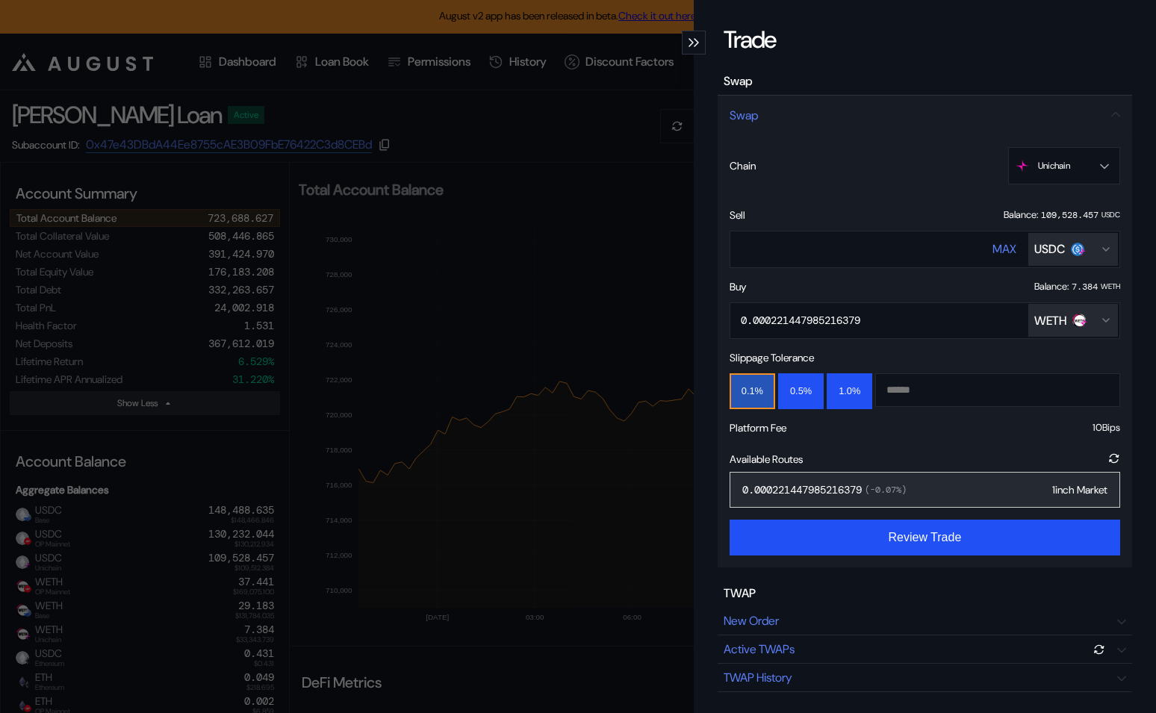
click at [961, 484] on div "0.000221447985216379 ( -0.07 %) 1inch Market" at bounding box center [925, 490] width 391 height 36
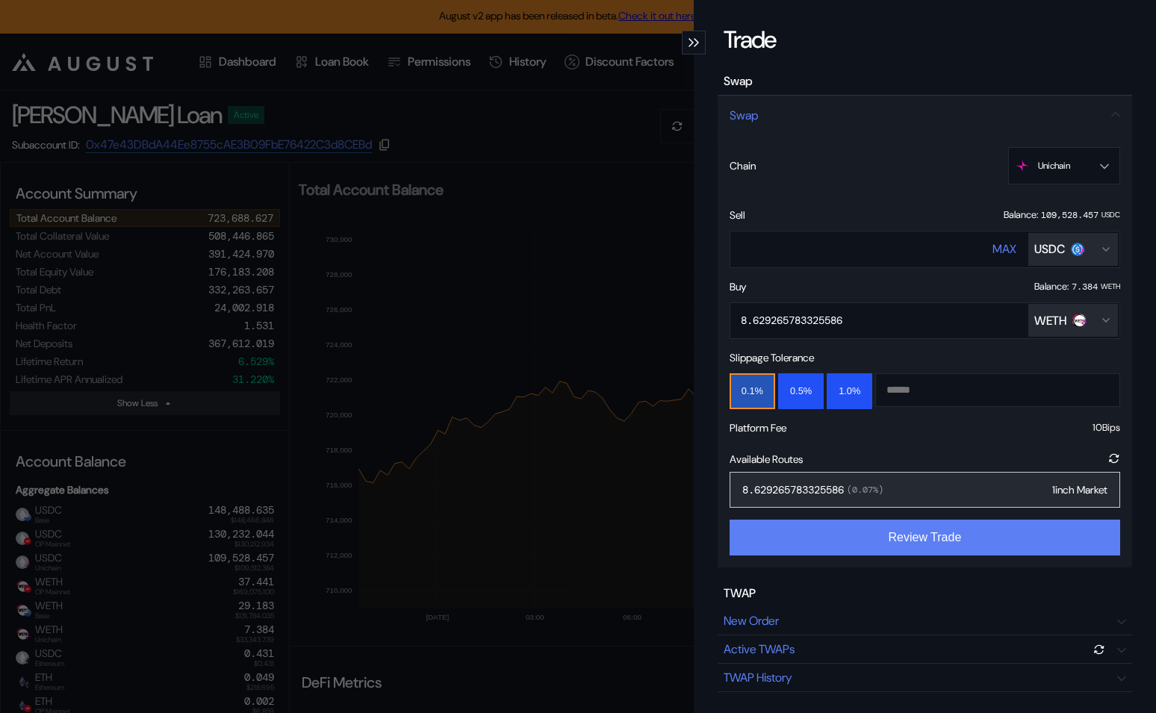
click at [932, 541] on button "Review Trade" at bounding box center [925, 538] width 391 height 36
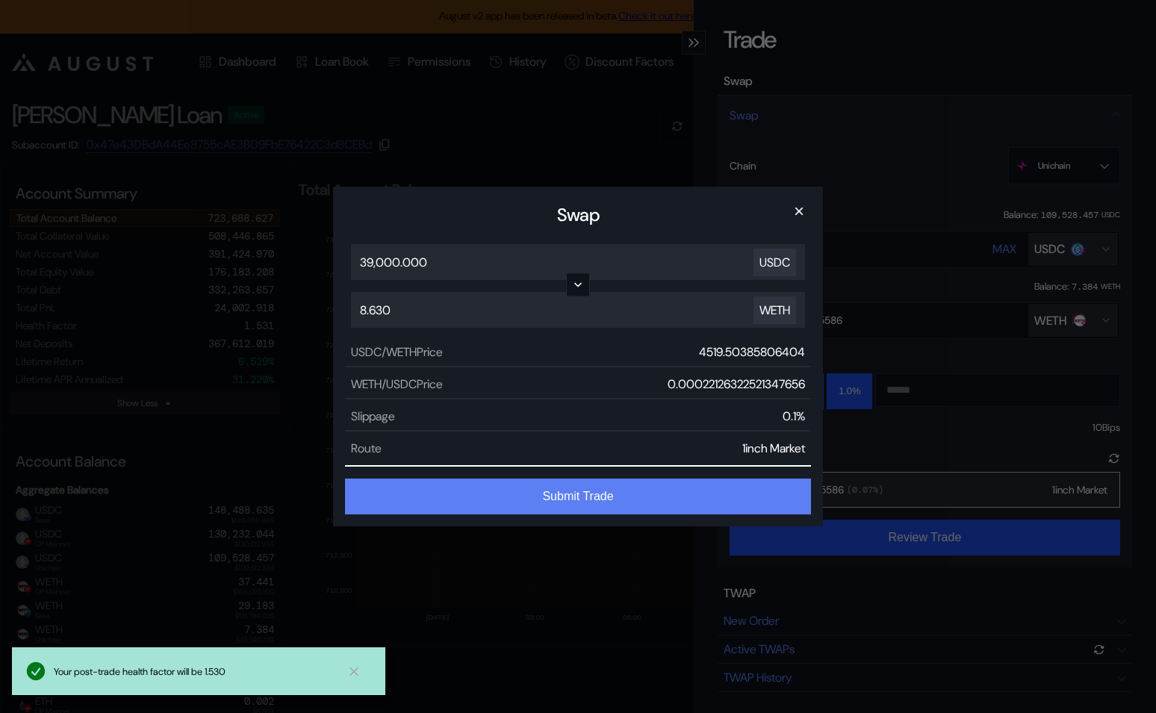
click at [683, 495] on button "Submit Trade" at bounding box center [578, 497] width 466 height 36
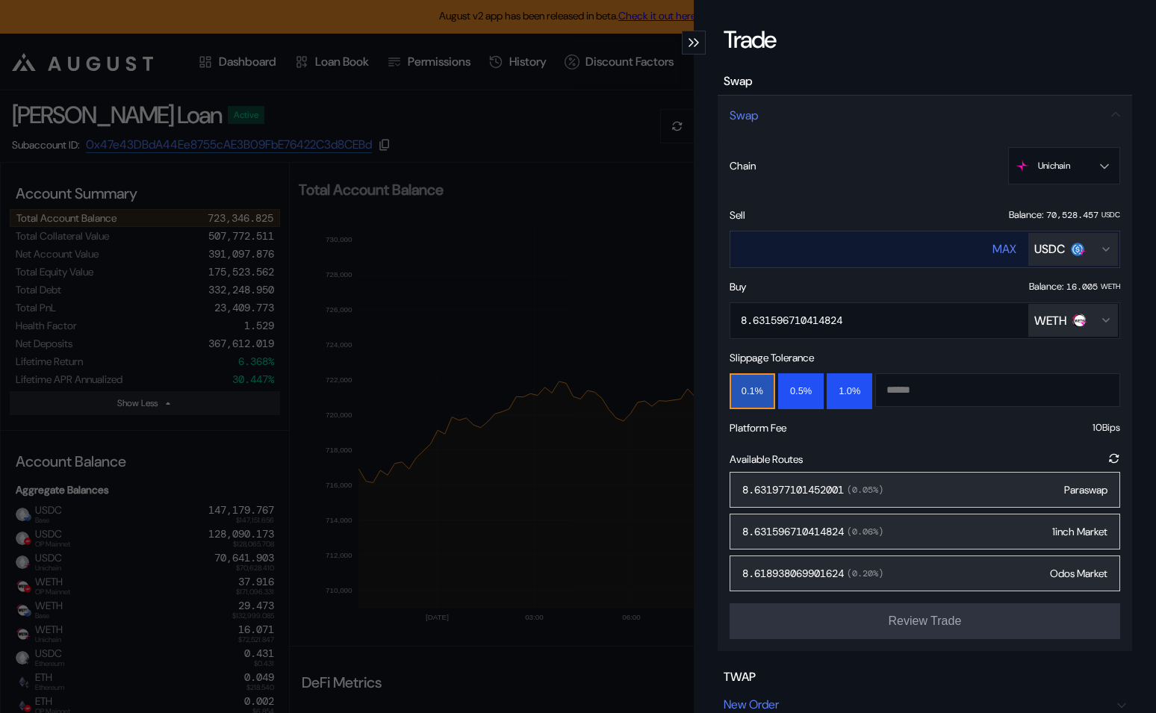
click at [765, 247] on input "*****" at bounding box center [847, 249] width 233 height 31
type input "*"
click at [765, 250] on input "***" at bounding box center [847, 249] width 233 height 31
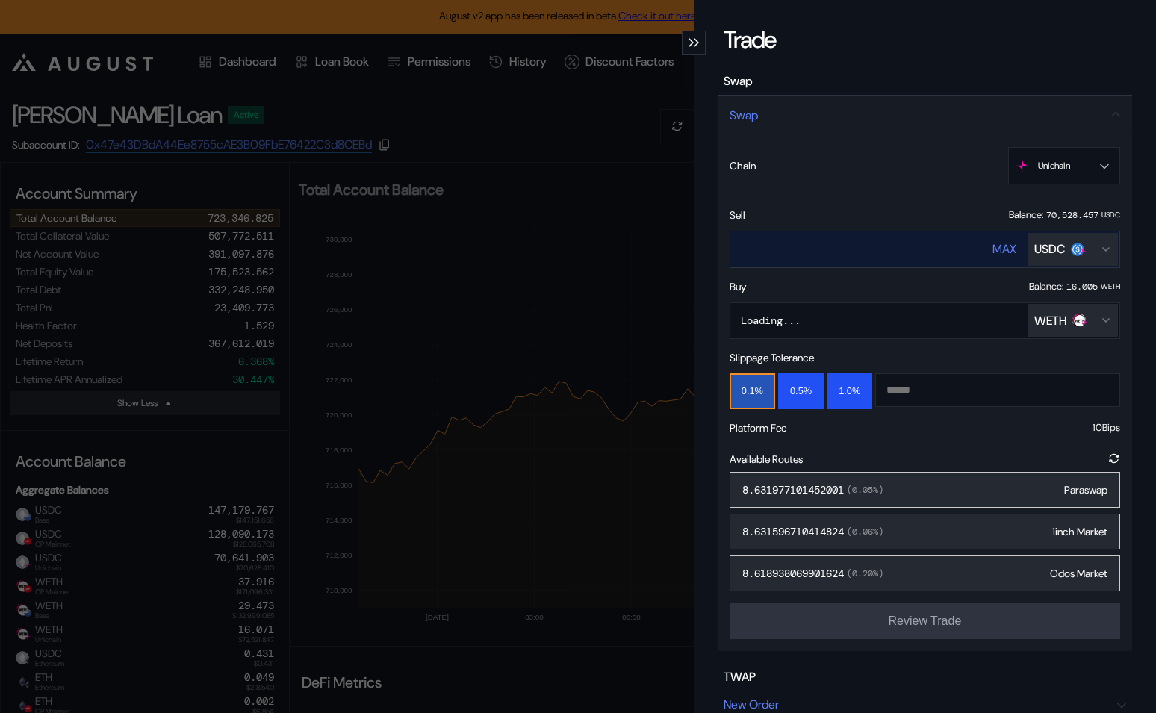
type input "*"
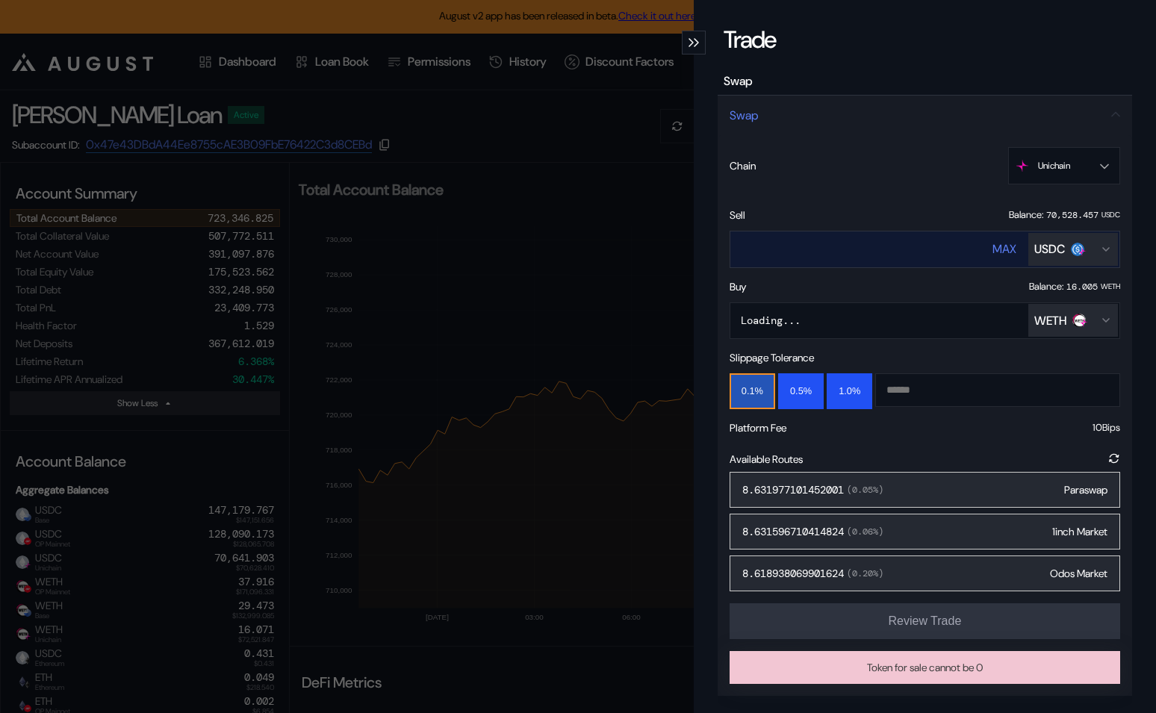
type input "*"
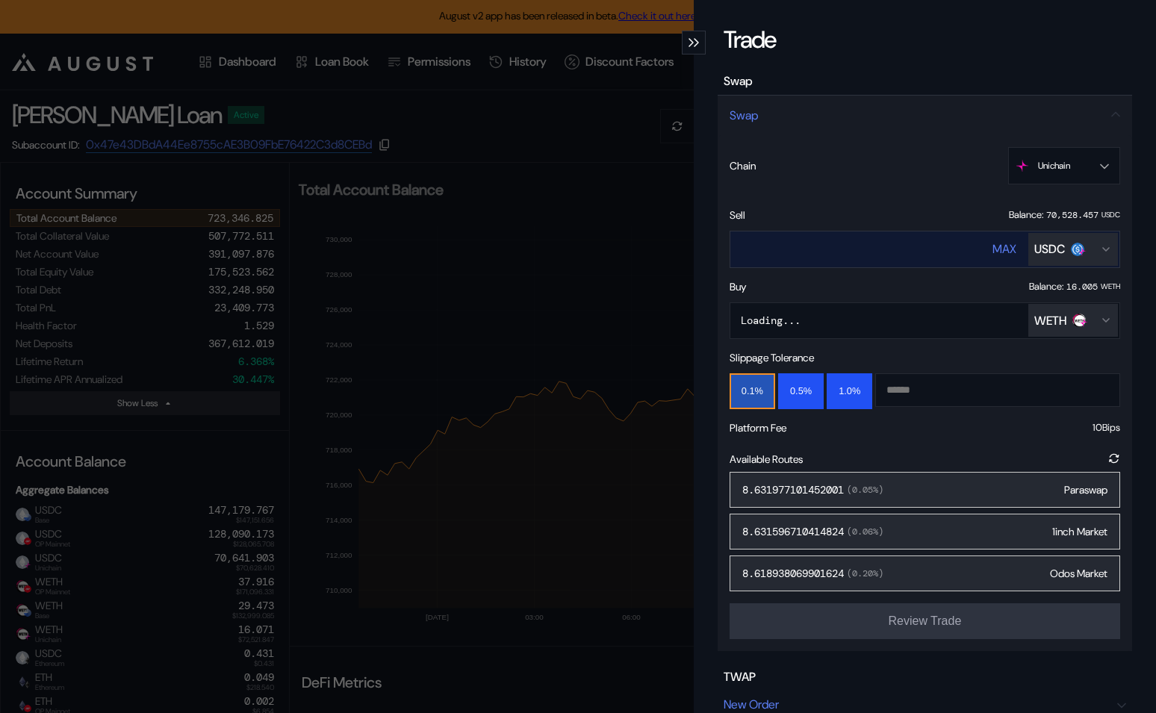
type input "***"
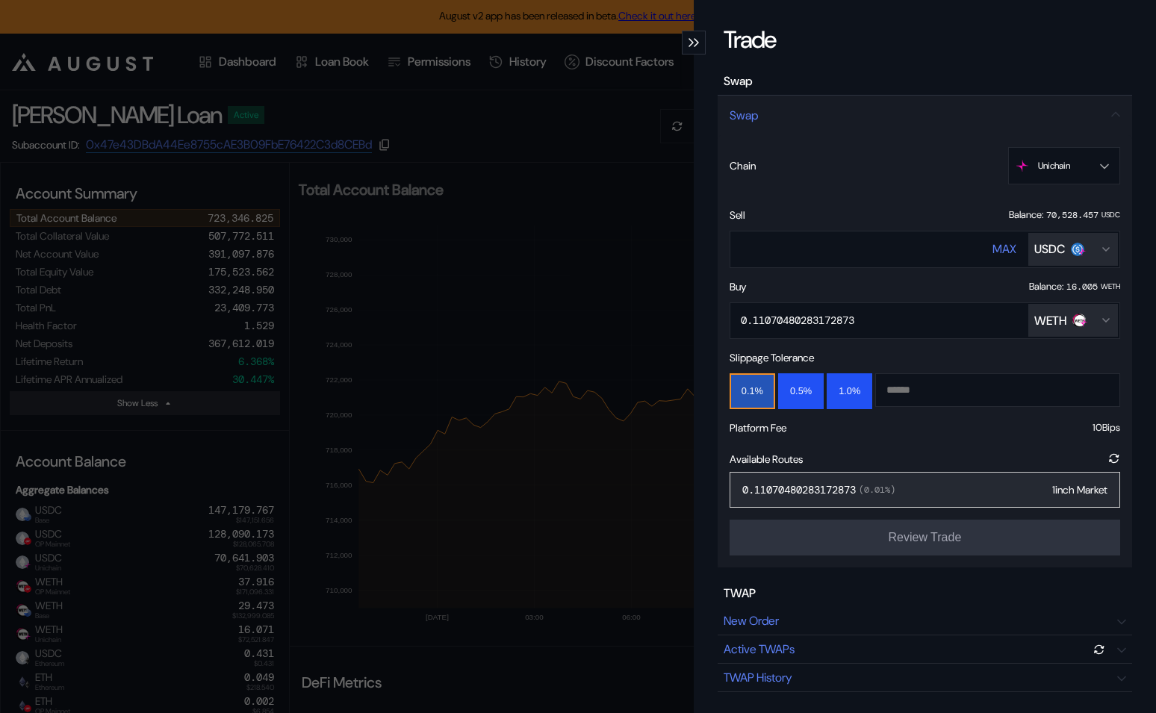
click at [1005, 487] on div "0.11070480283172873 ( 0.01 %) 1inch Market" at bounding box center [925, 490] width 391 height 36
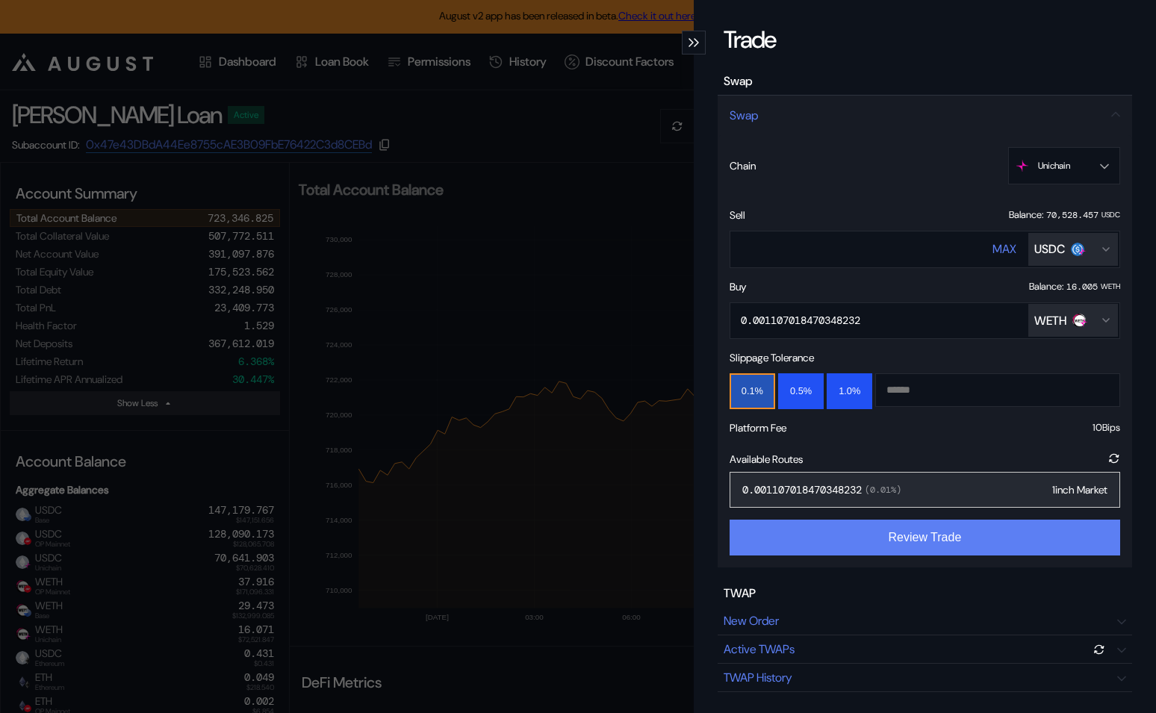
click at [974, 542] on button "Review Trade" at bounding box center [925, 538] width 391 height 36
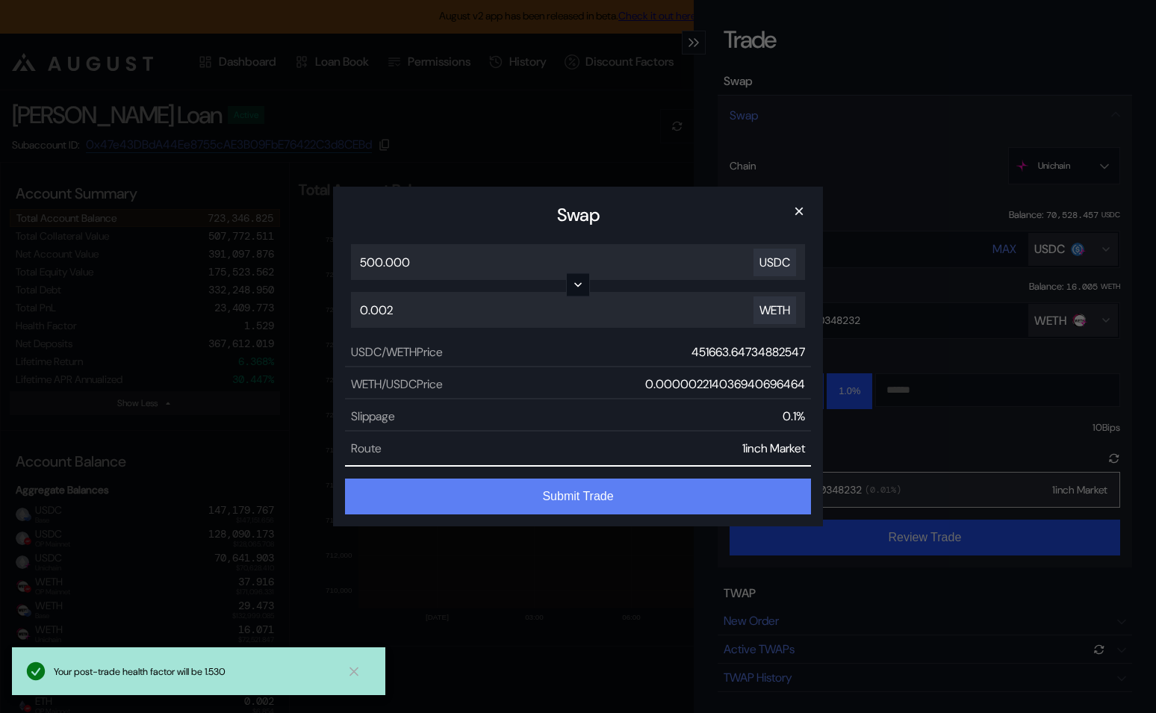
click at [657, 487] on button "Submit Trade" at bounding box center [578, 497] width 466 height 36
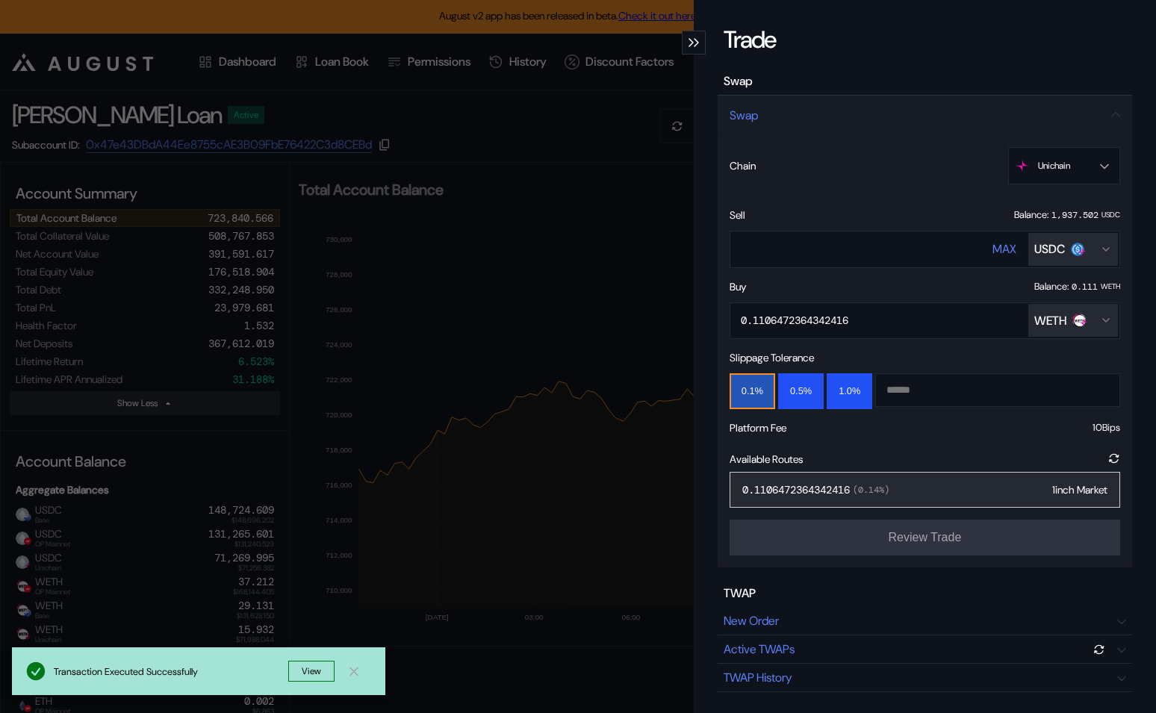
click at [392, 333] on div "Trade Swap Swap Chain Unichain OP Mainnet Ethereum Base Sonic Mainnet Unichain …" at bounding box center [578, 356] width 1156 height 713
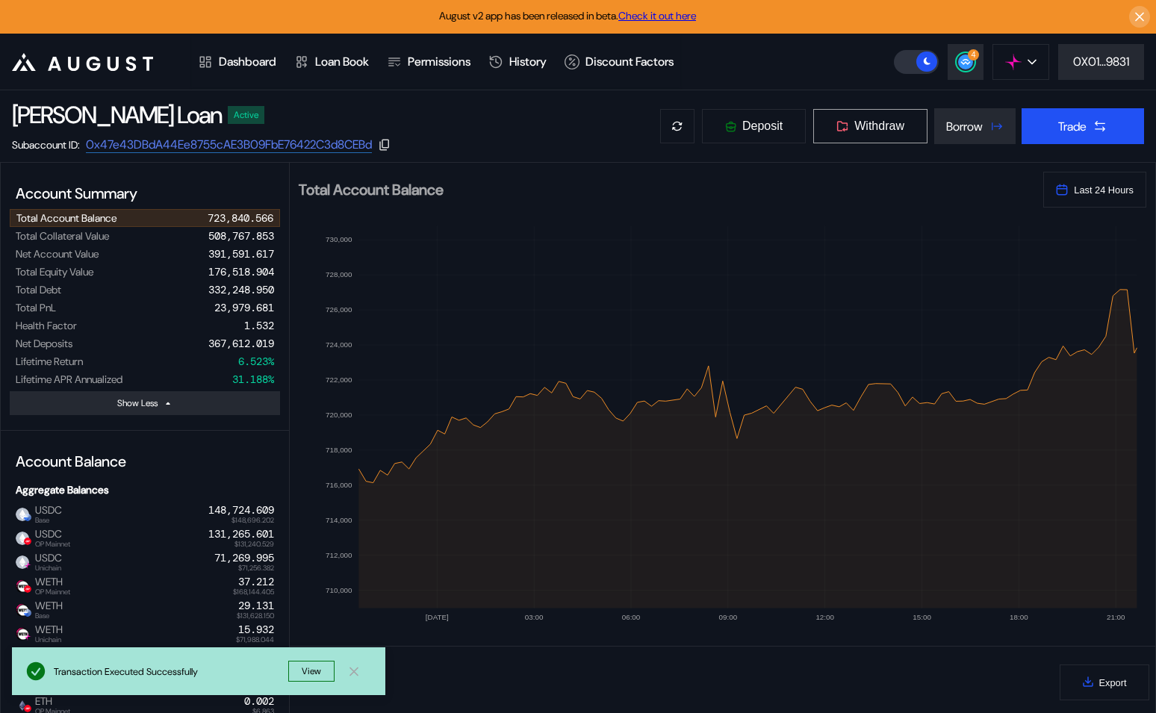
click at [878, 125] on span "Withdraw" at bounding box center [880, 126] width 50 height 13
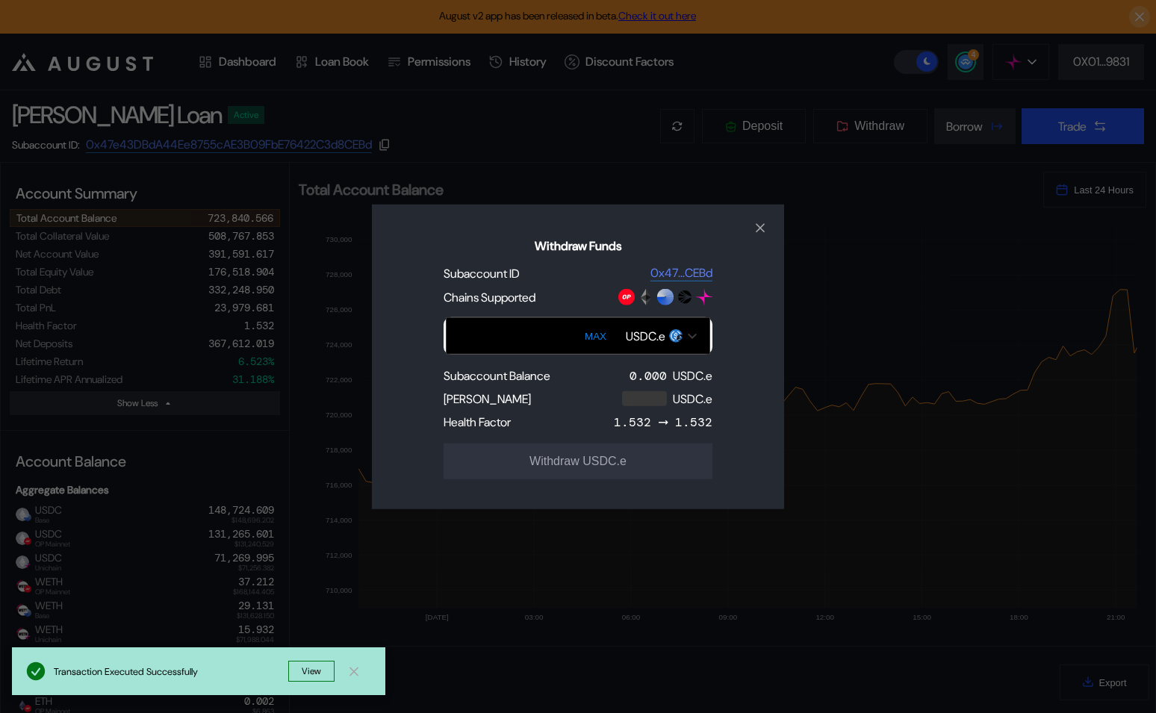
click at [657, 328] on div "USDC.e" at bounding box center [646, 336] width 40 height 16
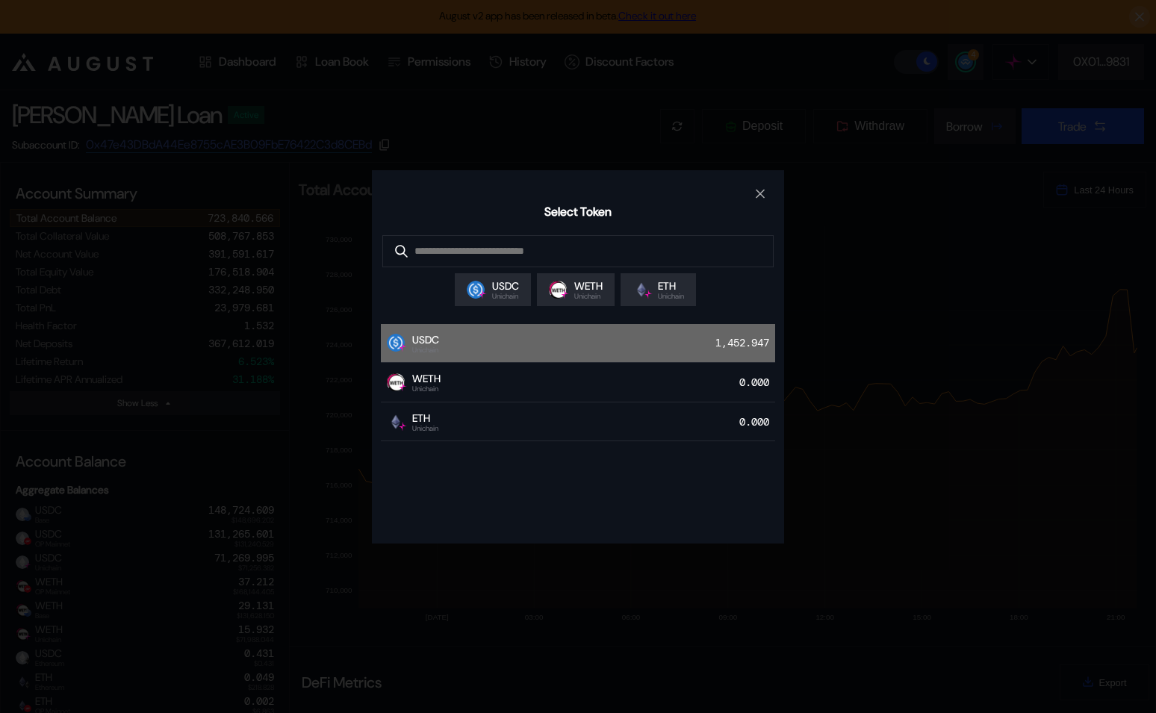
click at [592, 349] on div "USDC Unichain 1,452.947" at bounding box center [578, 344] width 394 height 40
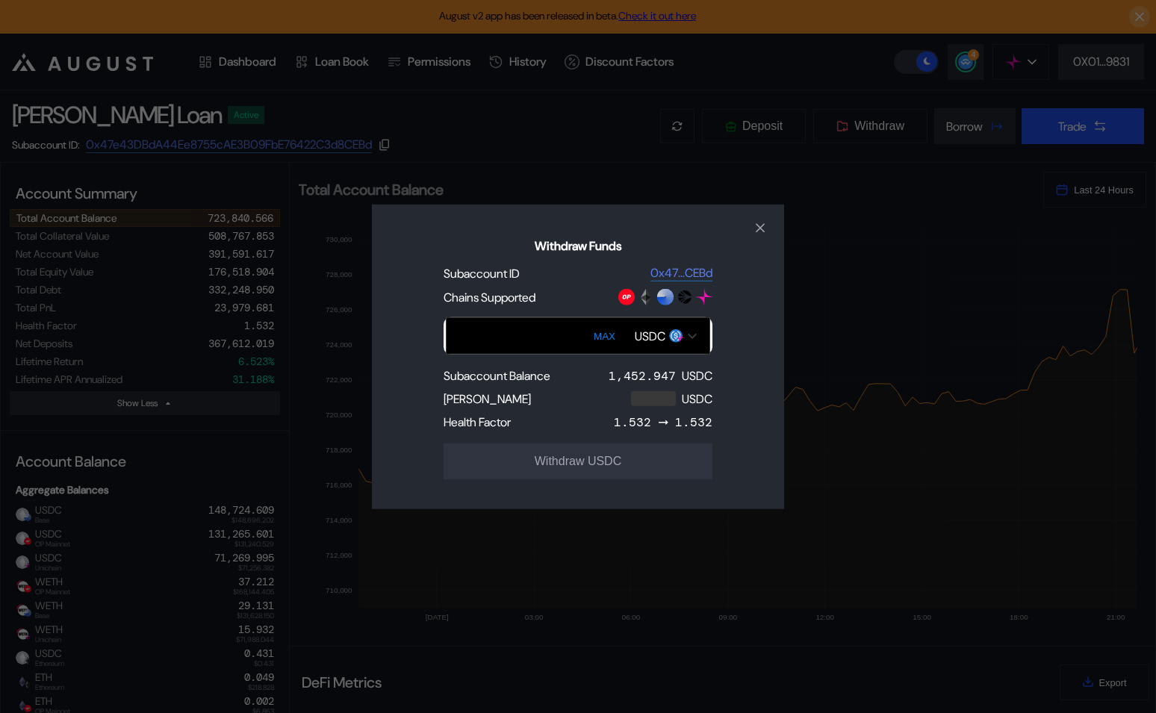
click at [618, 329] on button "MAX" at bounding box center [604, 336] width 31 height 34
type input "**********"
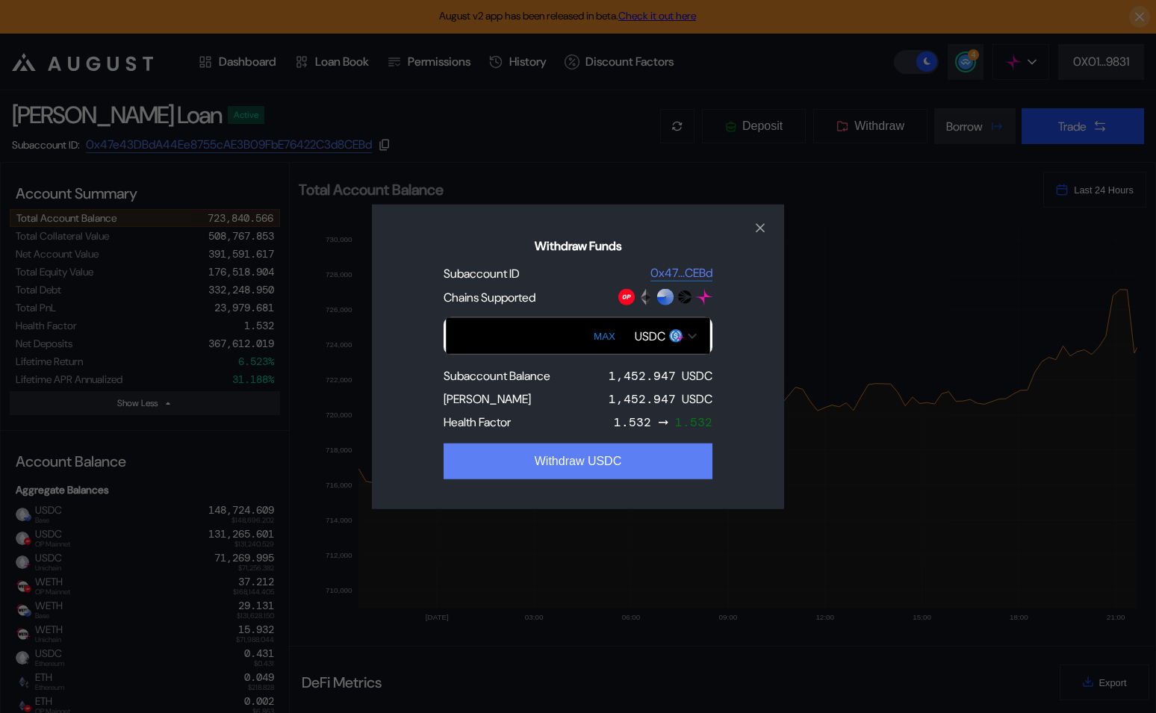
click at [560, 472] on button "Withdraw USDC" at bounding box center [578, 462] width 269 height 36
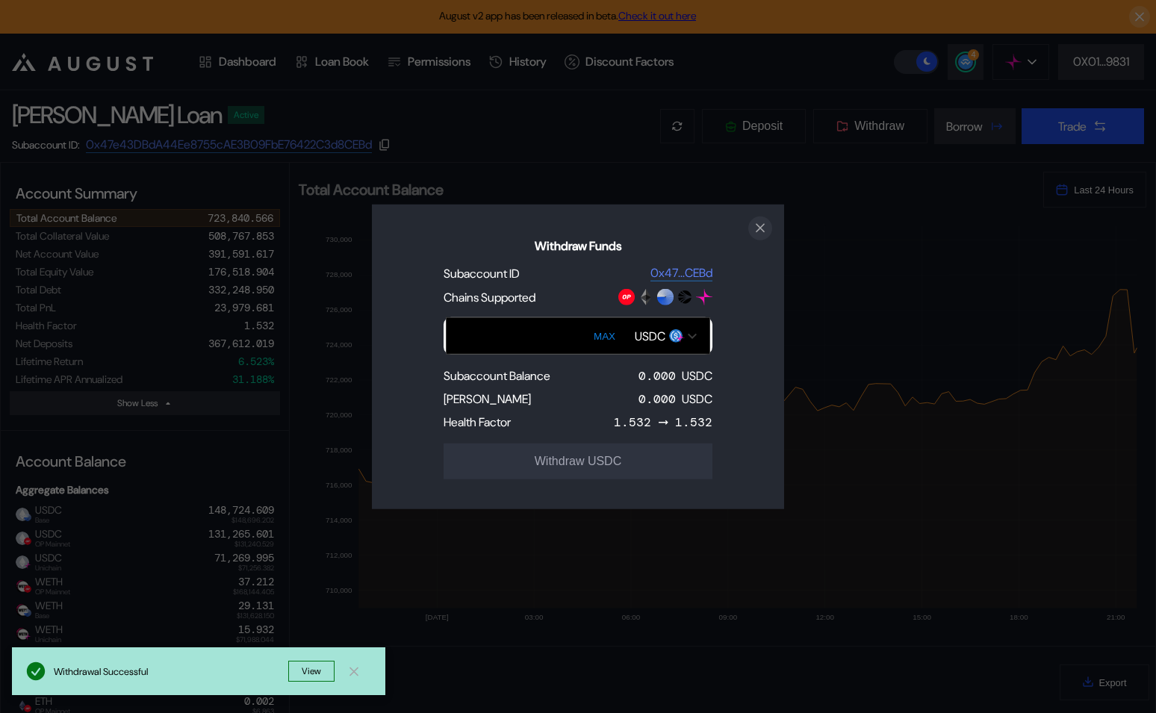
click at [764, 229] on icon "close modal" at bounding box center [760, 228] width 15 height 16
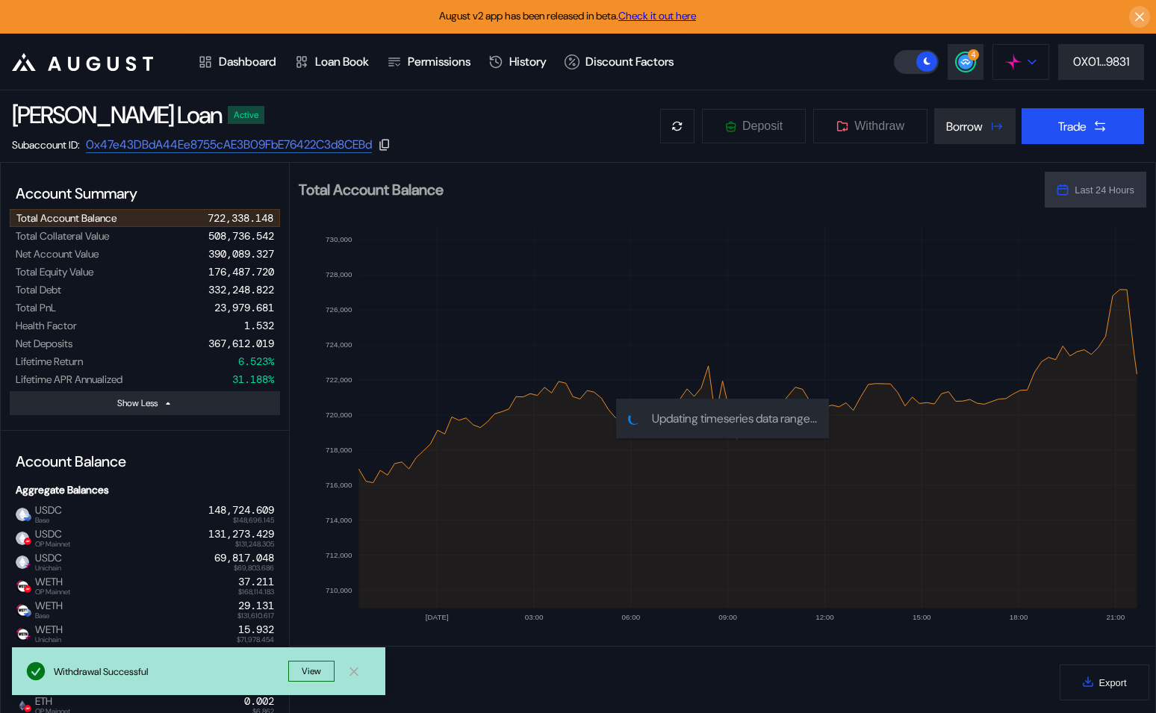
click at [1016, 63] on img at bounding box center [1013, 62] width 16 height 16
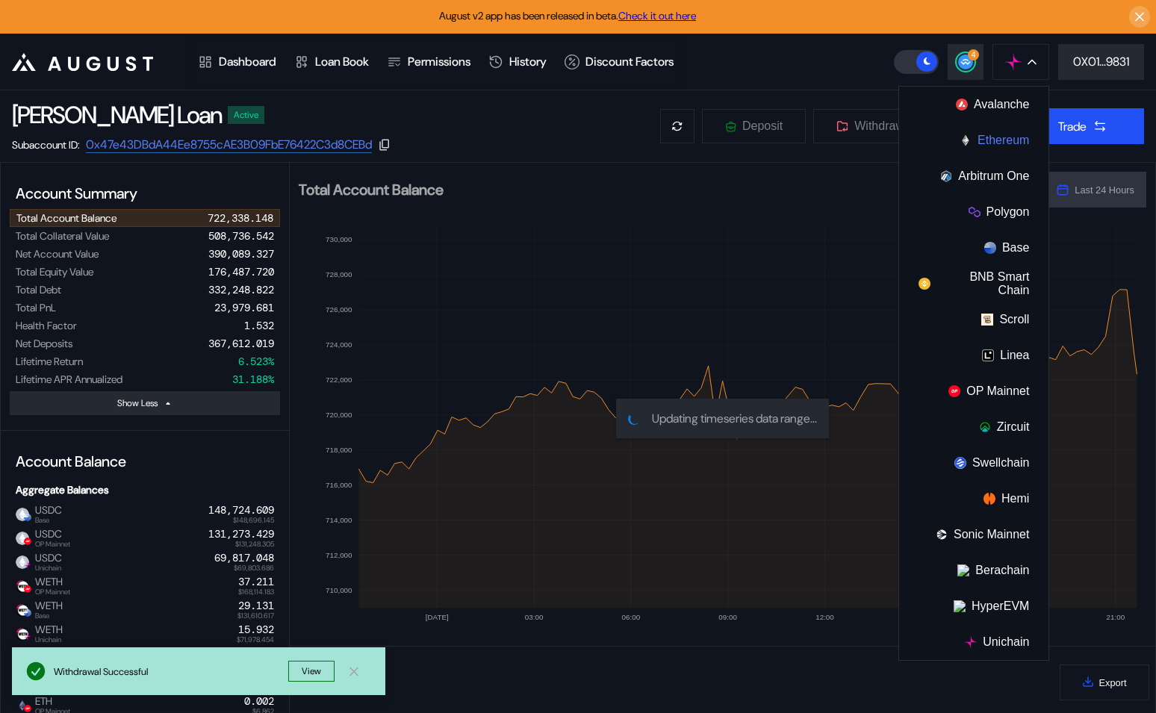
click at [999, 131] on button "Ethereum" at bounding box center [973, 141] width 149 height 36
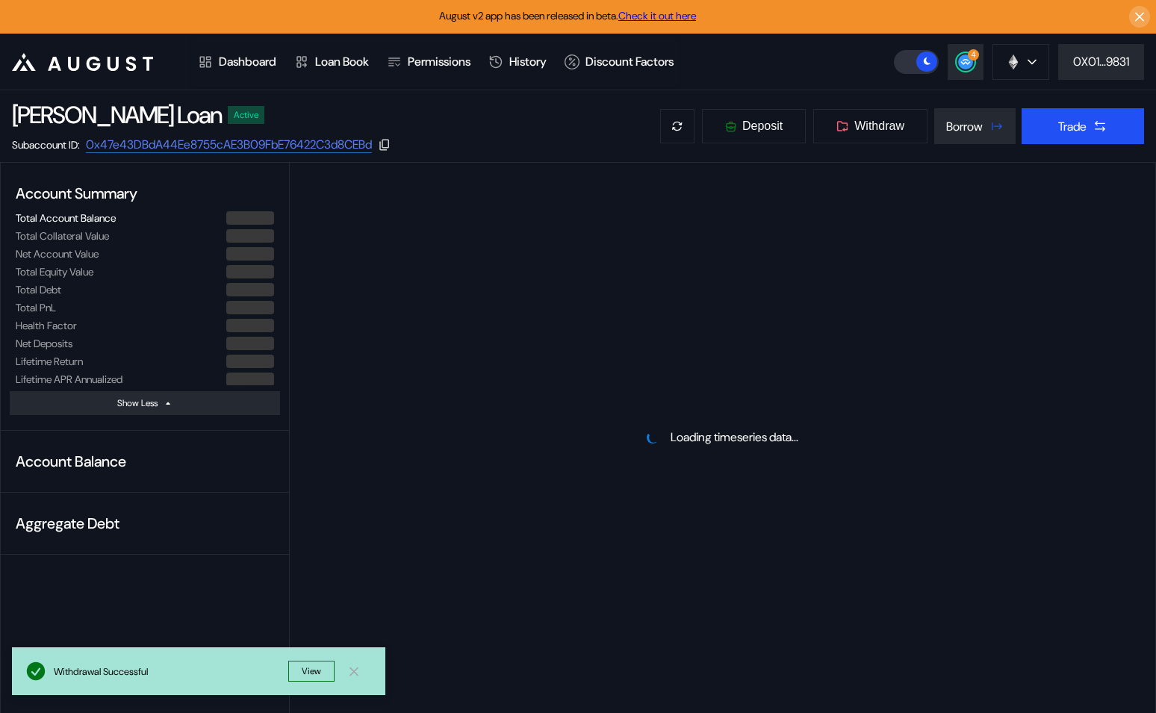
select select "*"
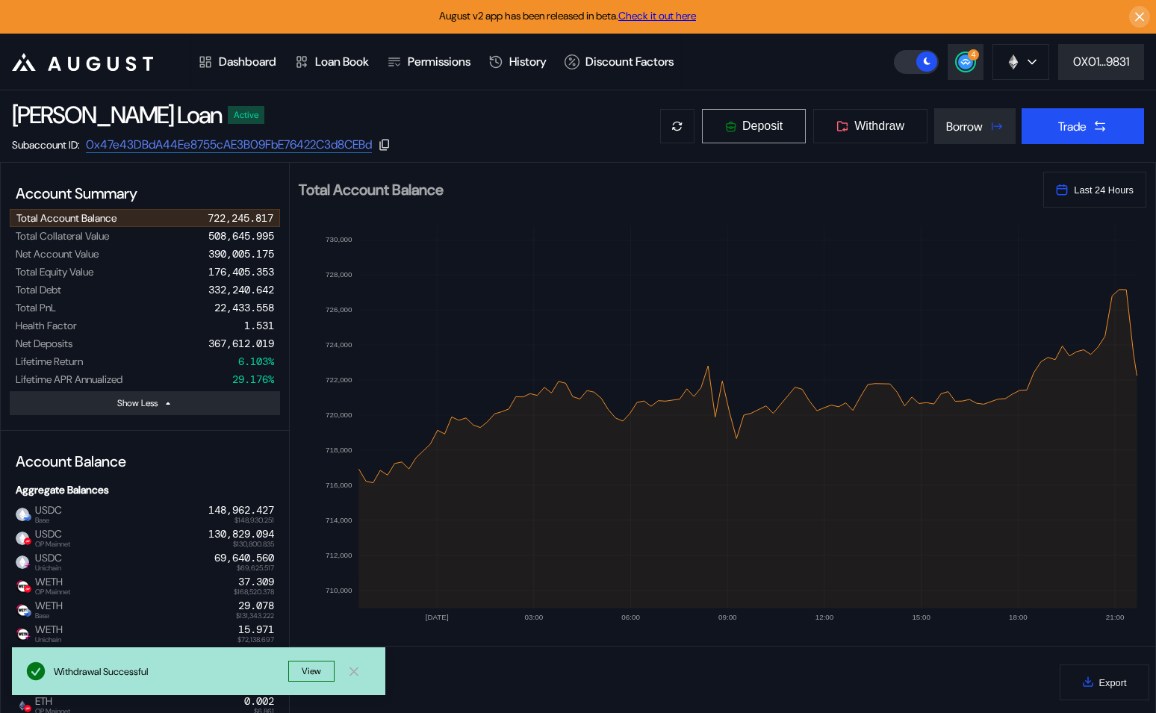
click at [775, 122] on span "Deposit" at bounding box center [762, 126] width 40 height 13
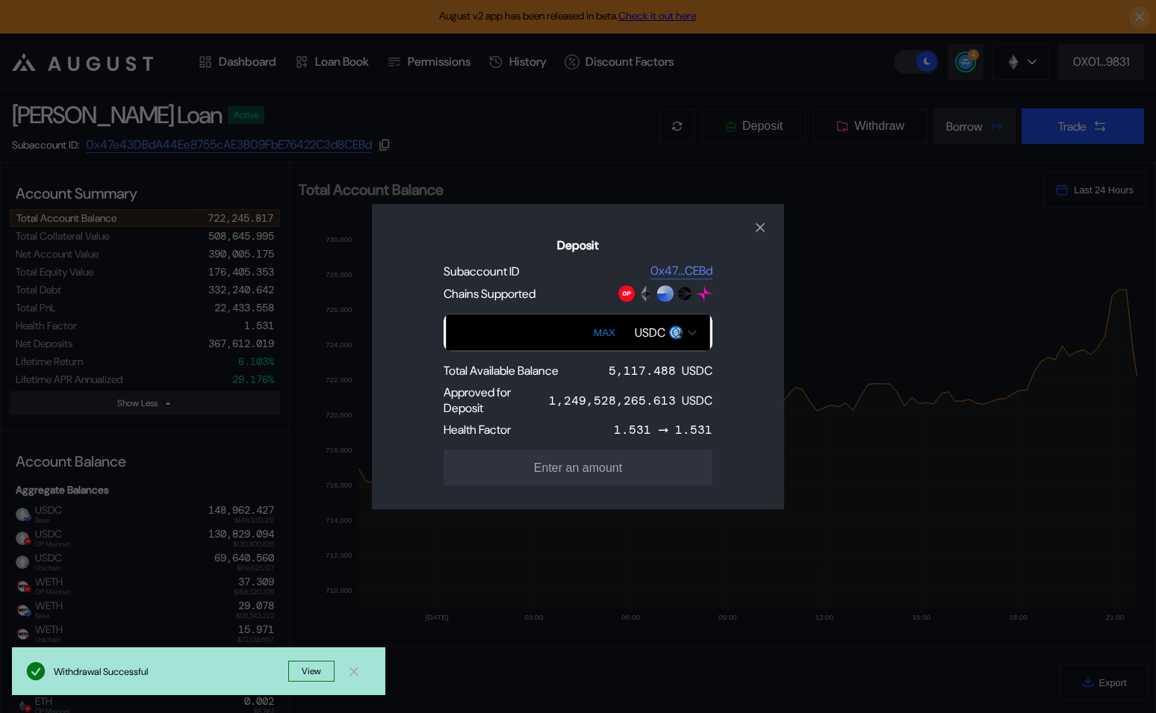
click at [607, 331] on button "MAX" at bounding box center [604, 332] width 31 height 34
type input "**********"
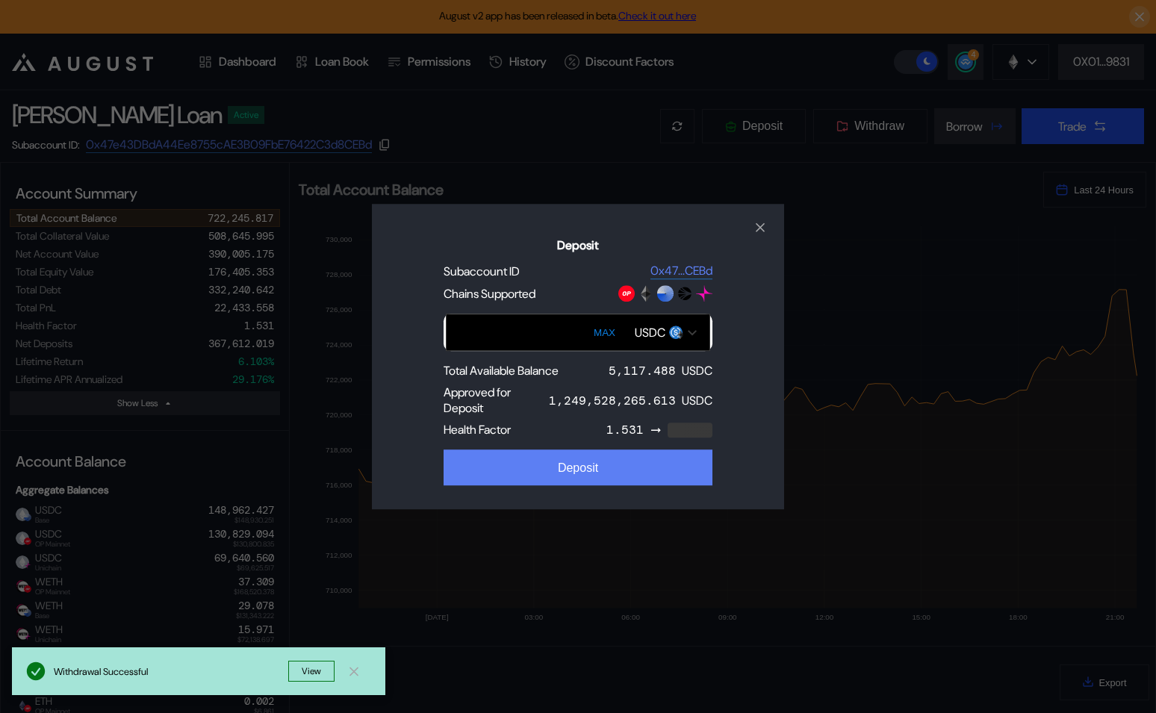
click at [587, 468] on div "Deposit" at bounding box center [578, 468] width 40 height 13
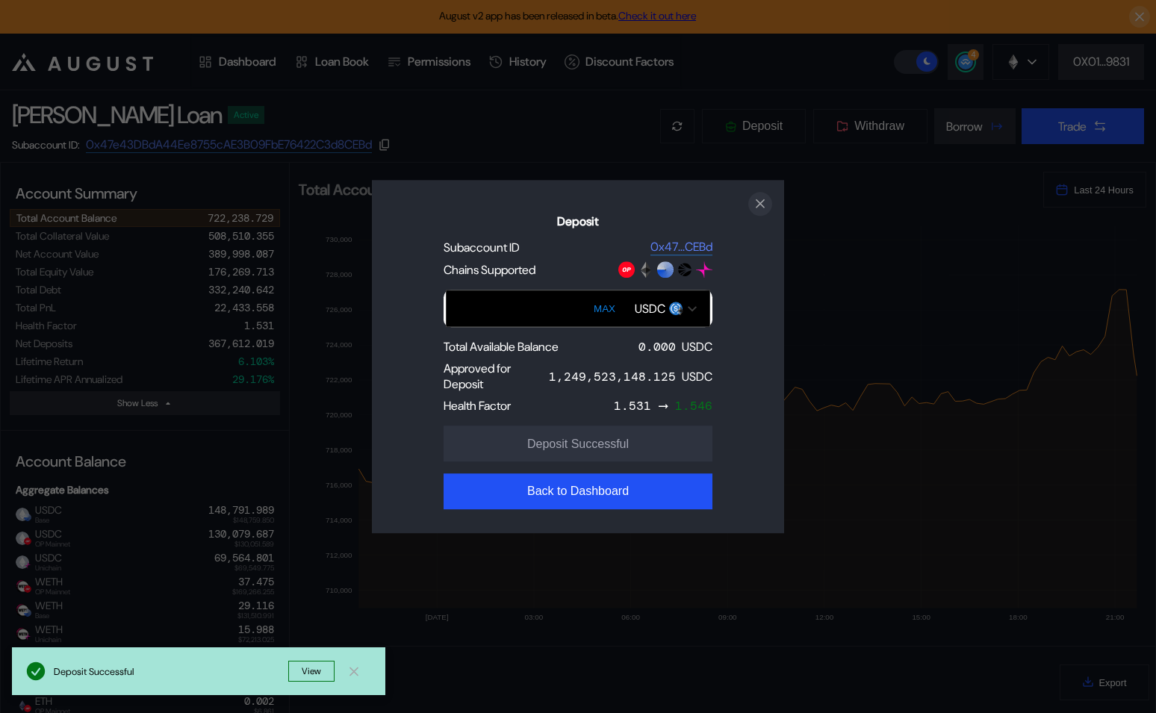
click at [757, 200] on icon "close modal" at bounding box center [760, 203] width 7 height 7
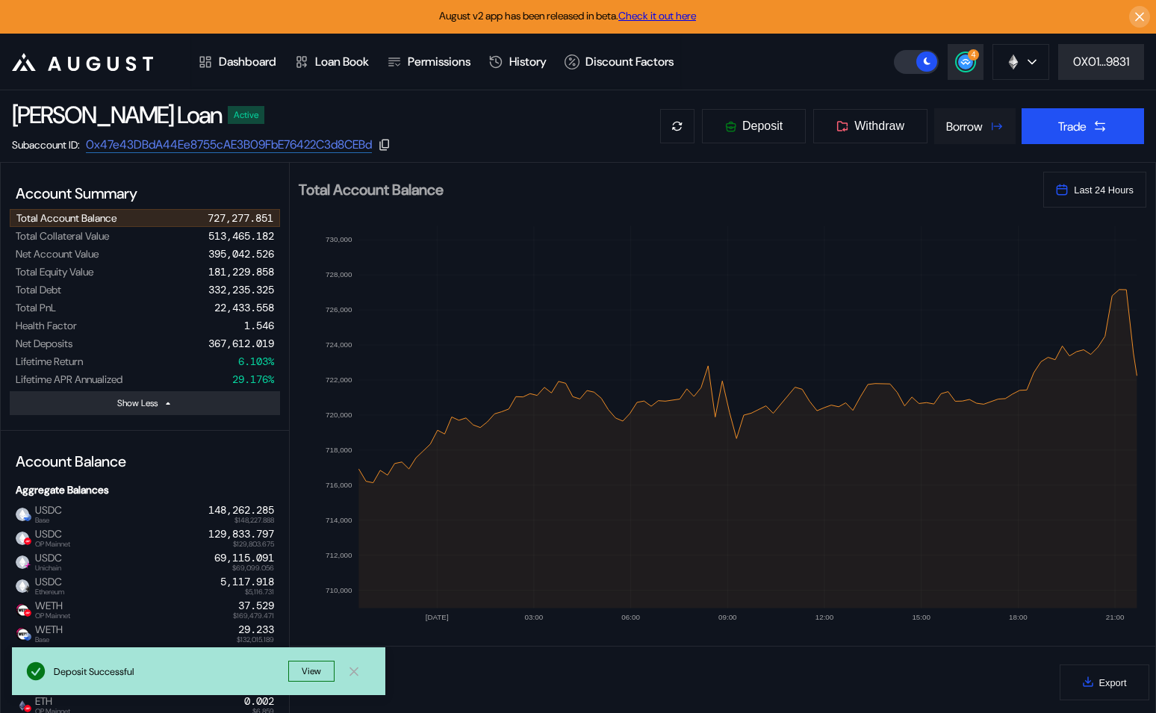
click at [947, 131] on div "Borrow" at bounding box center [964, 127] width 37 height 16
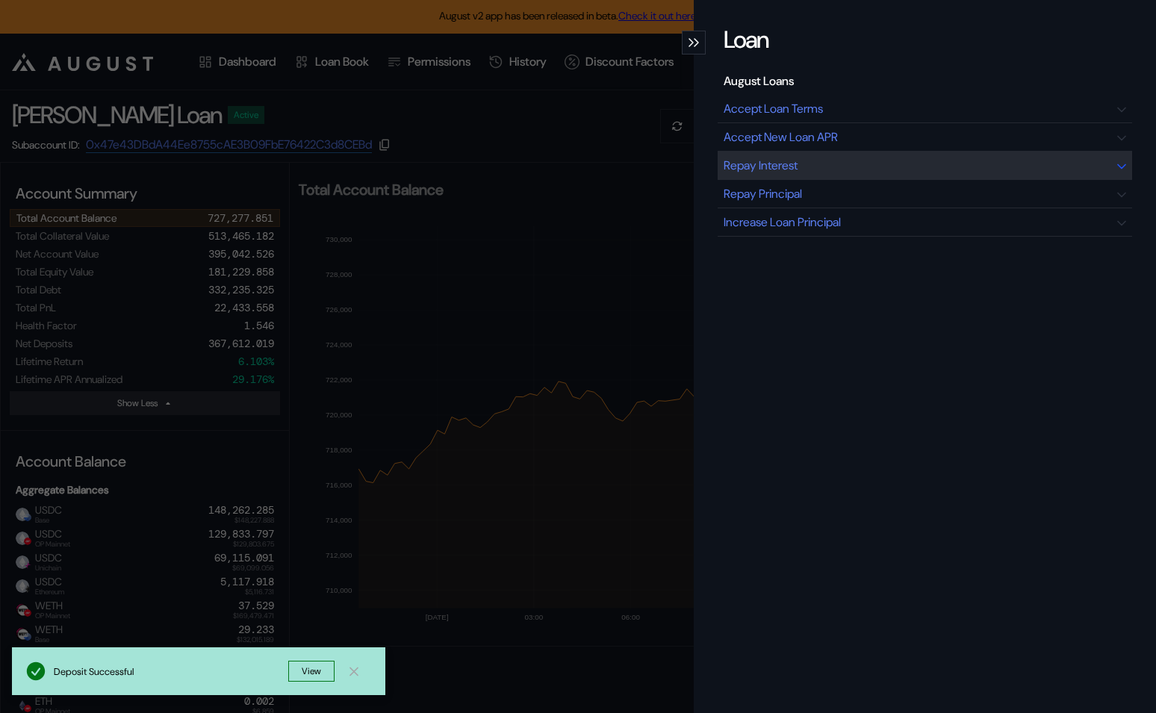
click at [822, 172] on div "Repay Interest" at bounding box center [925, 166] width 415 height 28
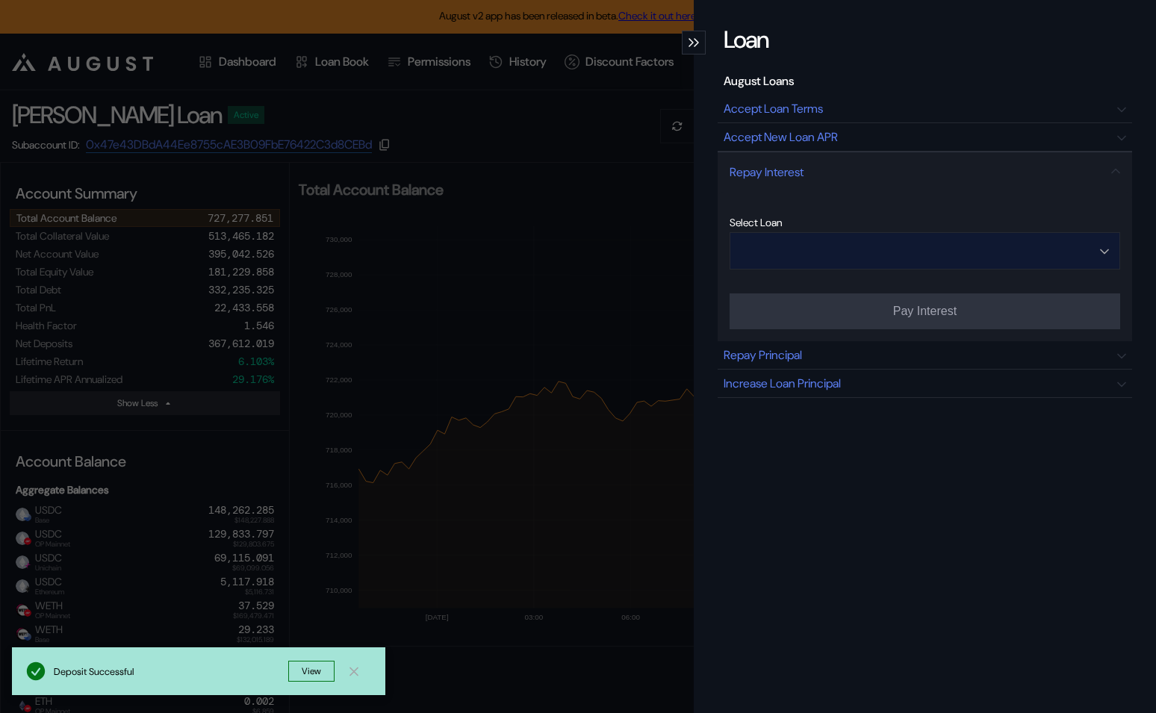
click at [835, 248] on input "Open menu" at bounding box center [917, 251] width 352 height 36
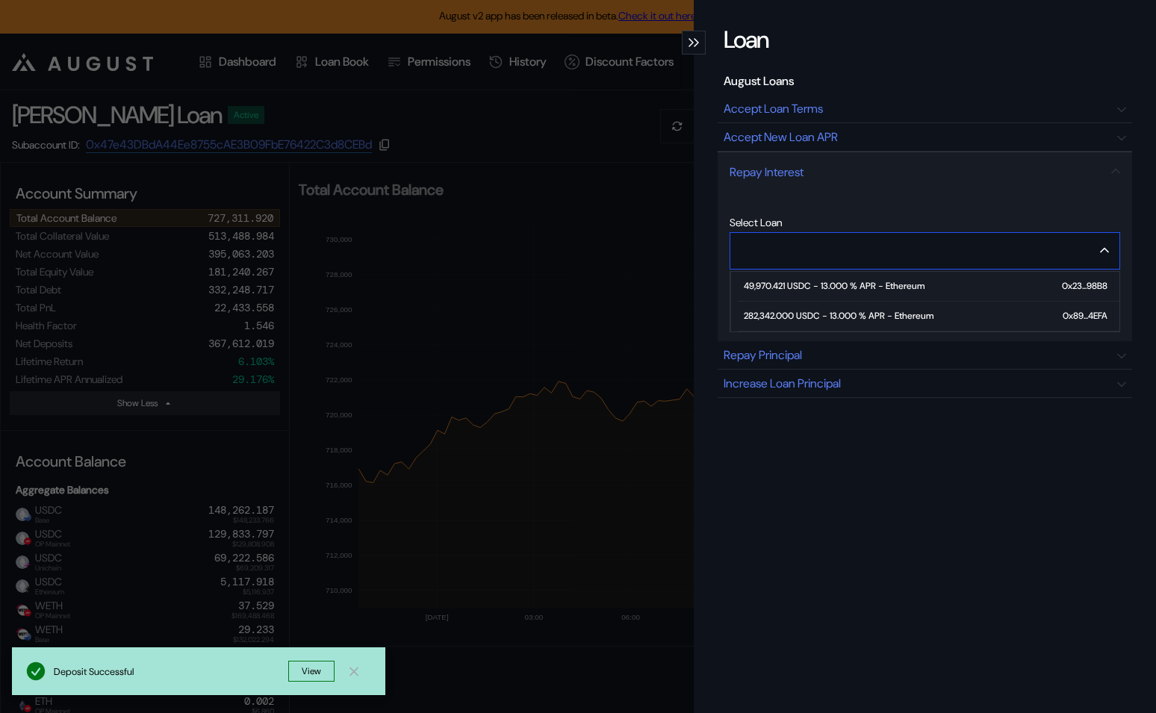
click at [831, 291] on span "49,970.421 USDC - 13.000 % APR - Ethereum 0x23...98B8" at bounding box center [929, 287] width 382 height 30
type input "**********"
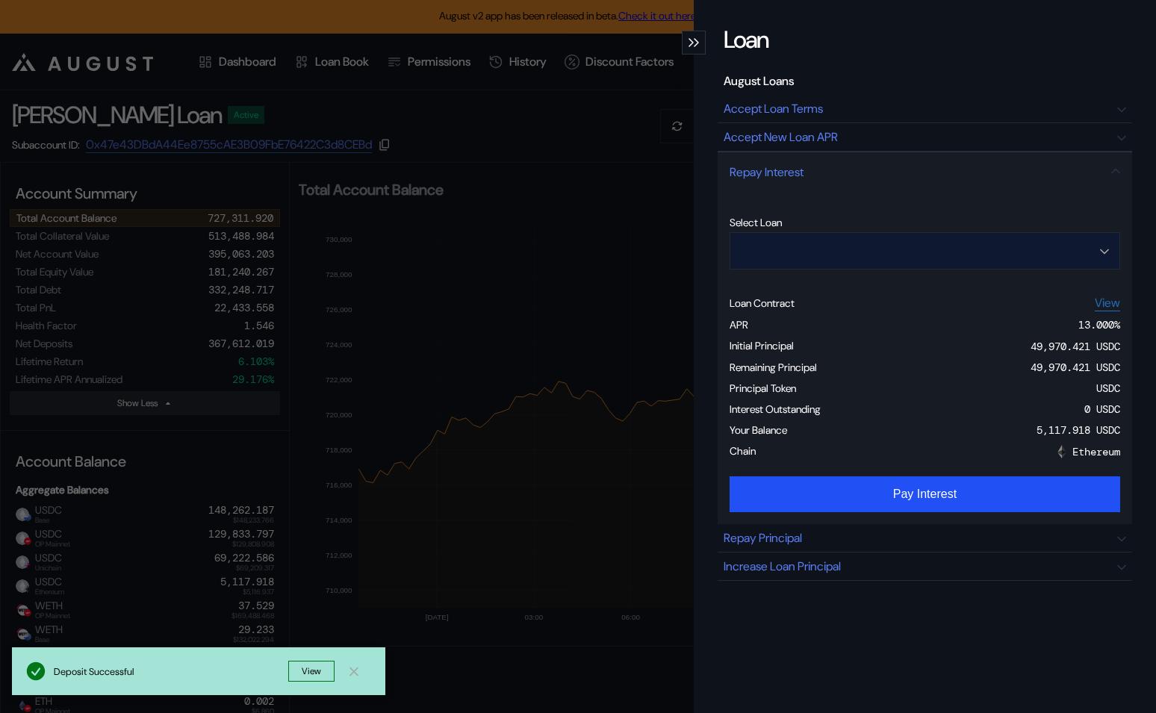
click at [884, 244] on input "Open menu" at bounding box center [917, 251] width 352 height 36
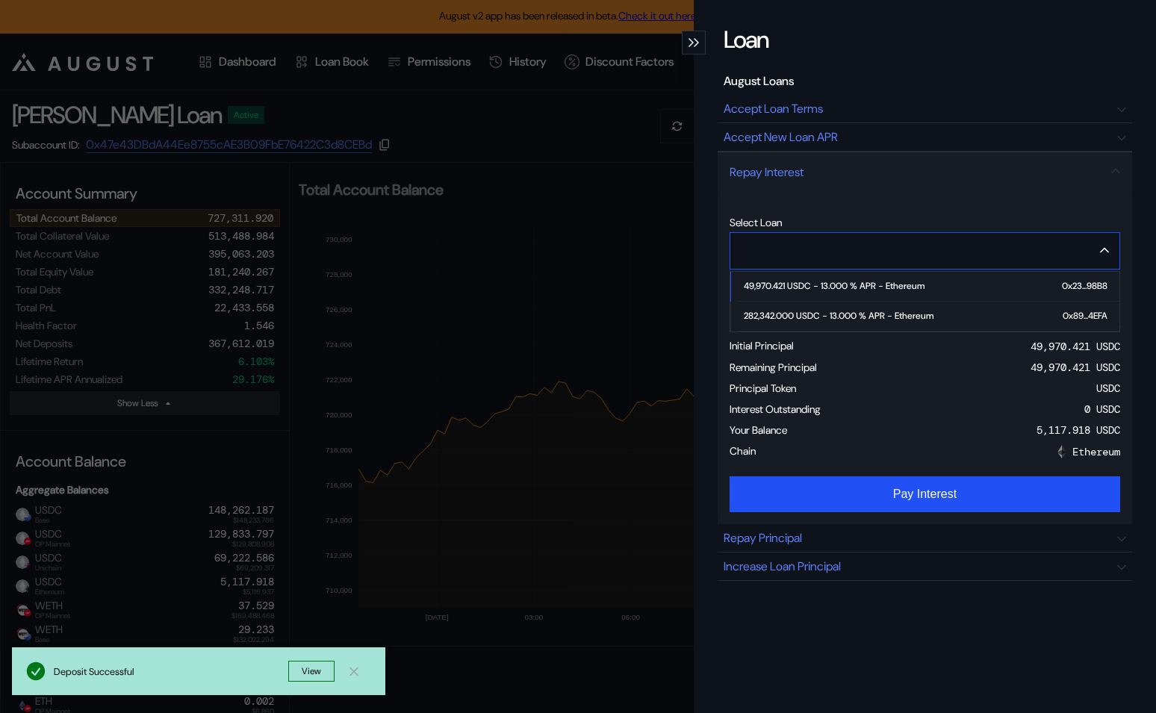
click at [846, 314] on div "282,342.000 USDC - 13.000 % APR - Ethereum" at bounding box center [839, 316] width 190 height 10
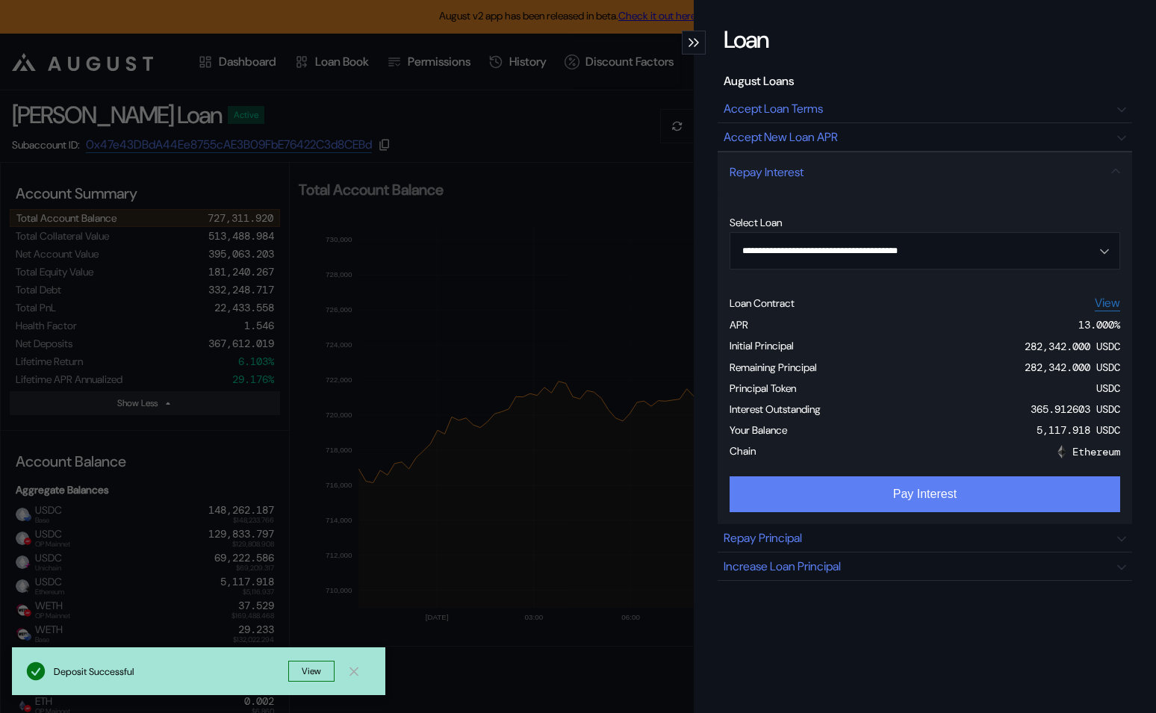
click at [936, 501] on button "Pay Interest" at bounding box center [925, 495] width 391 height 36
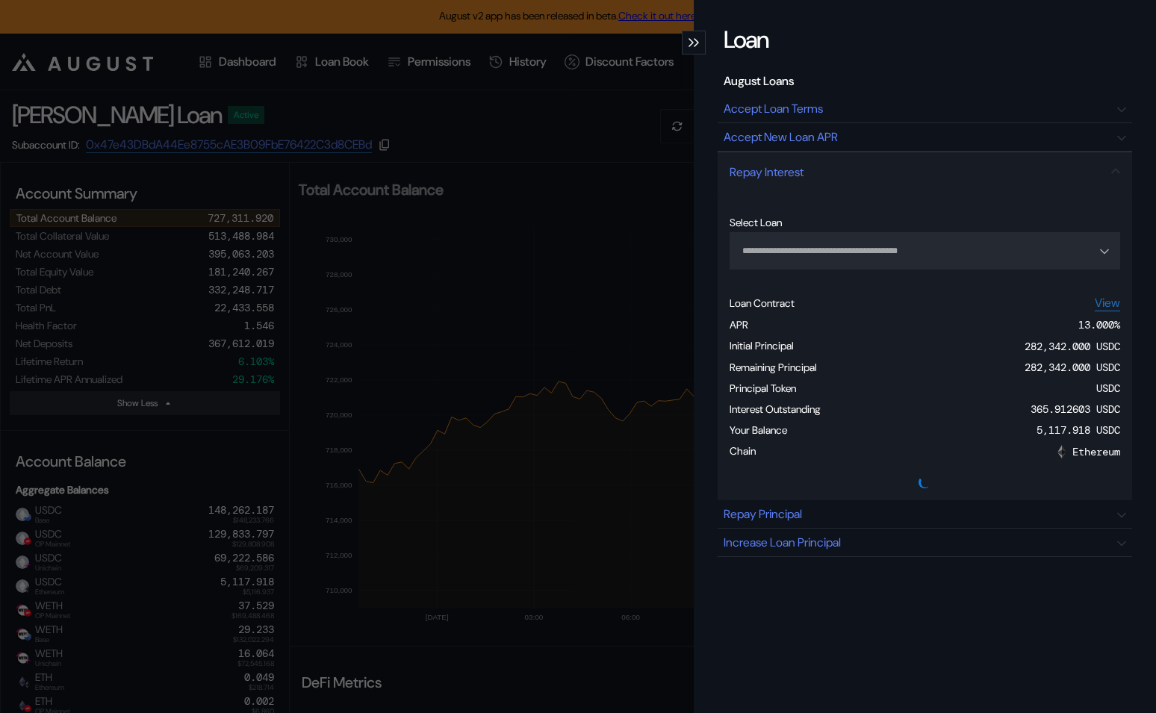
type input "**********"
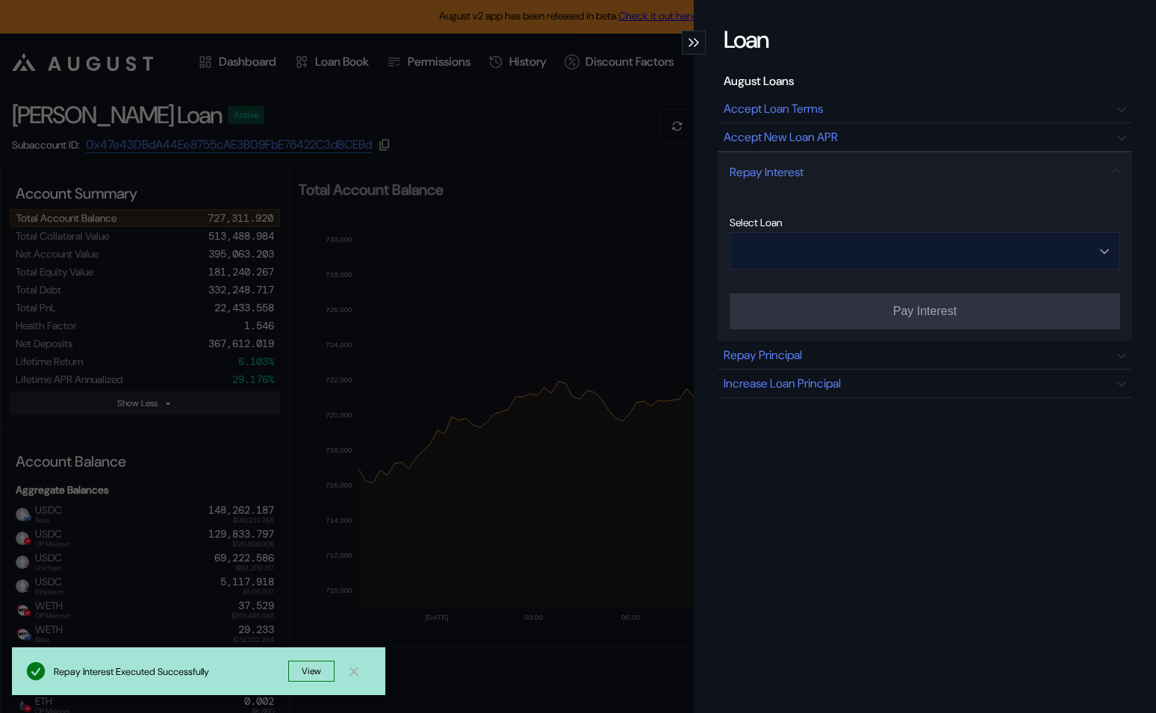
click at [867, 250] on input "Open menu" at bounding box center [917, 251] width 352 height 36
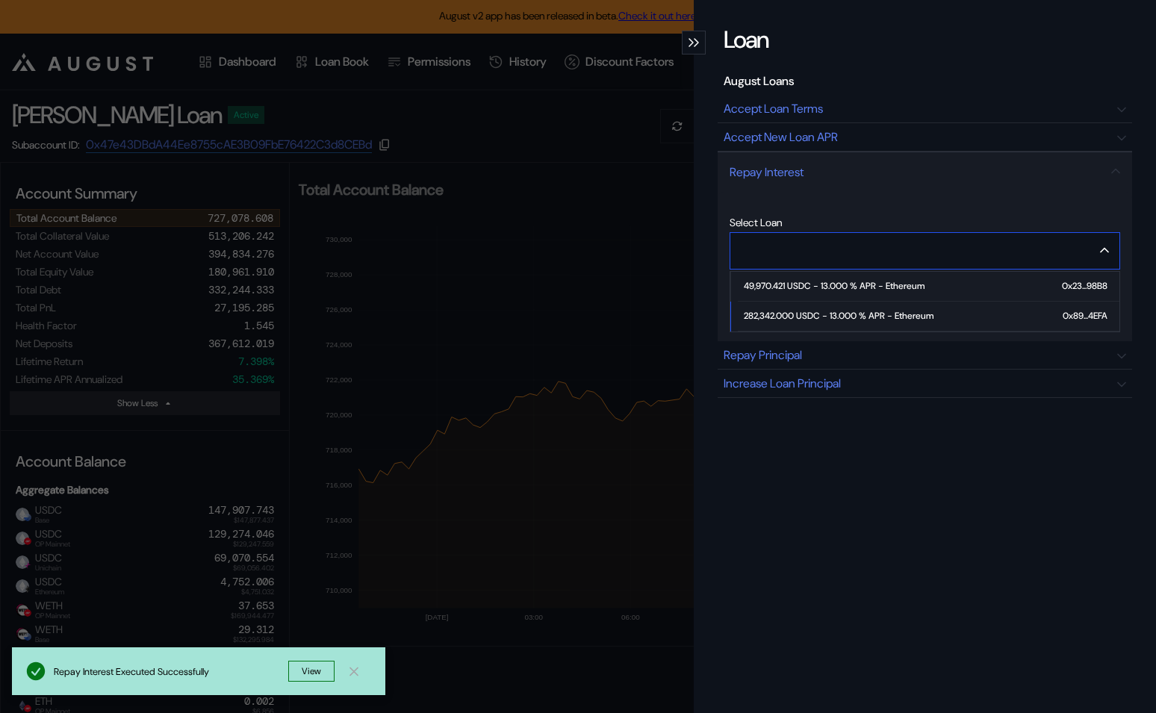
click at [835, 317] on div "282,342.000 USDC - 13.000 % APR - Ethereum" at bounding box center [839, 316] width 190 height 10
type input "**********"
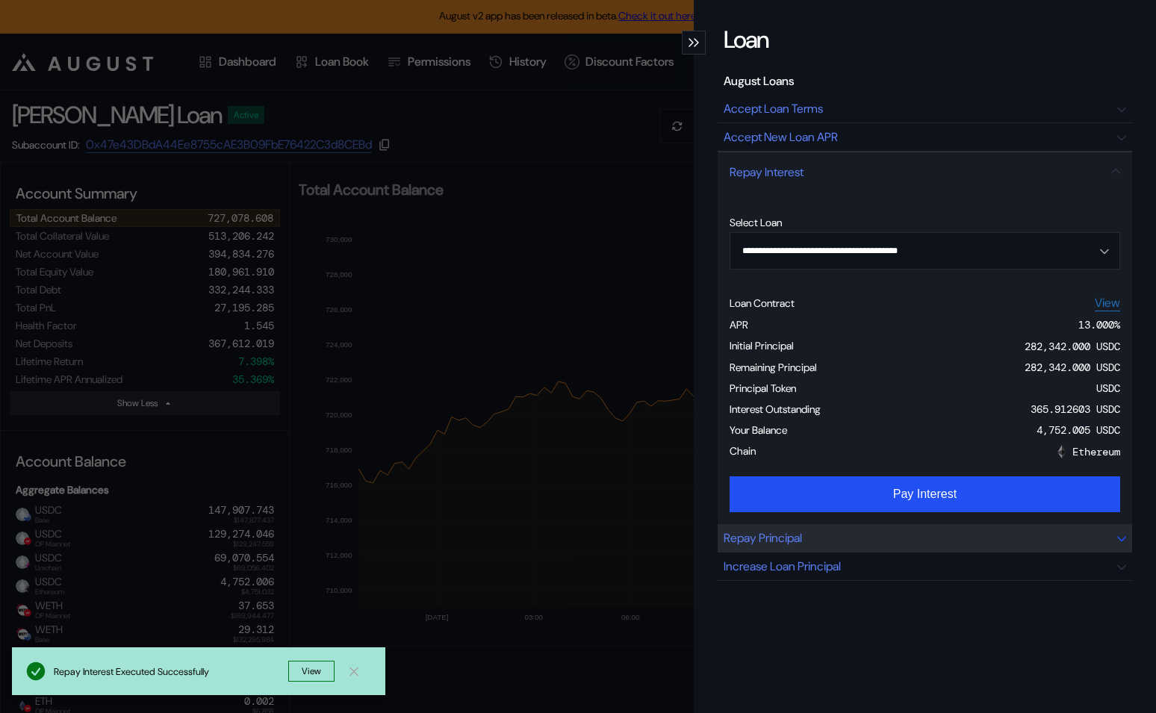
click at [817, 538] on div "Repay Principal" at bounding box center [925, 538] width 415 height 28
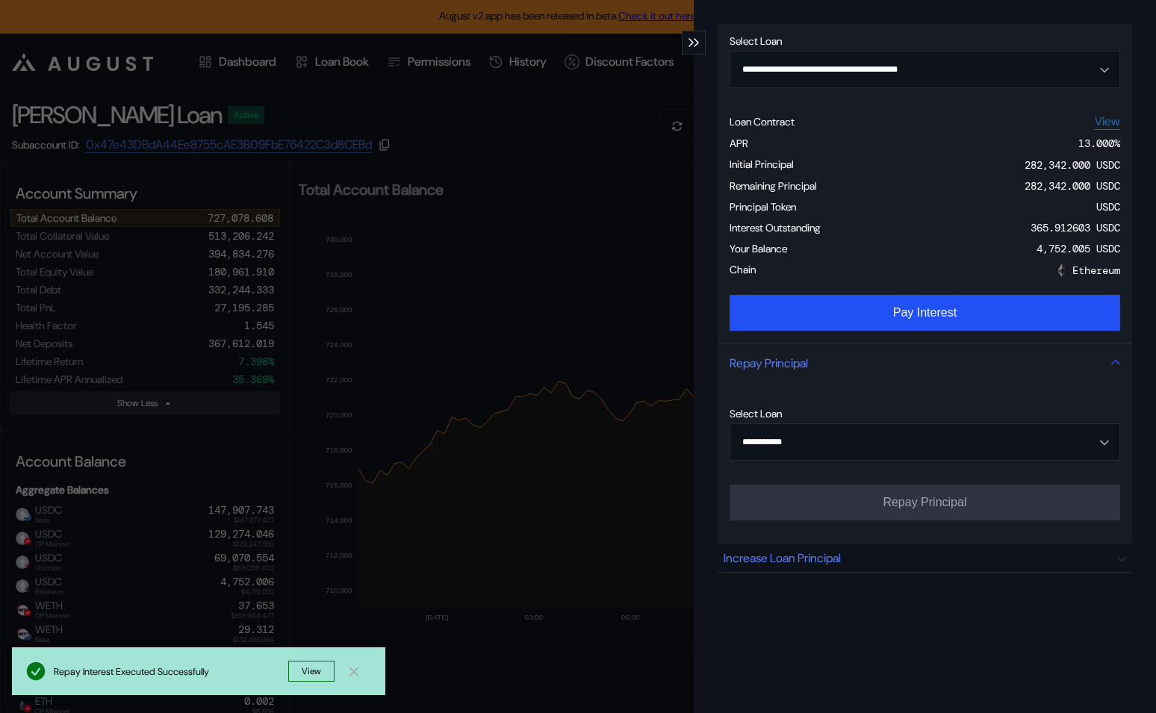
scroll to position [241, 0]
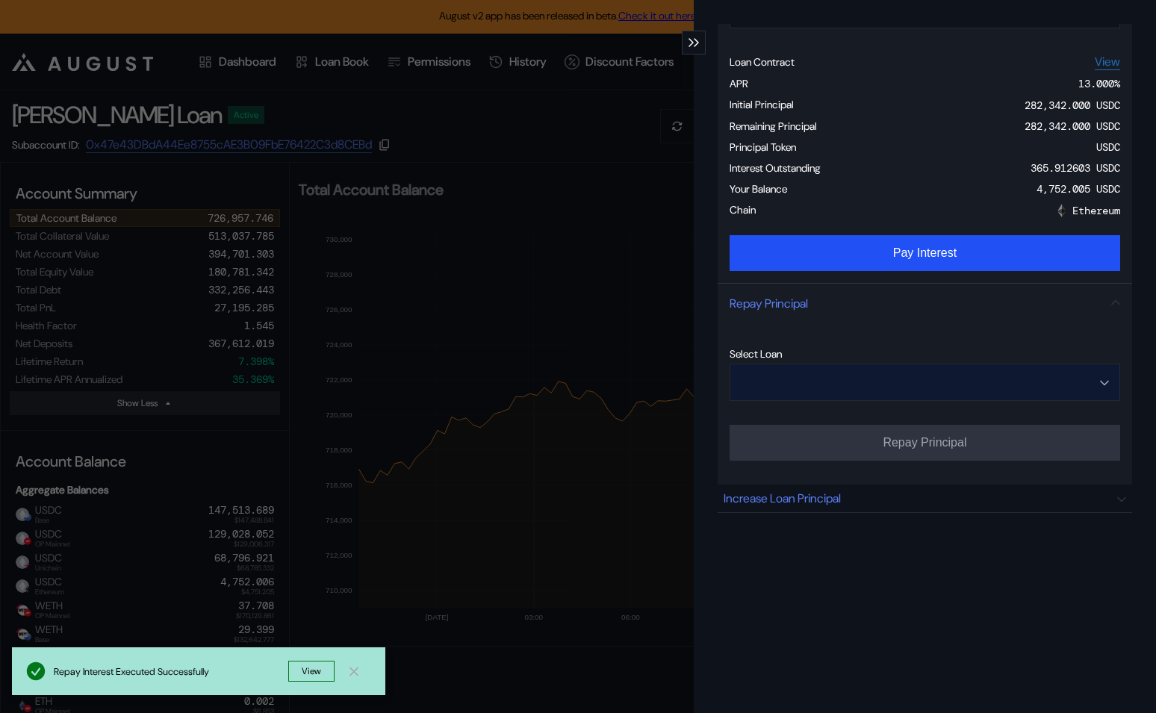
click at [870, 379] on input "Open menu" at bounding box center [917, 383] width 352 height 36
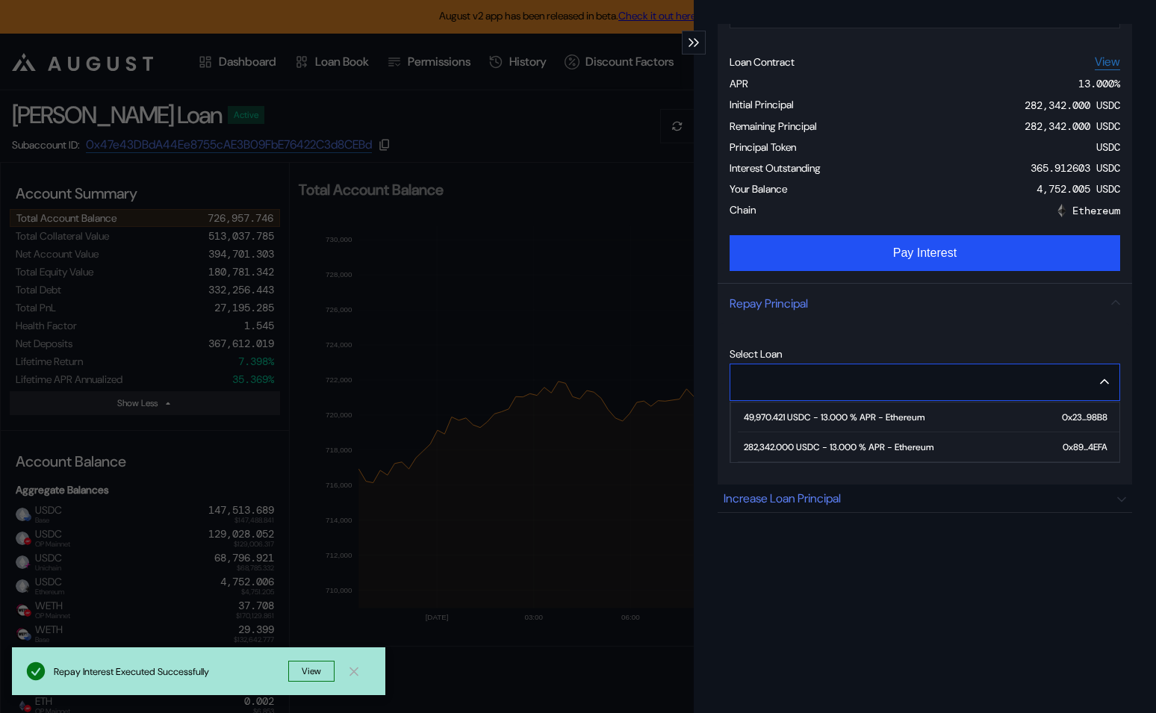
click at [828, 453] on div "282,342.000 USDC - 13.000 % APR - Ethereum" at bounding box center [839, 447] width 190 height 10
type input "**********"
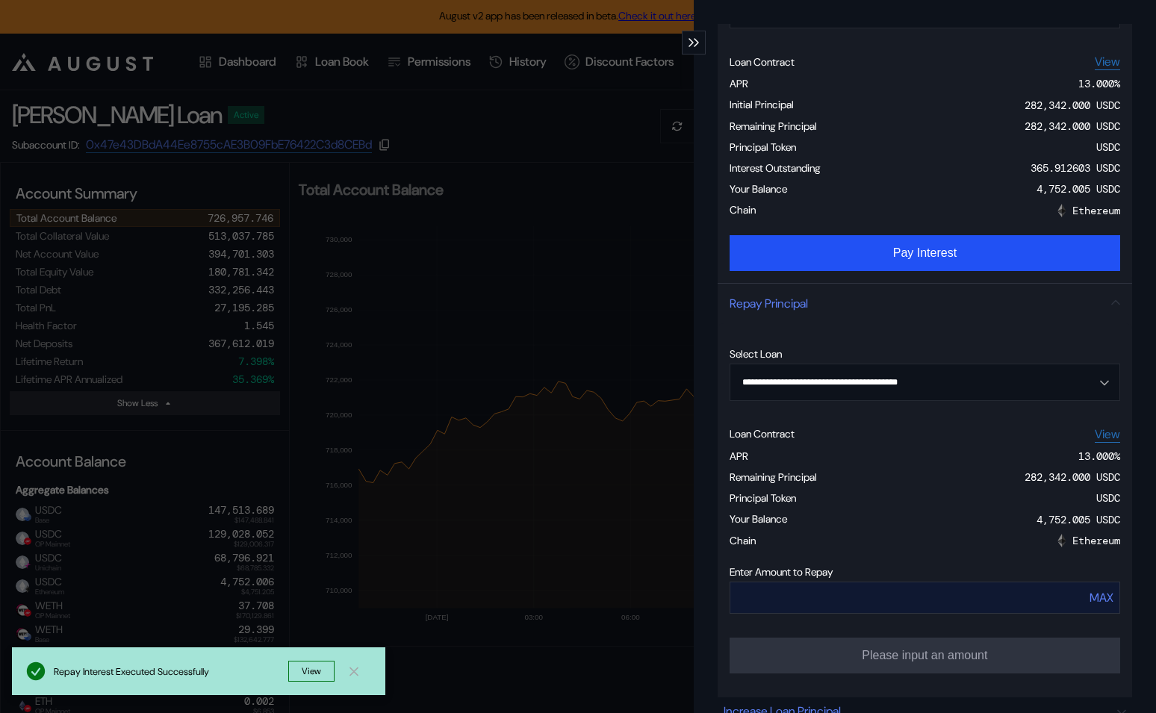
click at [798, 607] on input "modal" at bounding box center [892, 598] width 323 height 31
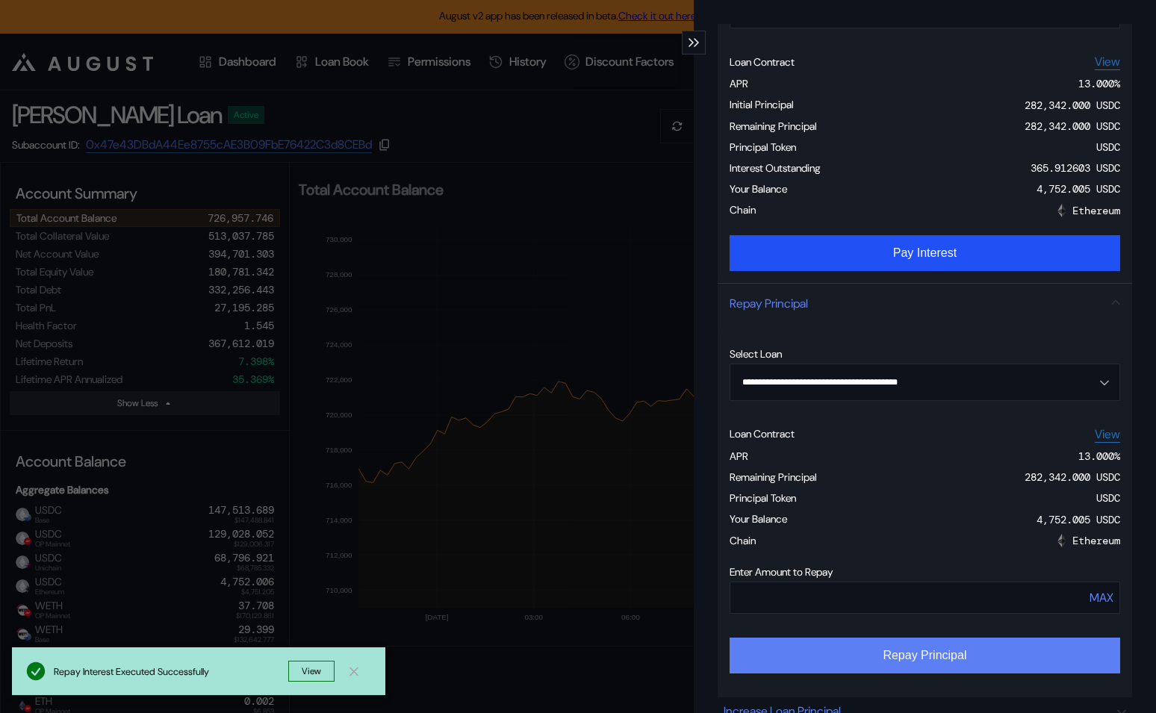
type input "****"
click at [864, 662] on button "Repay Principal" at bounding box center [925, 656] width 391 height 36
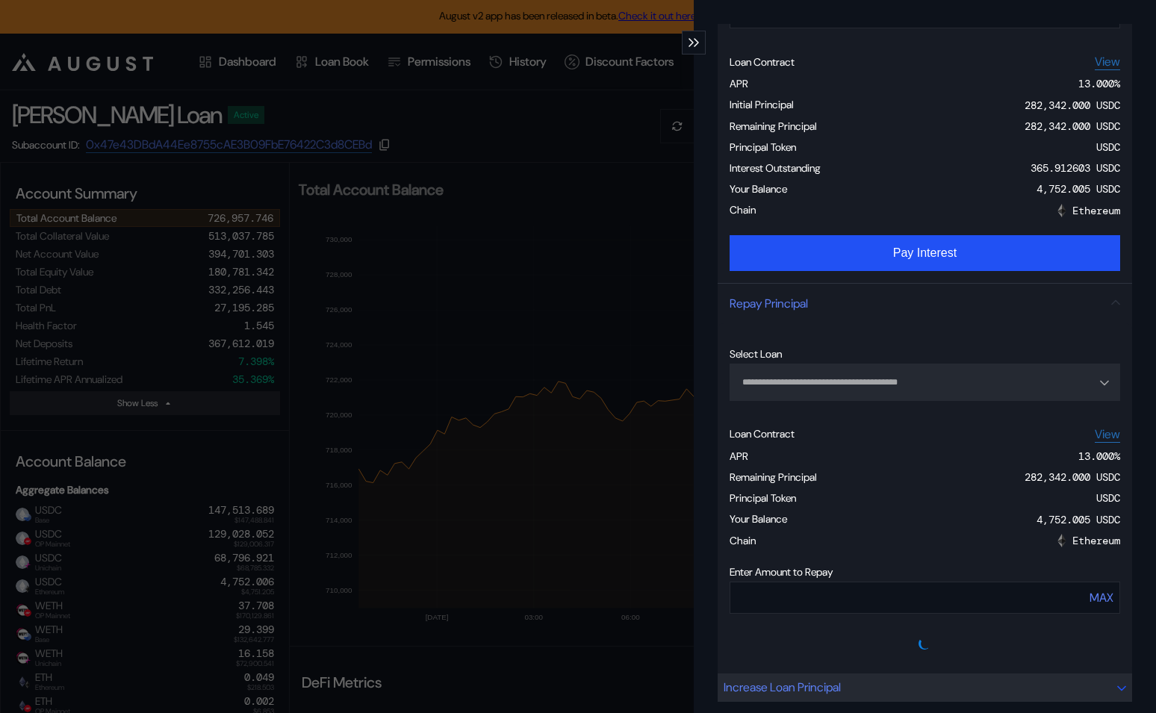
type input "**********"
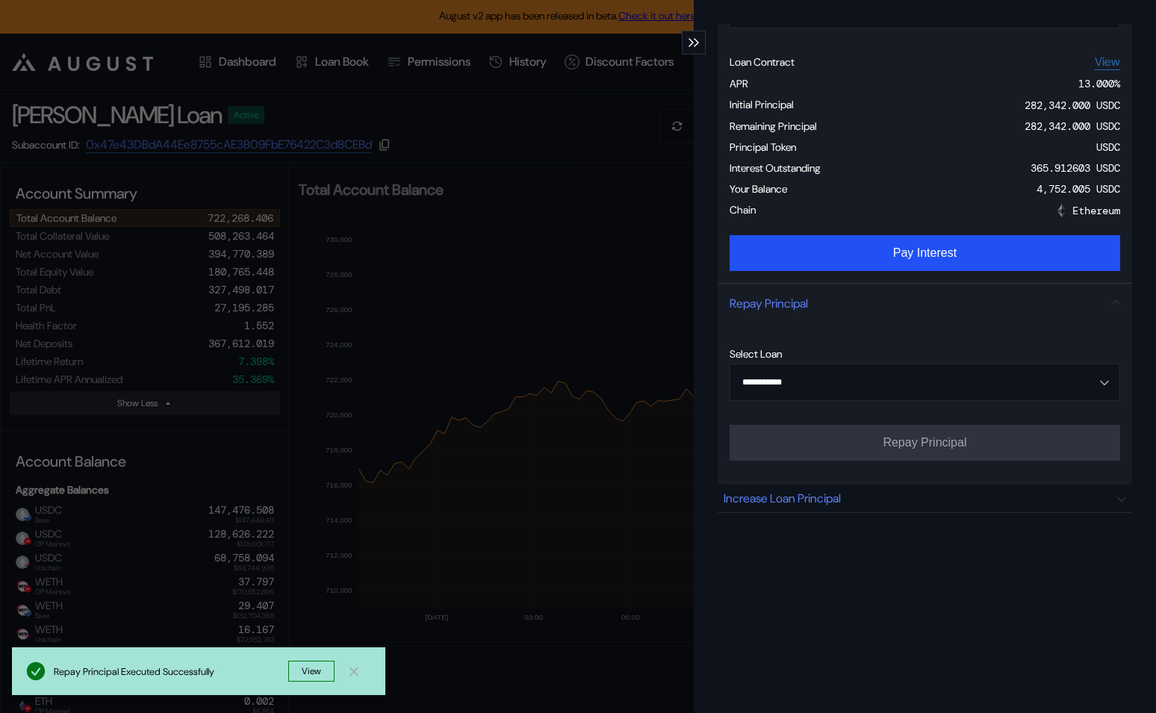
click at [605, 88] on div "**********" at bounding box center [578, 356] width 1156 height 713
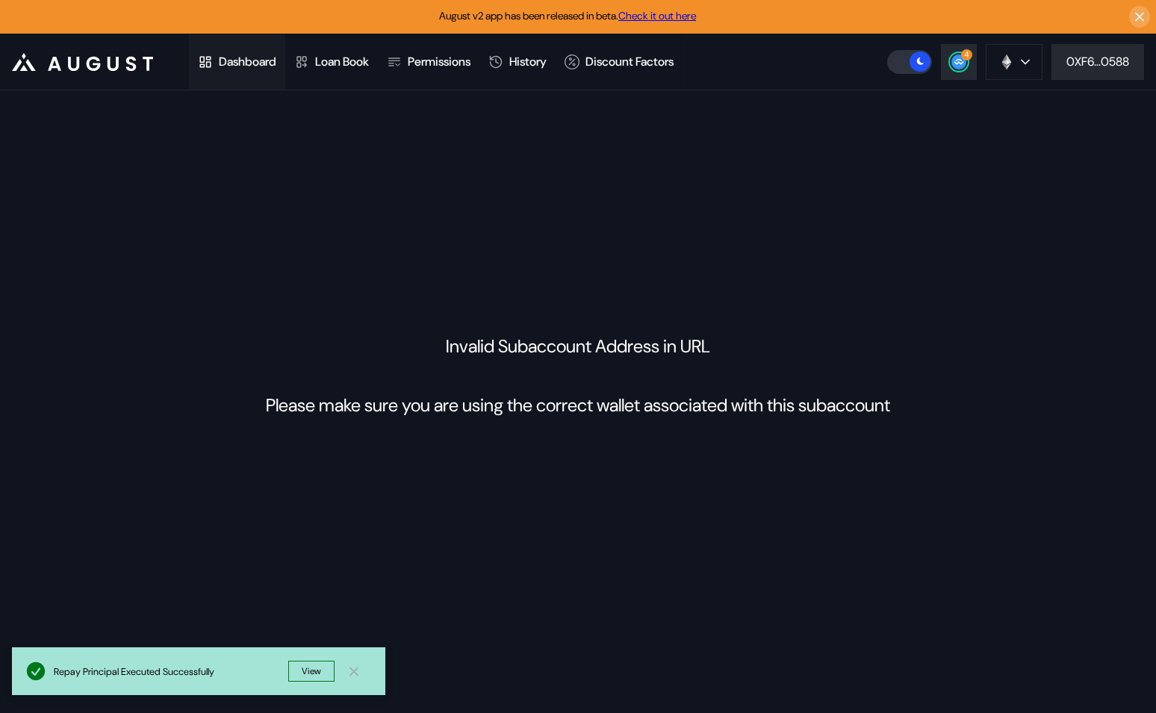
click at [279, 72] on div "Dashboard" at bounding box center [237, 61] width 96 height 55
